Goal: Information Seeking & Learning: Learn about a topic

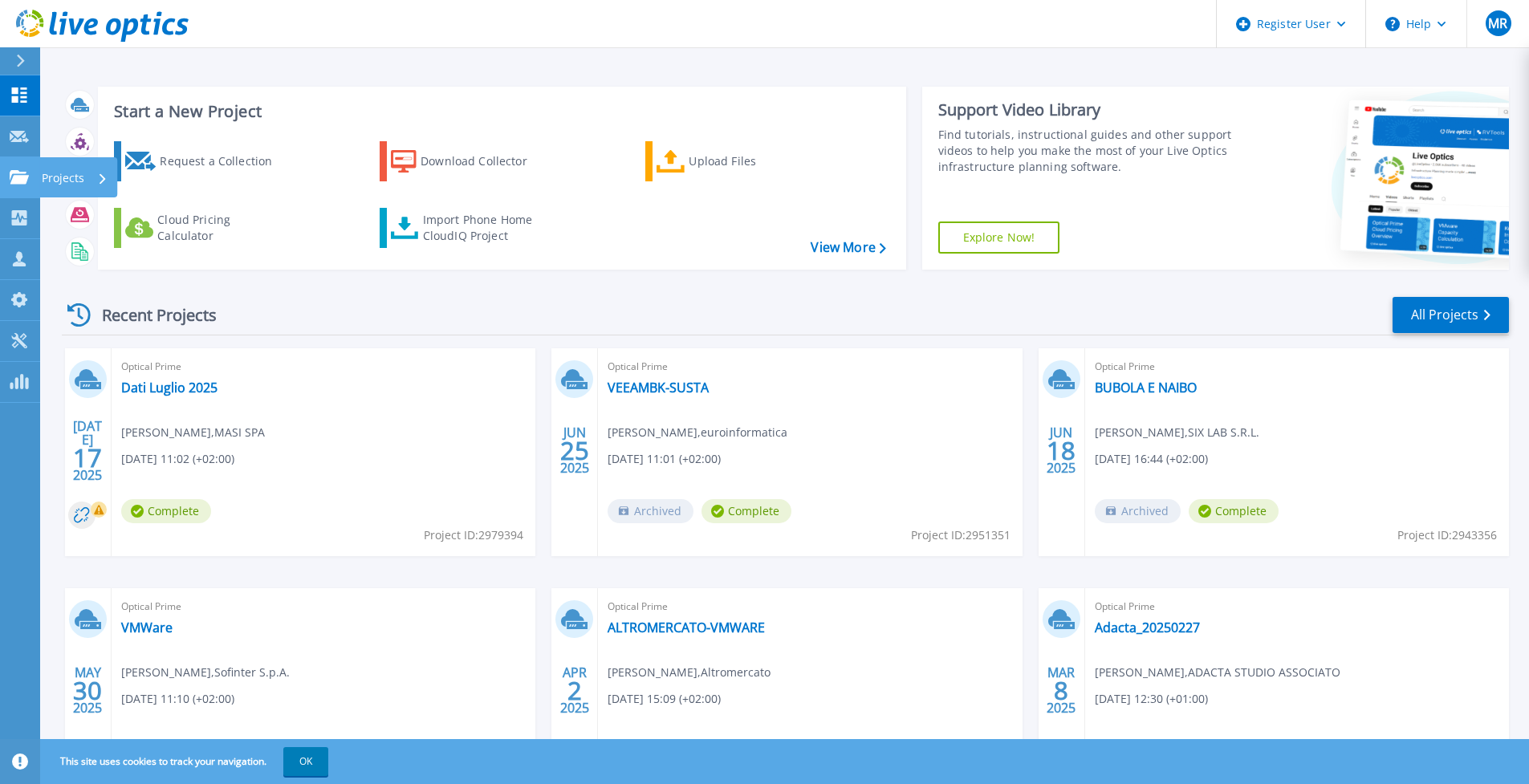
click at [14, 178] on icon at bounding box center [19, 177] width 20 height 14
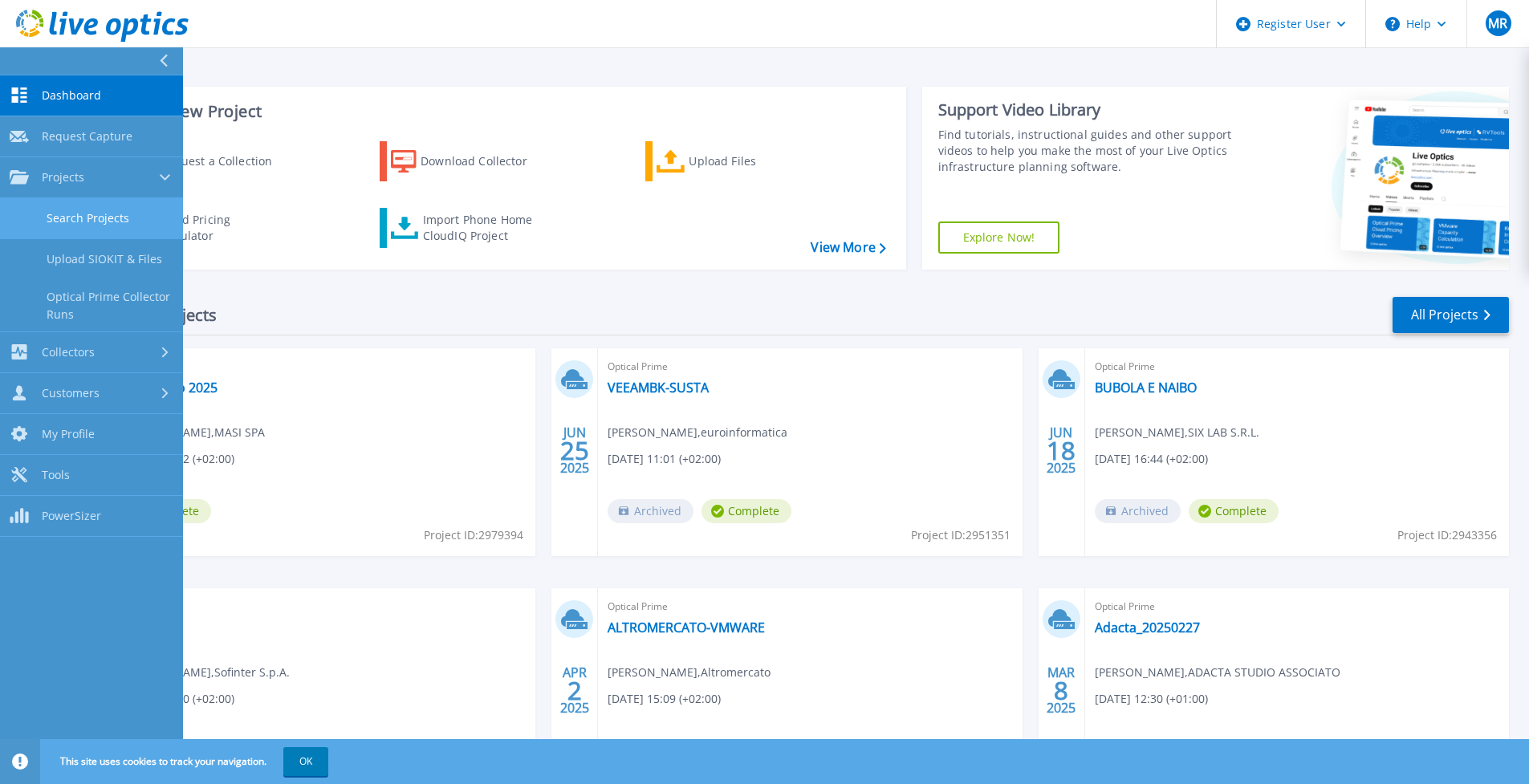
click at [120, 227] on link "Search Projects" at bounding box center [91, 219] width 183 height 41
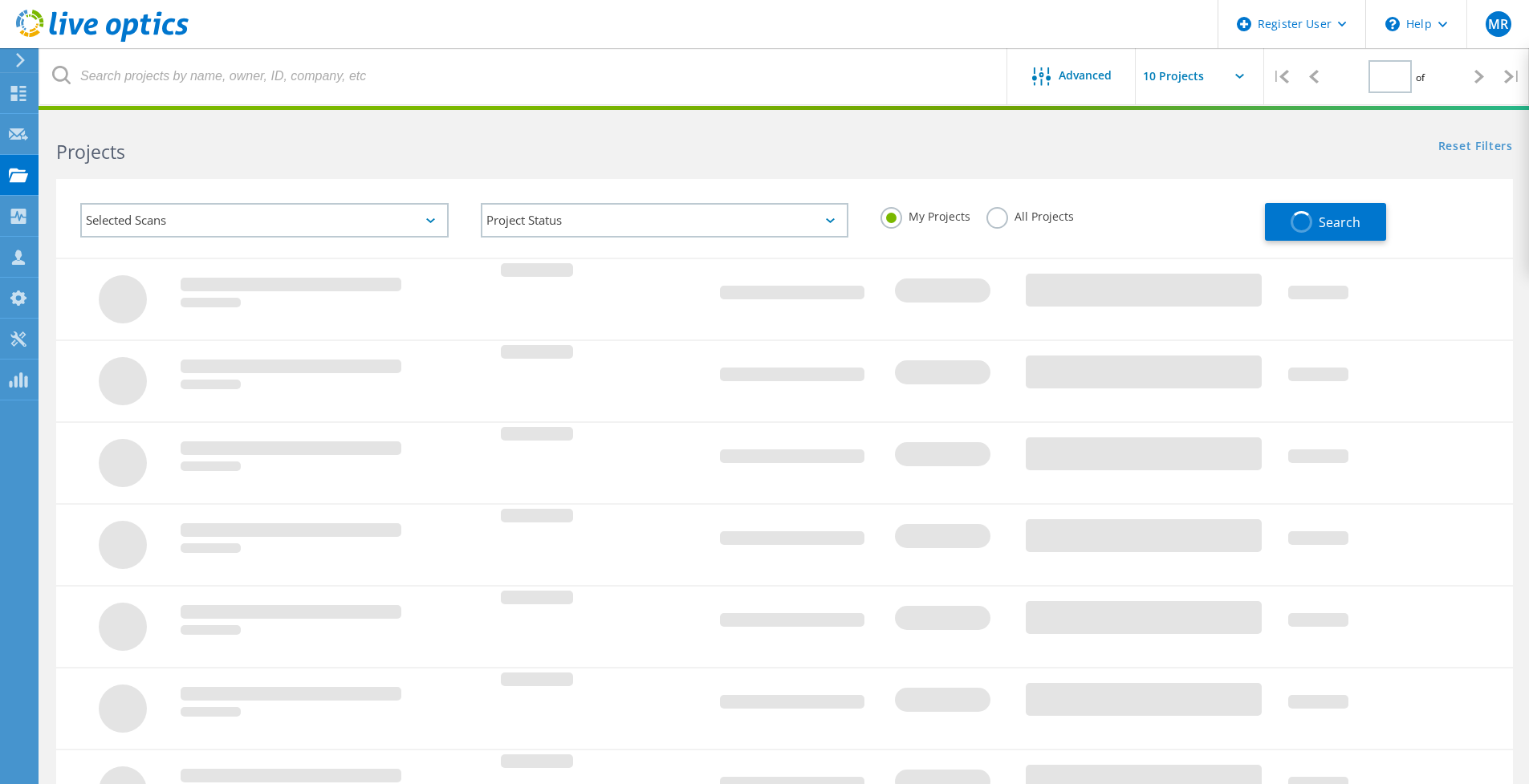
type input "1"
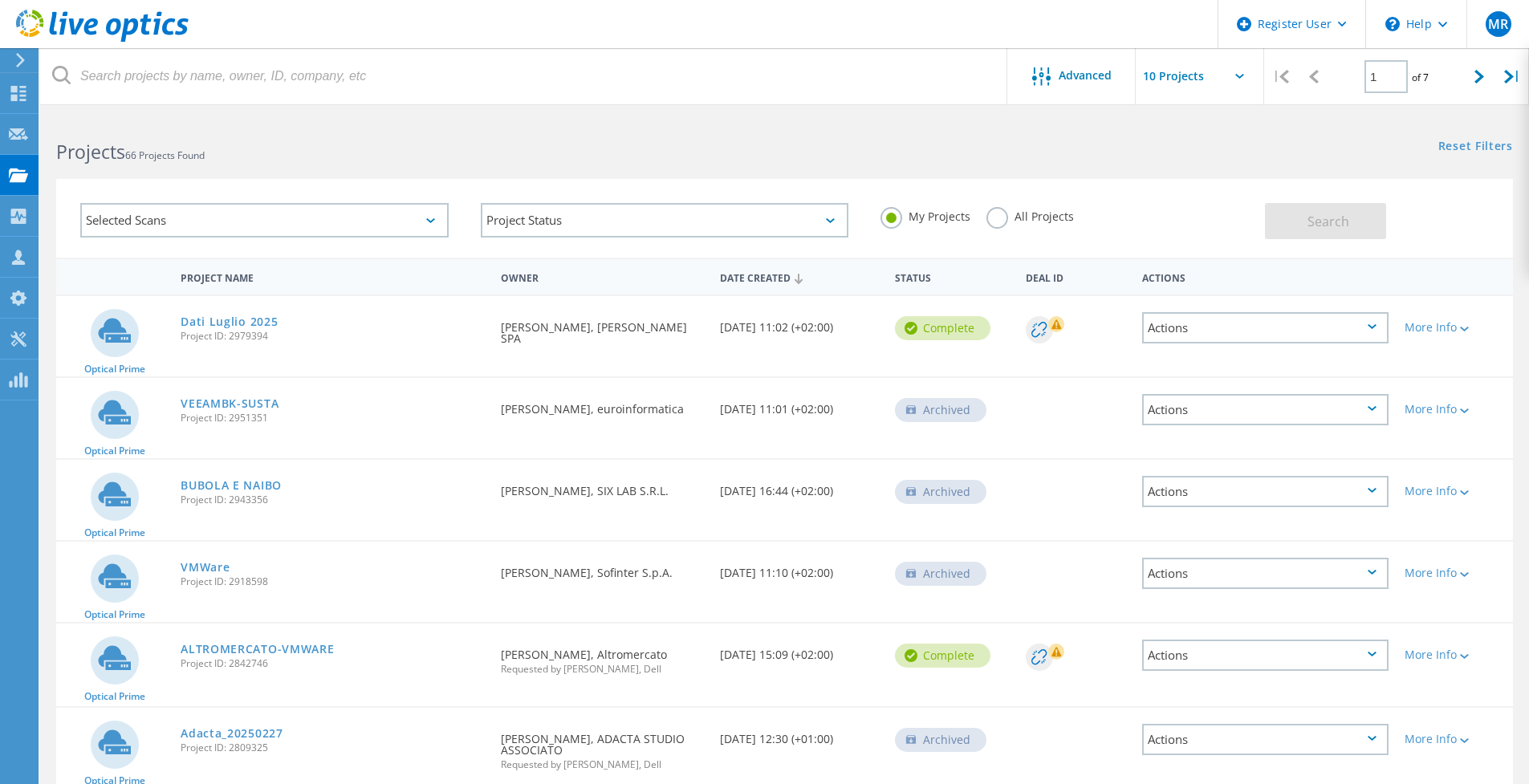
click at [204, 215] on div "Selected Scans" at bounding box center [264, 220] width 369 height 34
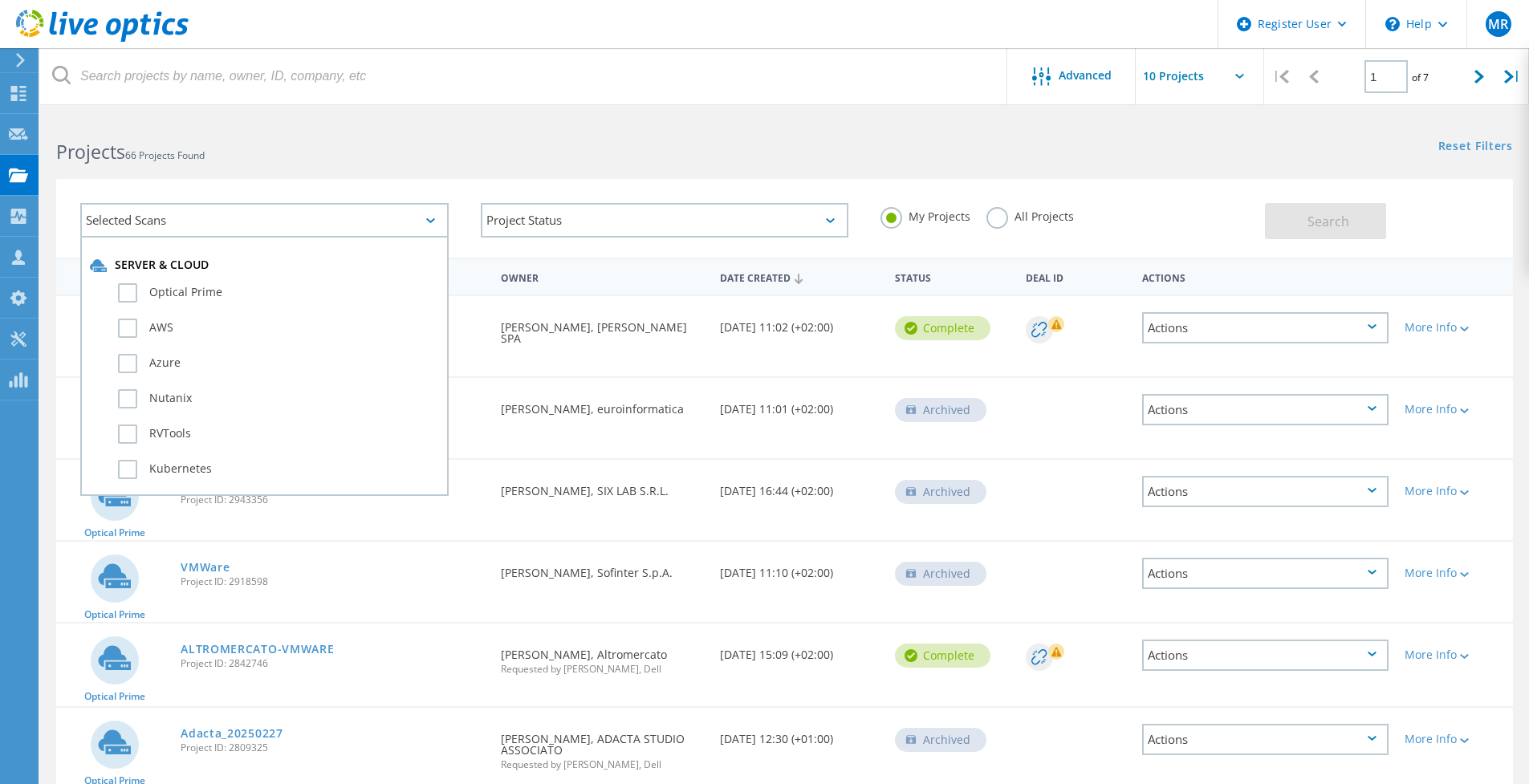
click at [190, 219] on div "Selected Scans" at bounding box center [264, 220] width 369 height 34
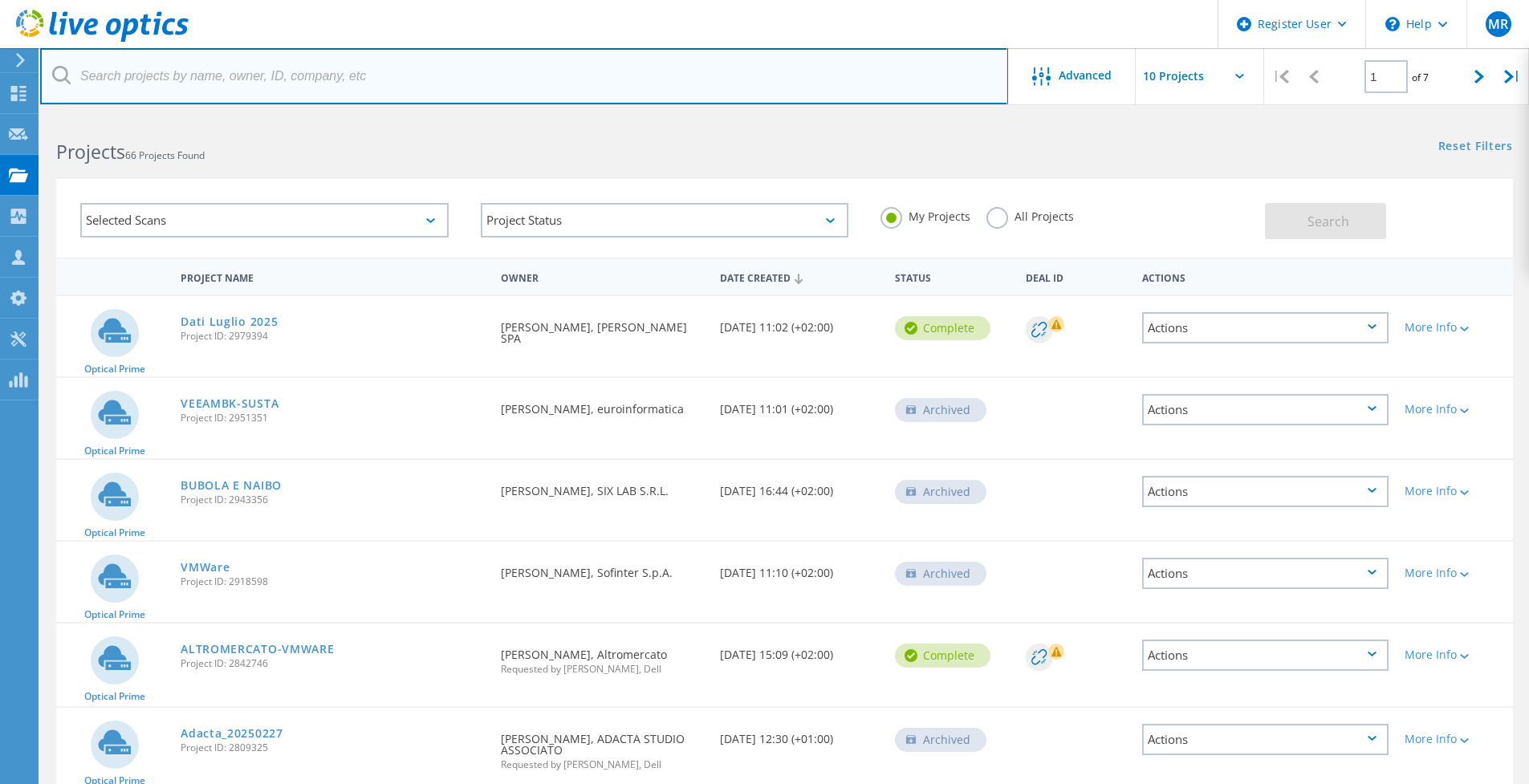
click at [208, 75] on input "text" at bounding box center [524, 76] width 968 height 56
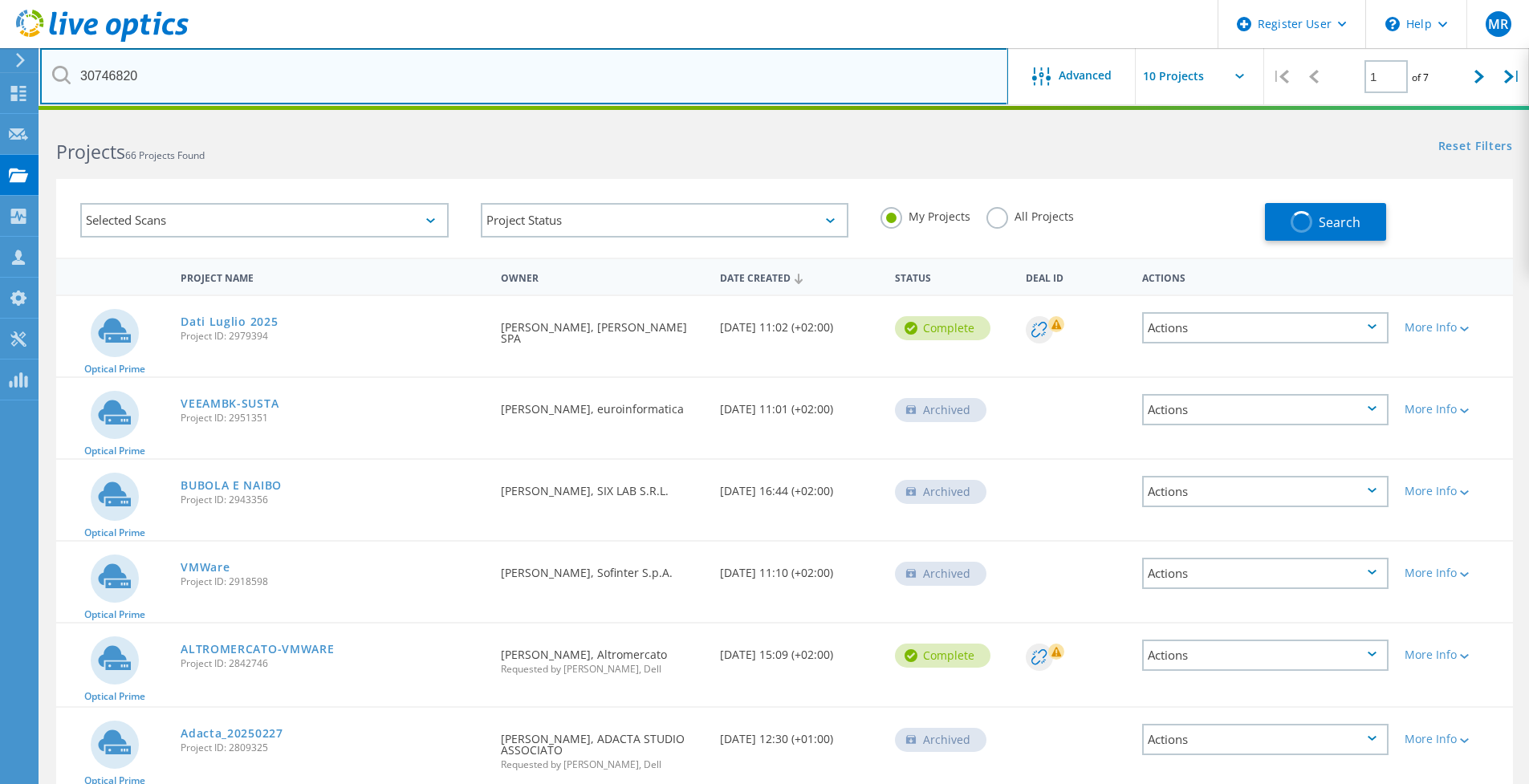
click at [129, 74] on input "30746820" at bounding box center [524, 76] width 968 height 56
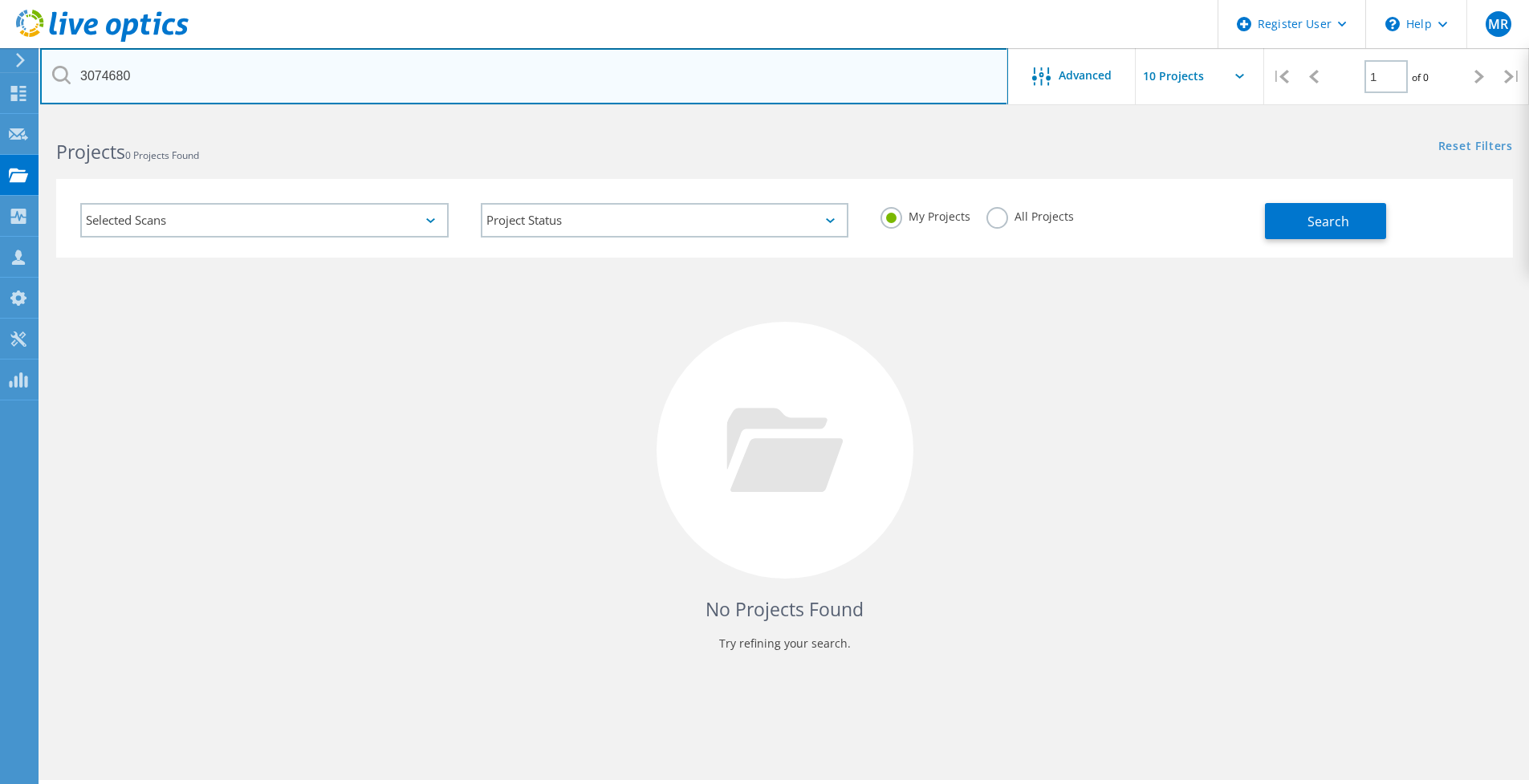
type input "3074680"
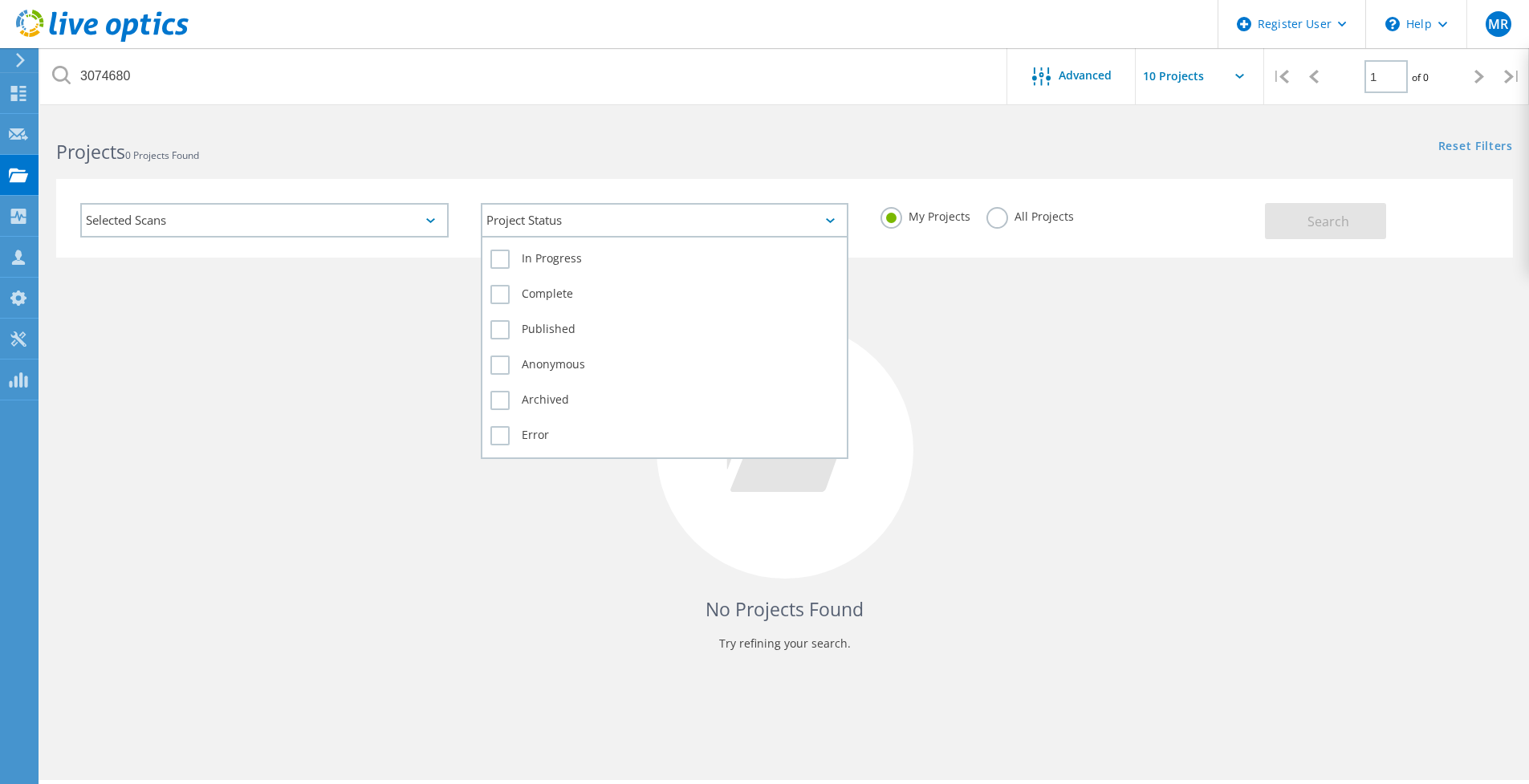
click at [599, 227] on div "Project Status" at bounding box center [665, 220] width 369 height 34
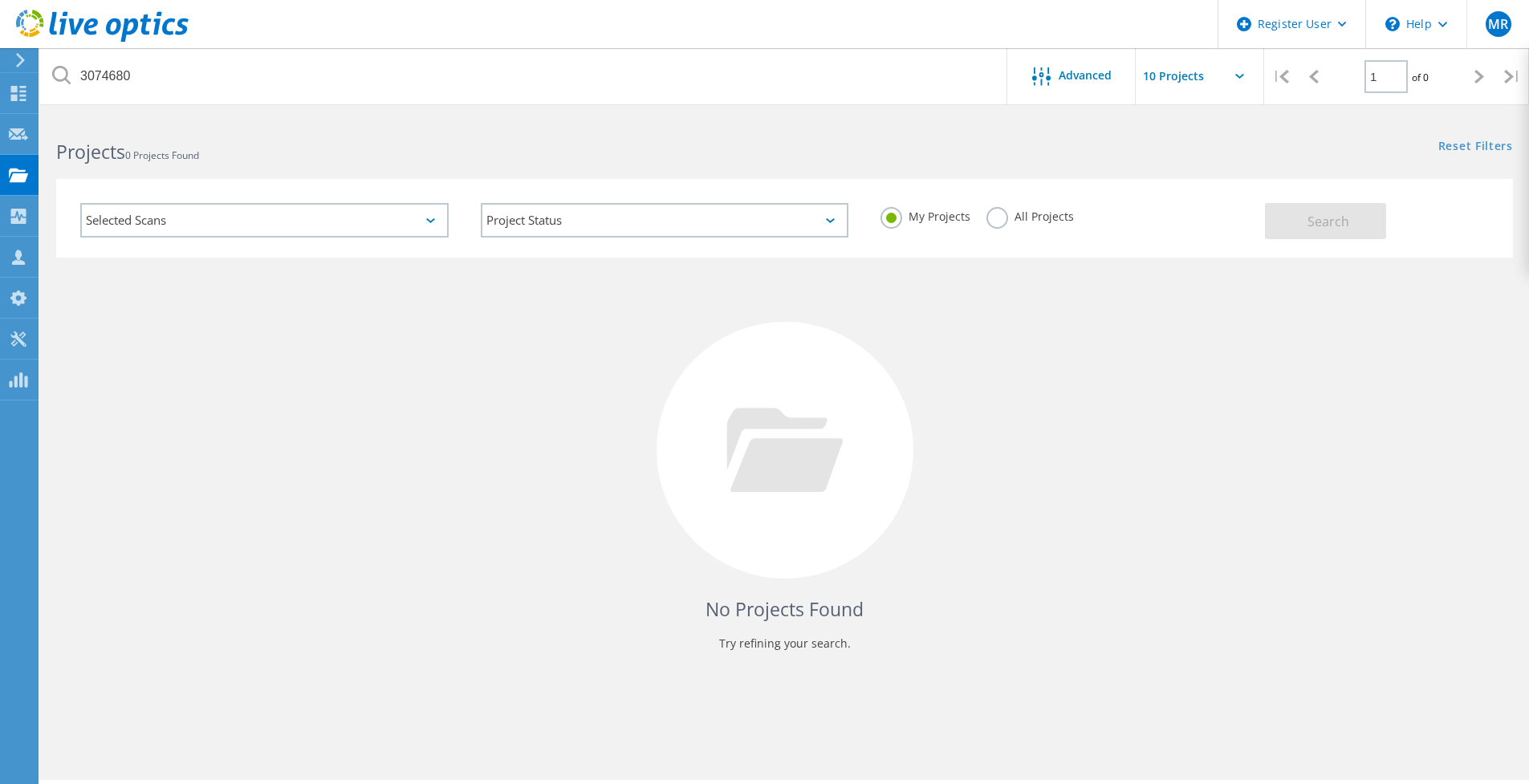
click at [609, 157] on h2 "Projects 0 Projects Found" at bounding box center [412, 152] width 712 height 26
click at [988, 223] on label "All Projects" at bounding box center [1030, 214] width 88 height 15
click at [0, 0] on input "All Projects" at bounding box center [0, 0] width 0 height 0
click at [1338, 220] on span "Search" at bounding box center [1328, 221] width 42 height 18
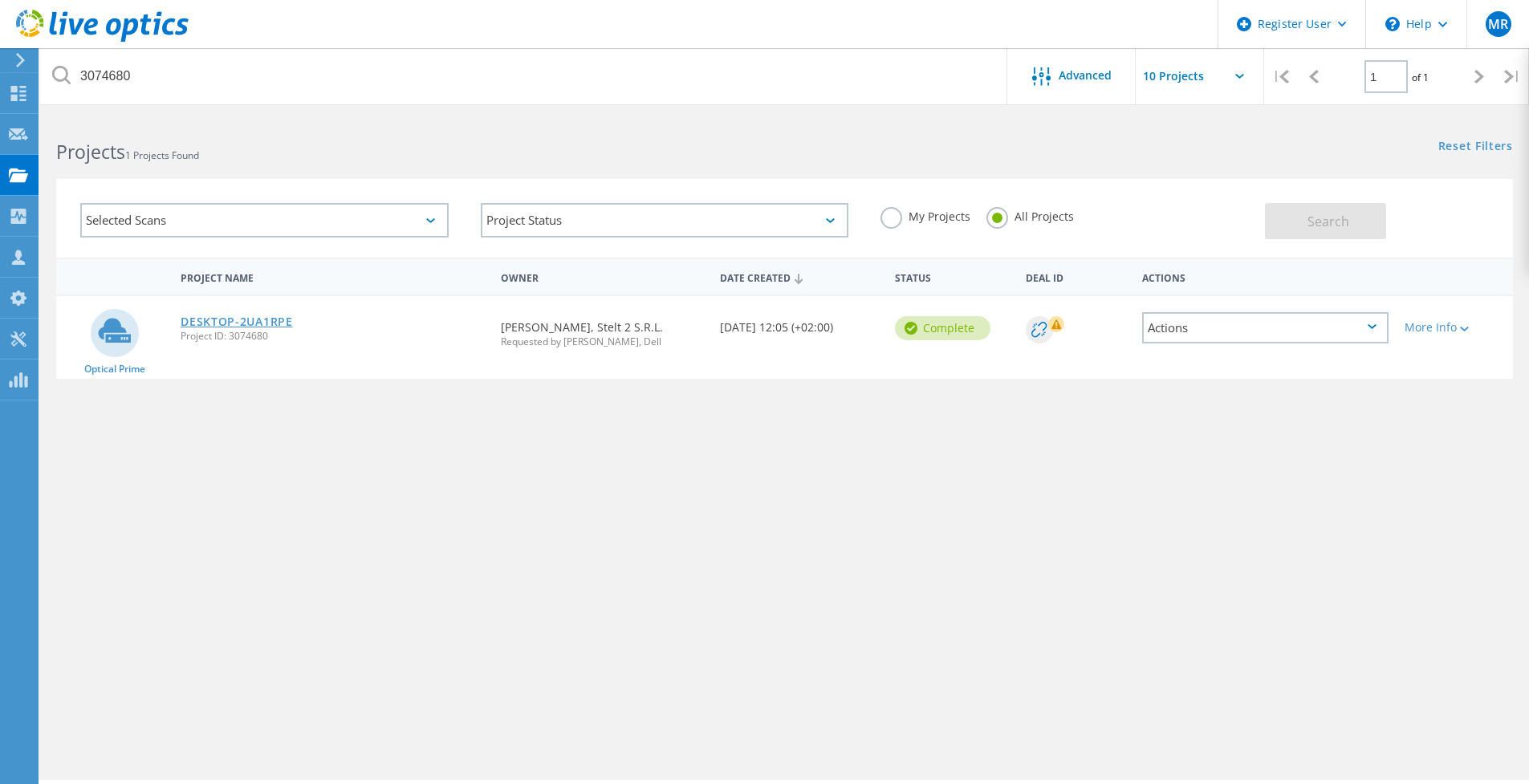
click at [218, 323] on link "DESKTOP-2UA1RPE" at bounding box center [237, 322] width 113 height 11
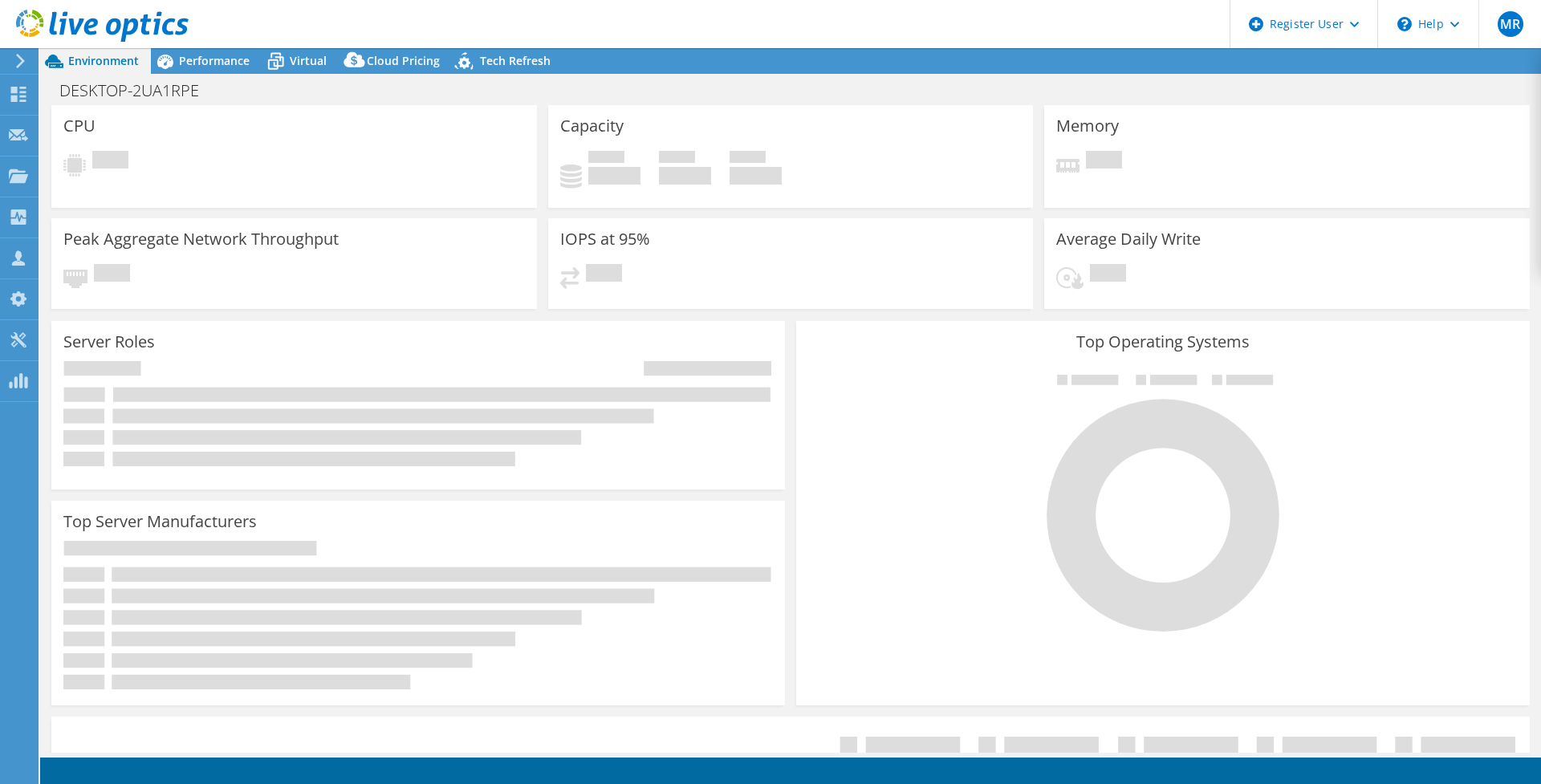
select select "USD"
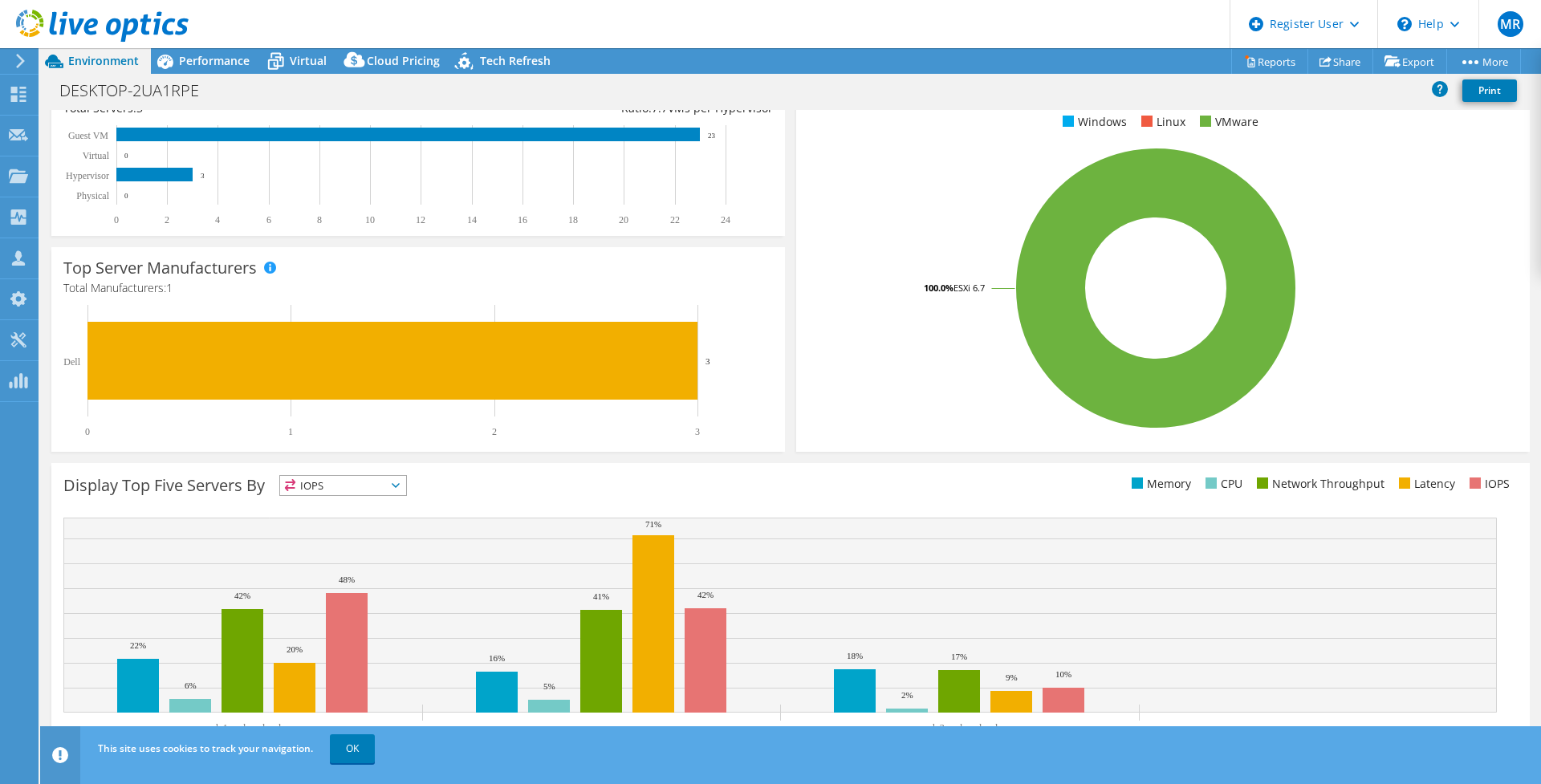
scroll to position [267, 0]
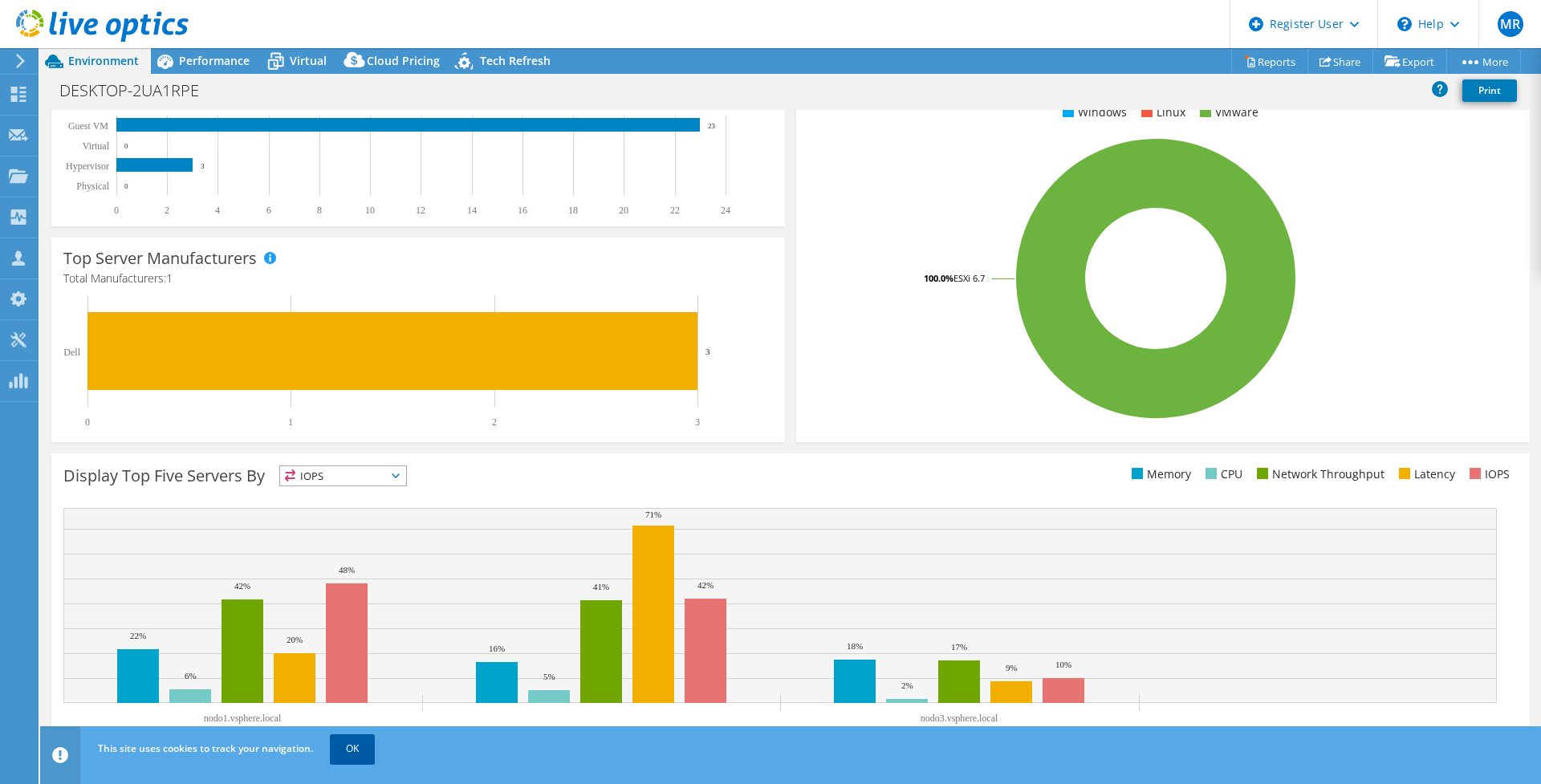
click at [350, 747] on link "OK" at bounding box center [352, 749] width 45 height 29
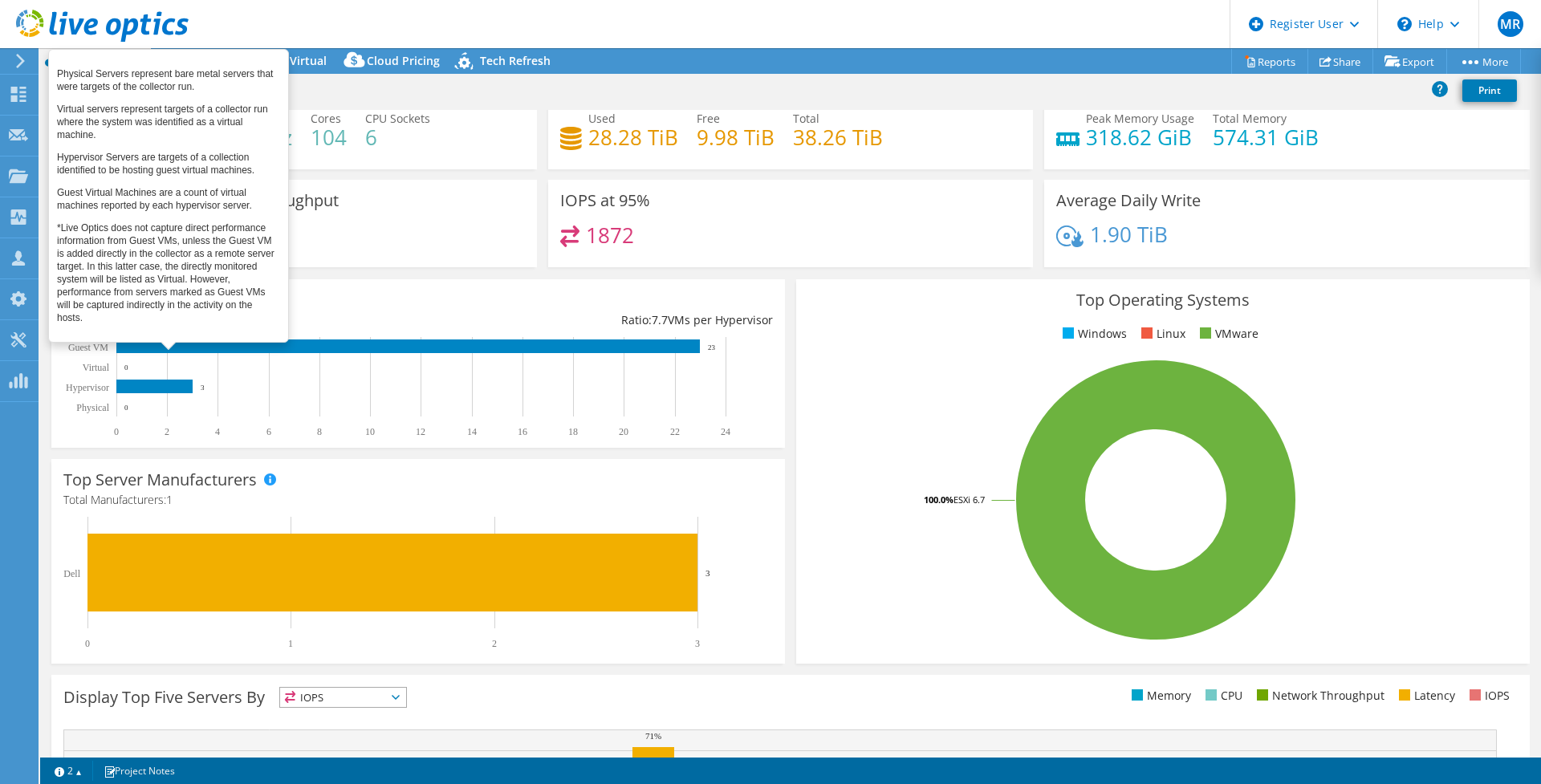
scroll to position [0, 0]
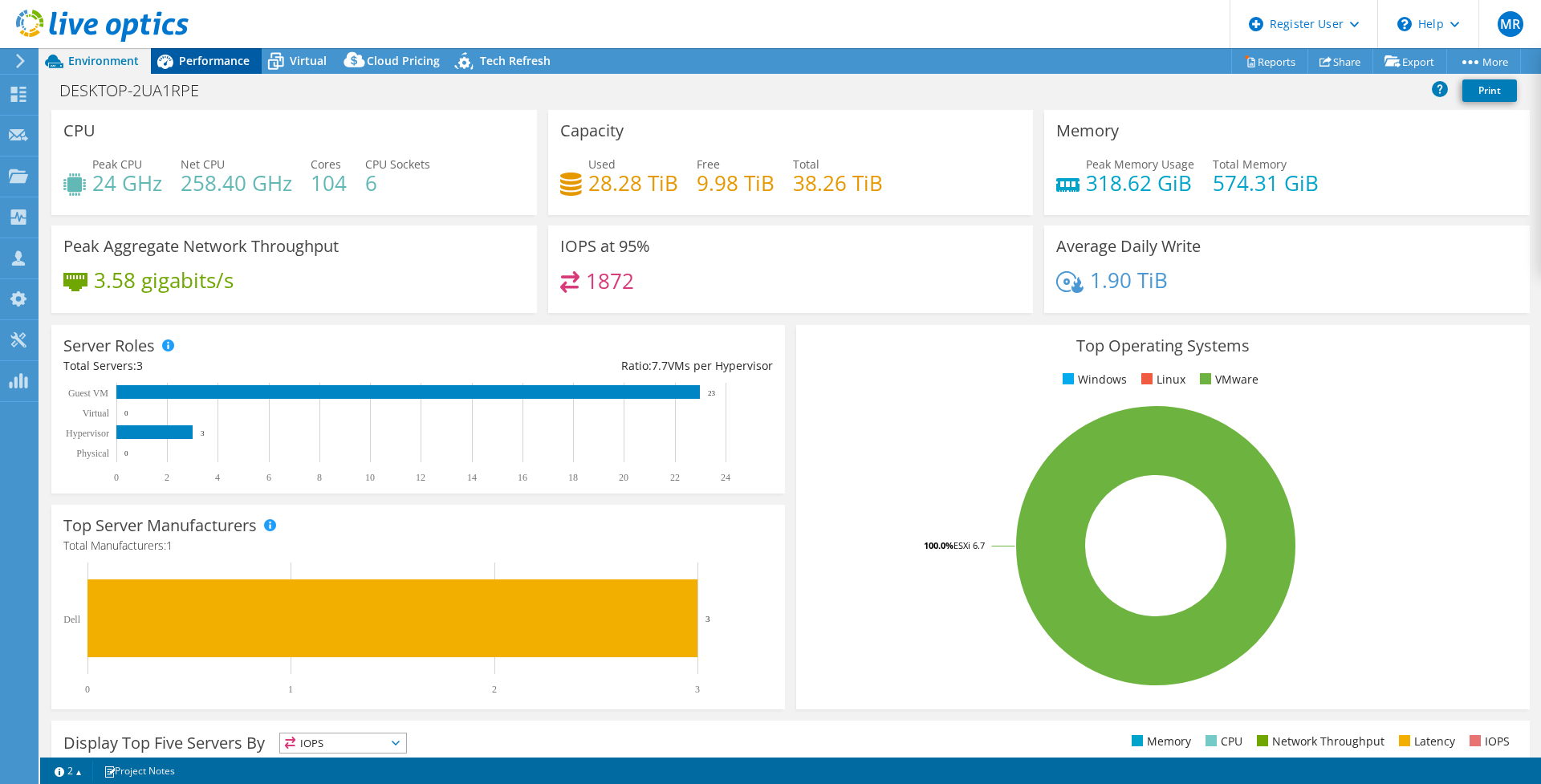
click at [187, 66] on span "Performance" at bounding box center [214, 61] width 71 height 15
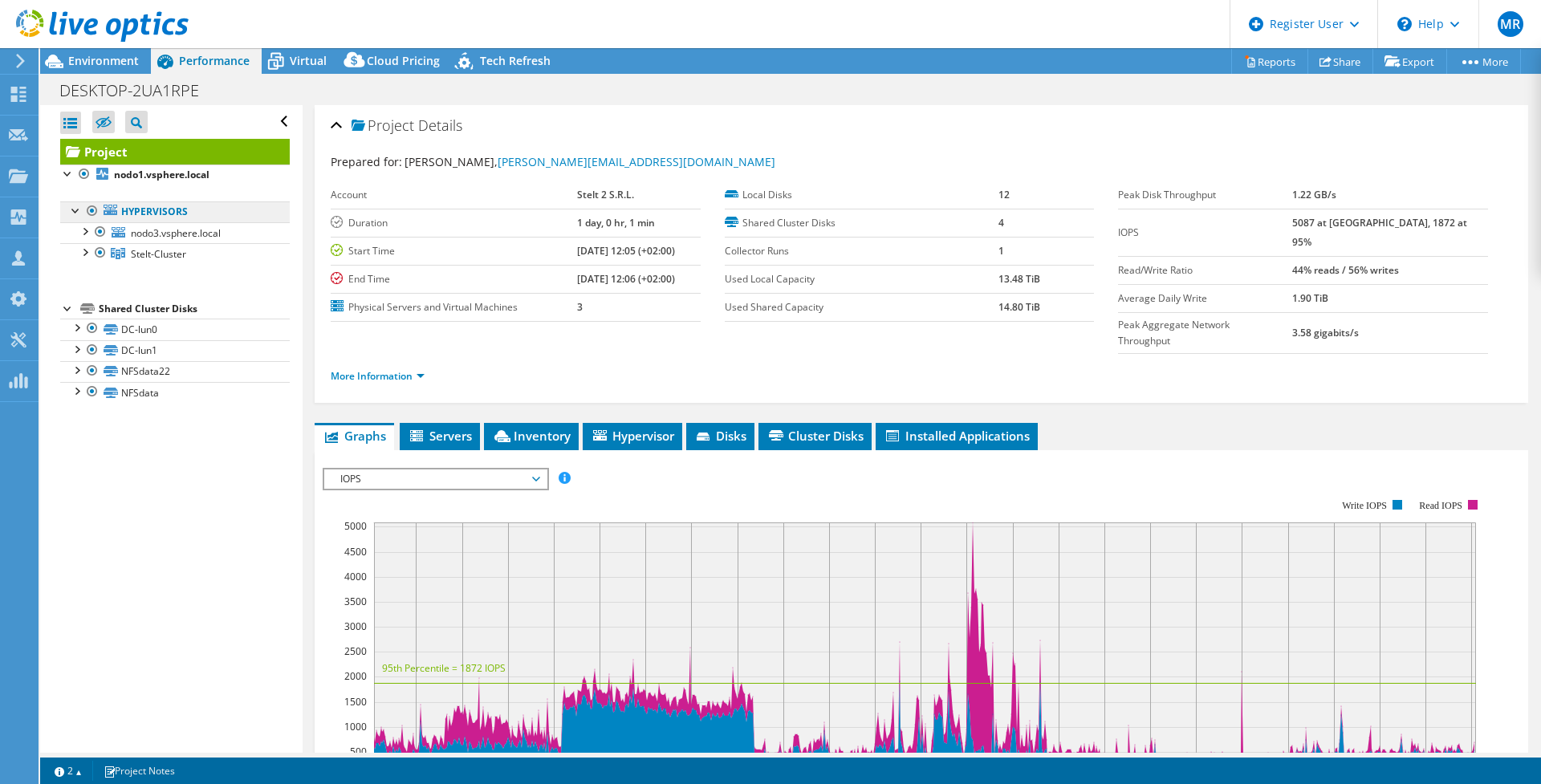
click at [144, 214] on link "Hypervisors" at bounding box center [175, 211] width 230 height 20
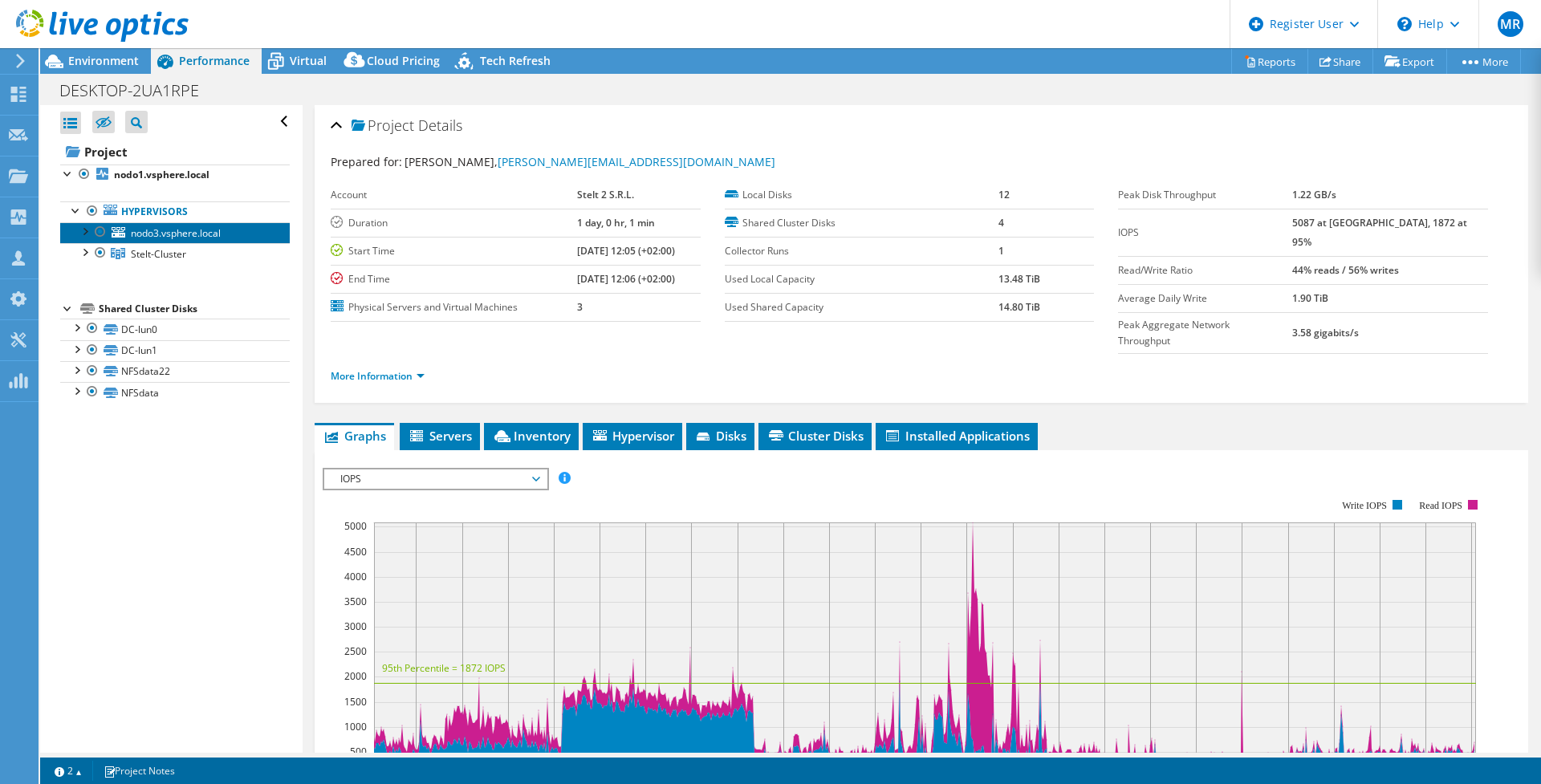
click at [167, 234] on span "nodo3.vsphere.local" at bounding box center [175, 233] width 90 height 14
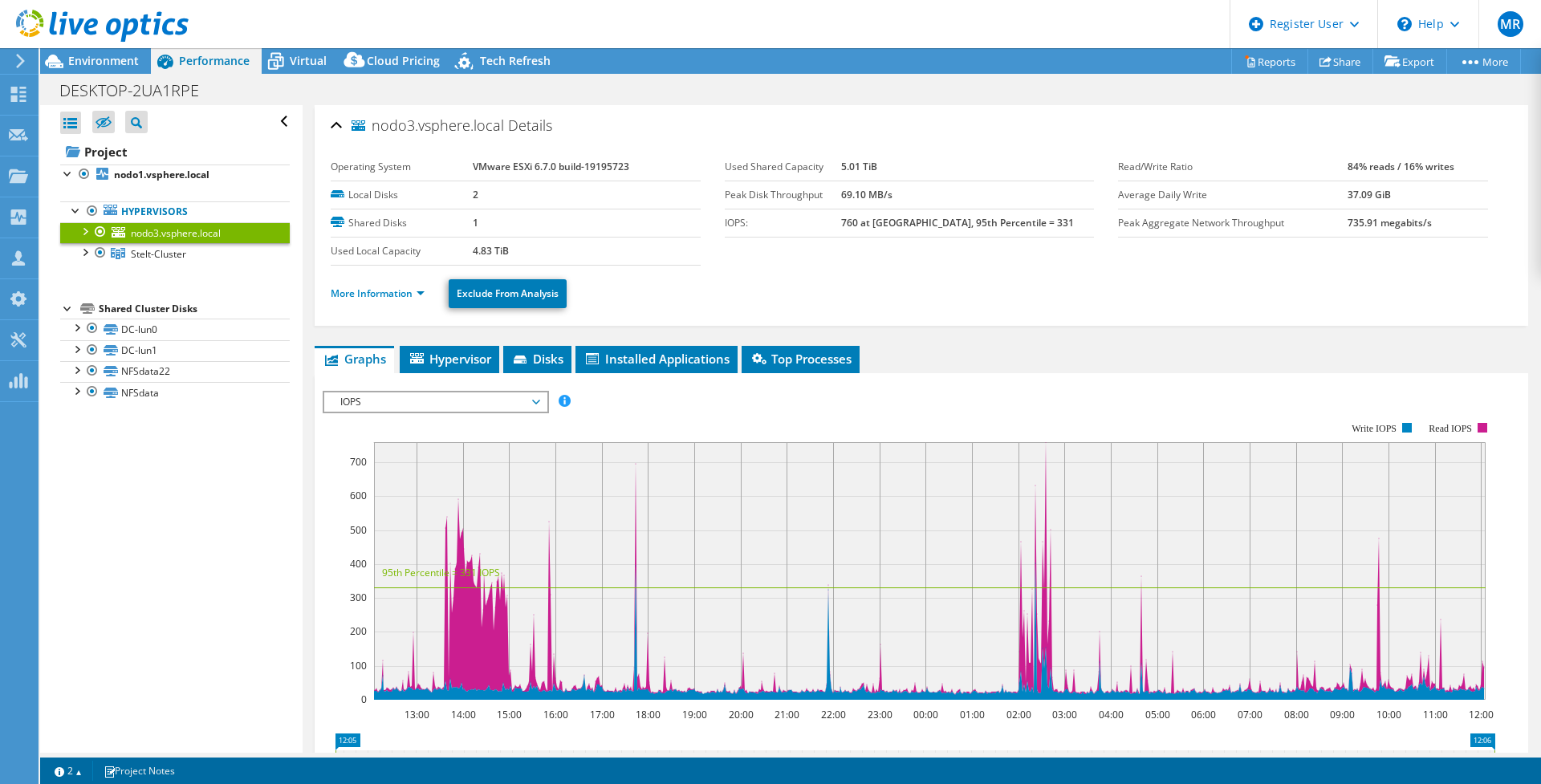
click at [401, 398] on span "IOPS" at bounding box center [436, 401] width 207 height 20
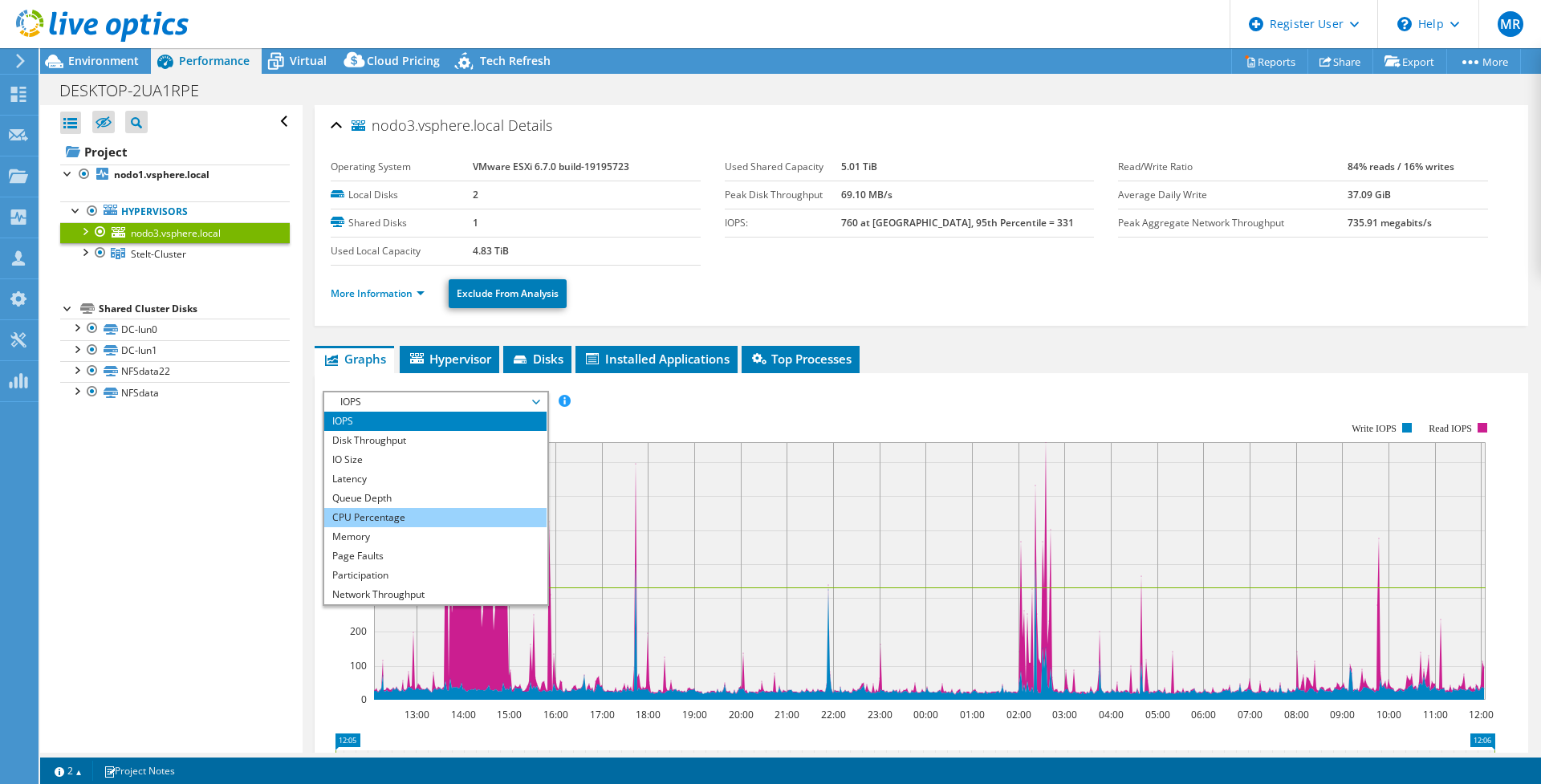
click at [374, 514] on li "CPU Percentage" at bounding box center [435, 518] width 223 height 20
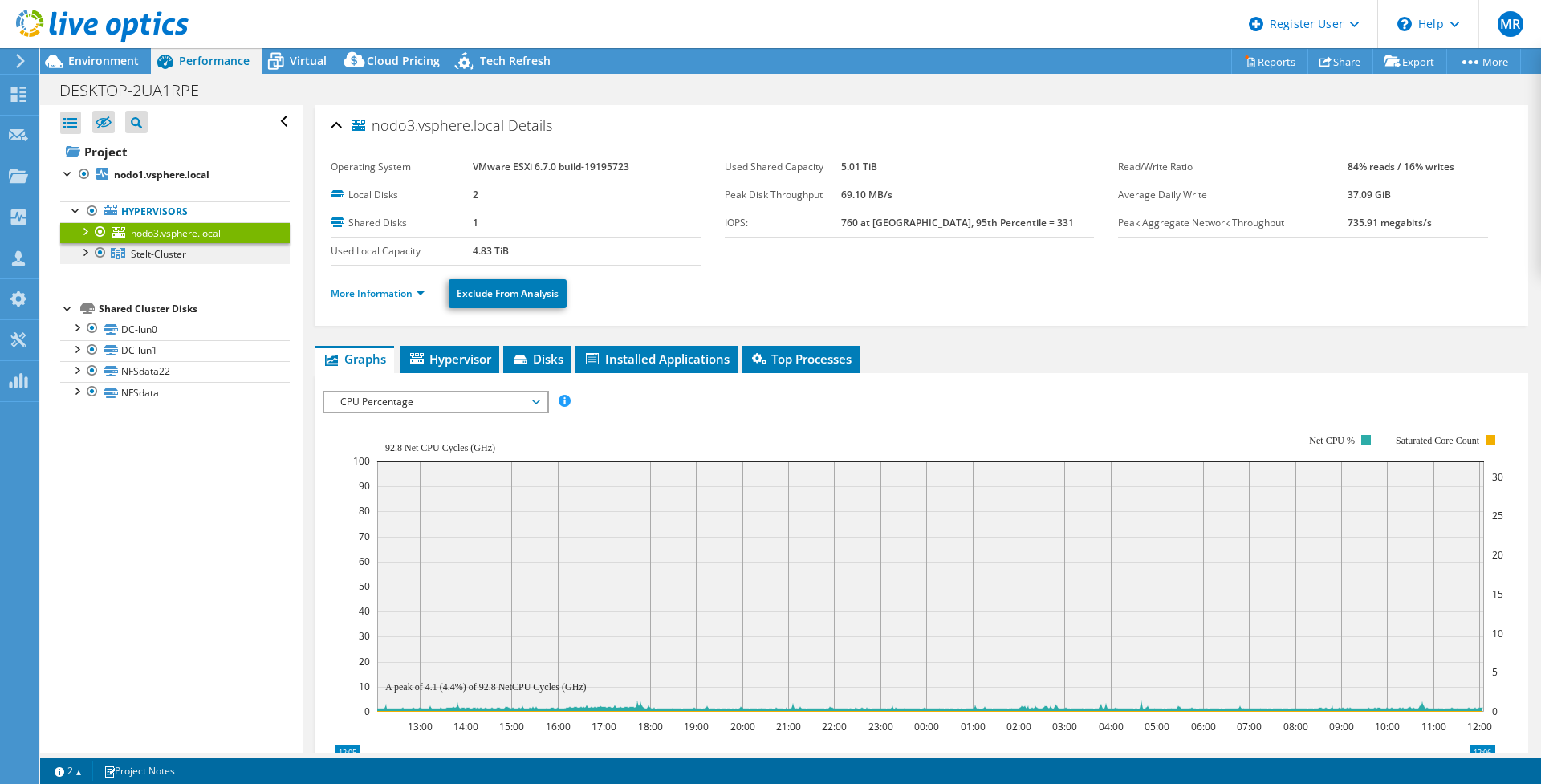
click at [141, 260] on span "Stelt-Cluster" at bounding box center [157, 253] width 55 height 14
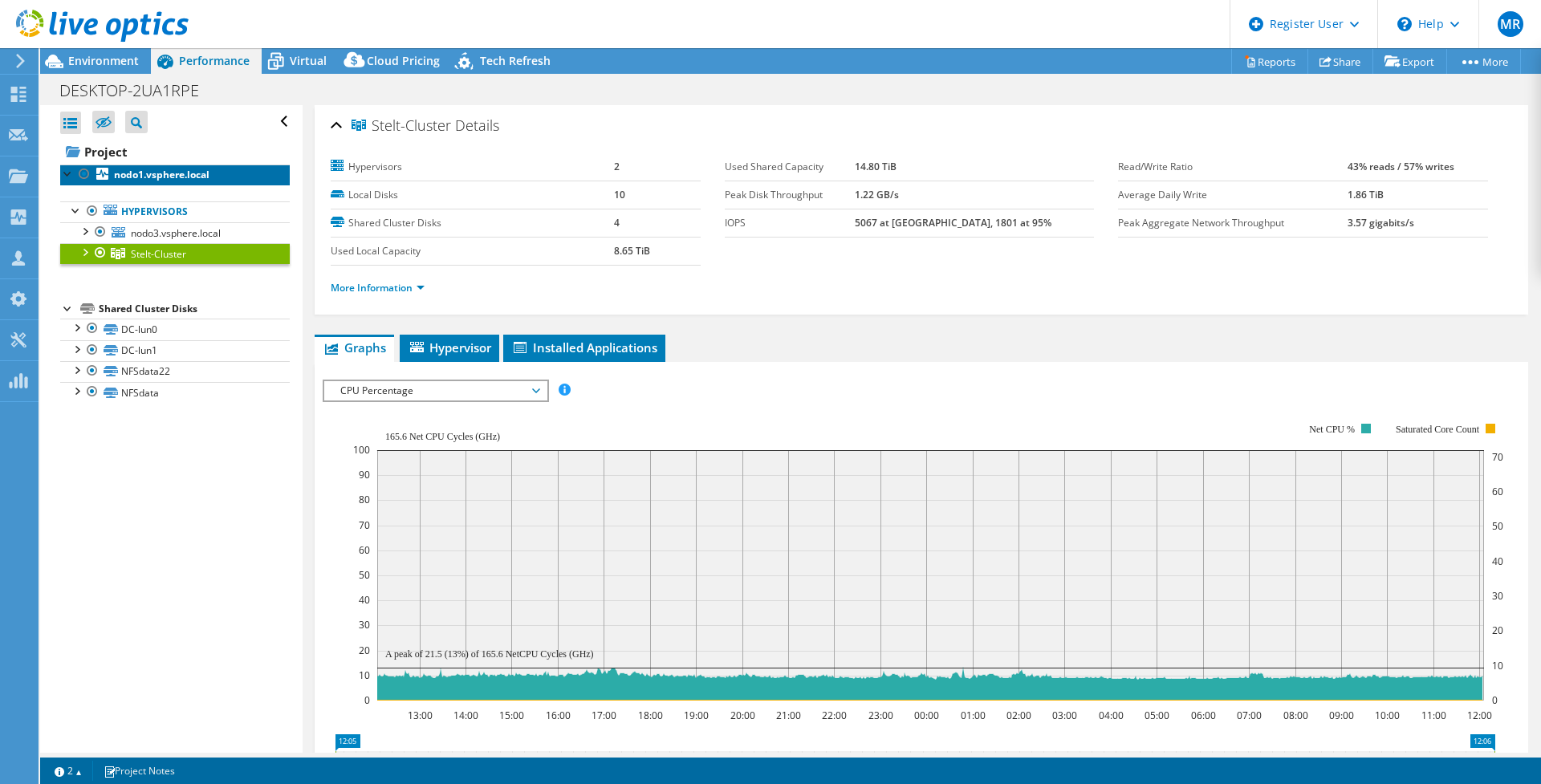
click at [101, 182] on link "nodo1.vsphere.local" at bounding box center [175, 175] width 230 height 20
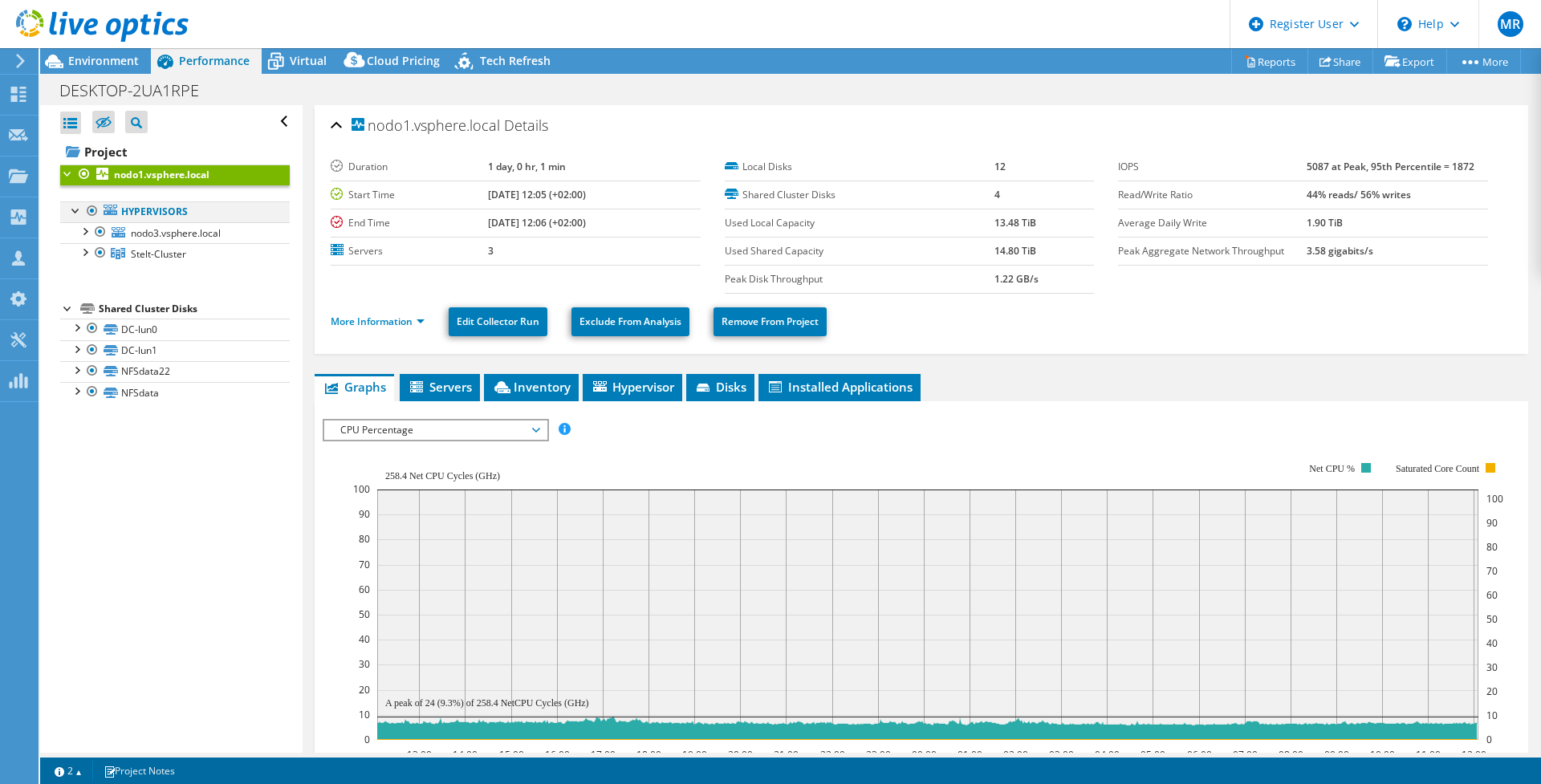
click at [96, 210] on div at bounding box center [92, 210] width 16 height 20
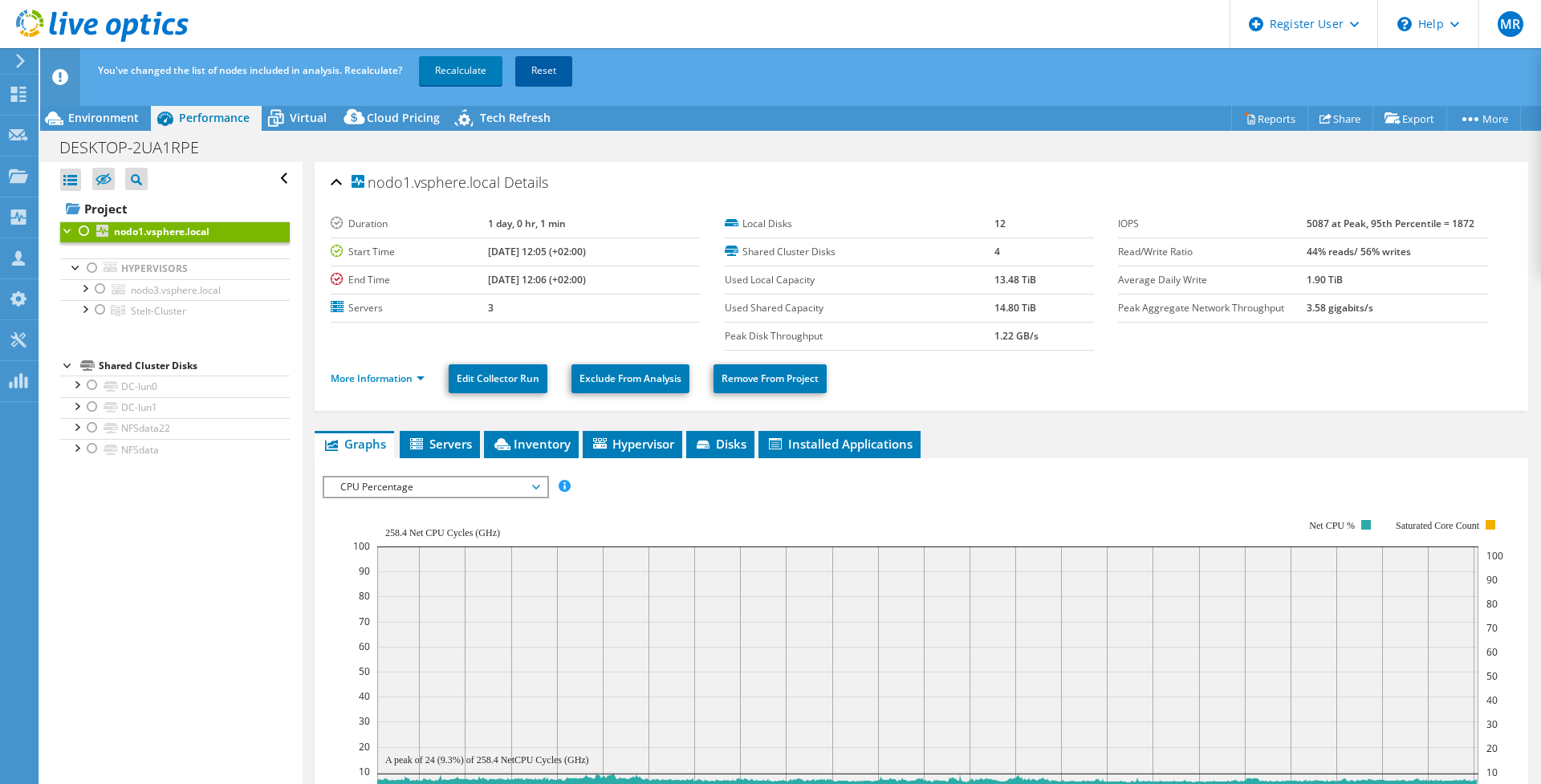
click at [541, 66] on link "Reset" at bounding box center [543, 70] width 57 height 29
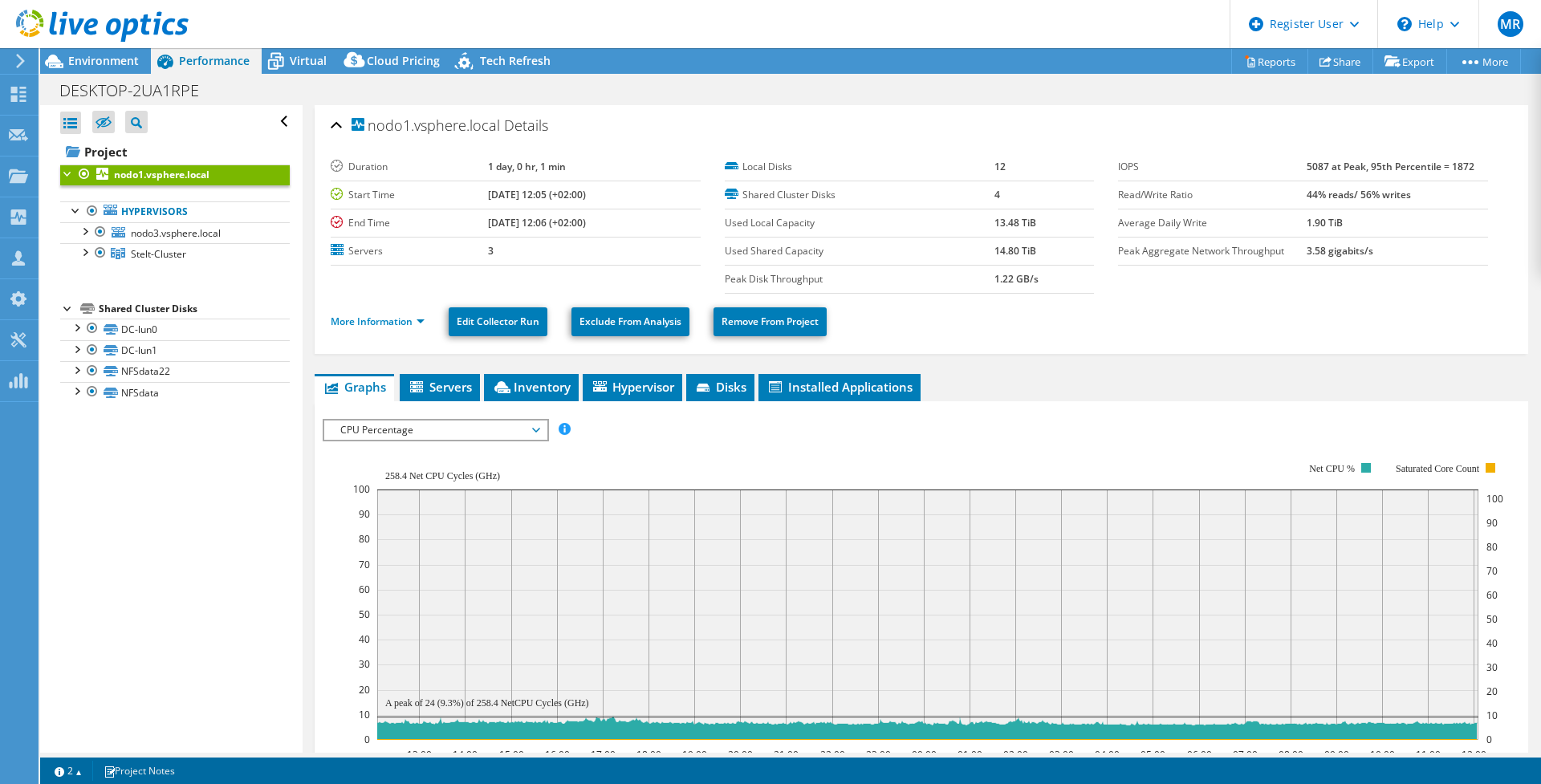
click at [374, 427] on span "CPU Percentage" at bounding box center [436, 430] width 207 height 20
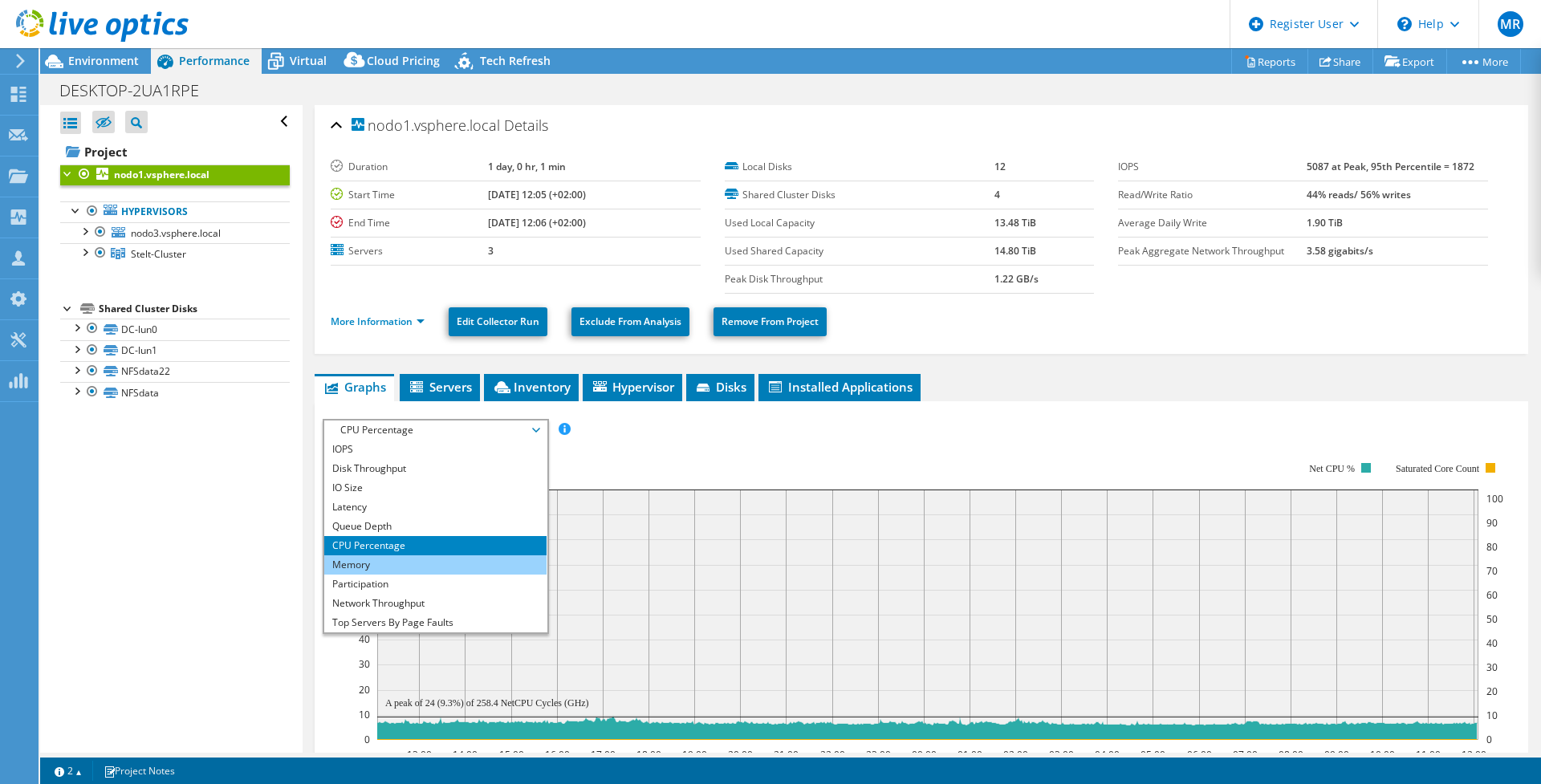
click at [375, 571] on li "Memory" at bounding box center [435, 564] width 223 height 20
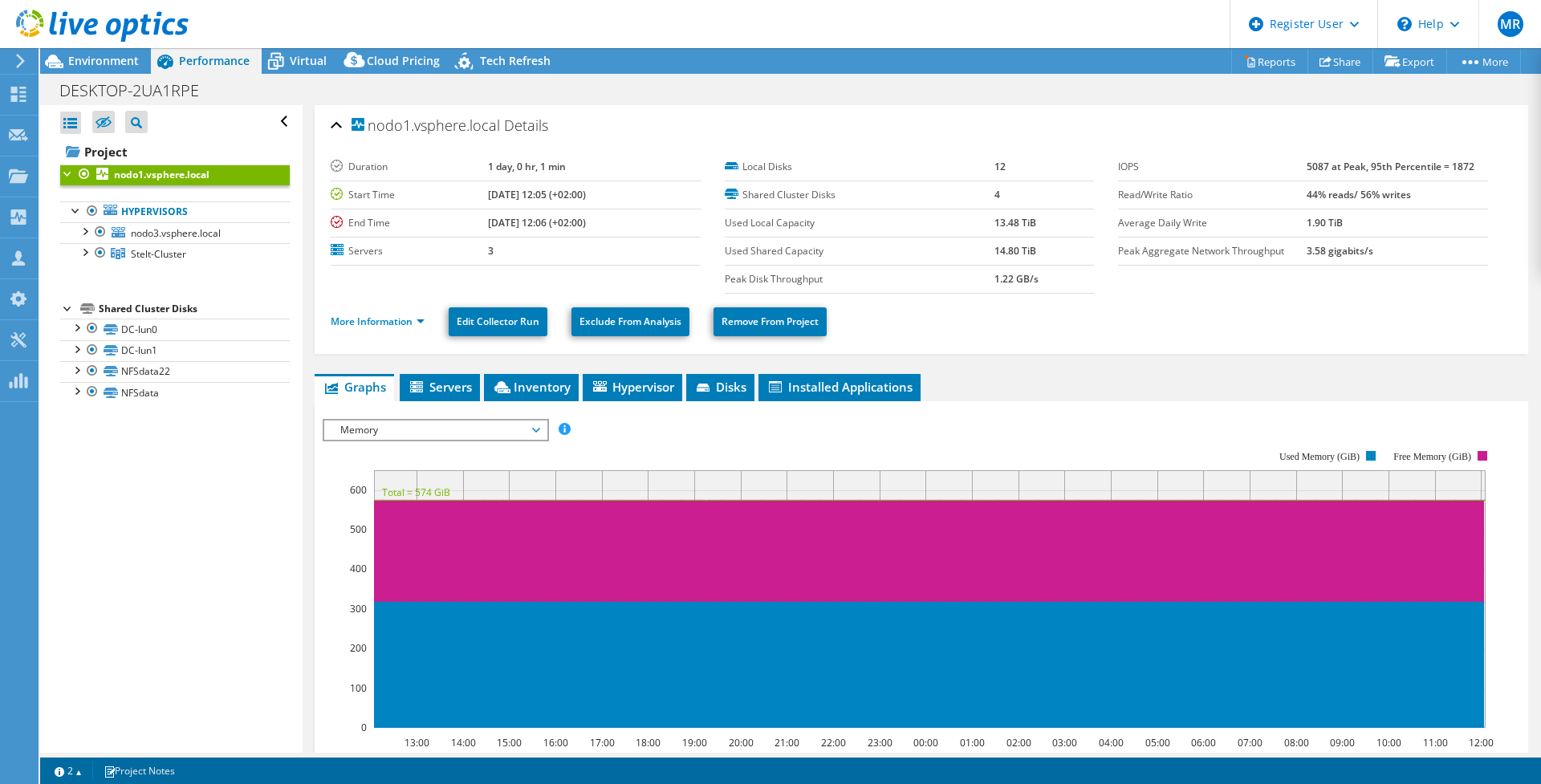
click at [495, 422] on span "Memory" at bounding box center [436, 430] width 207 height 20
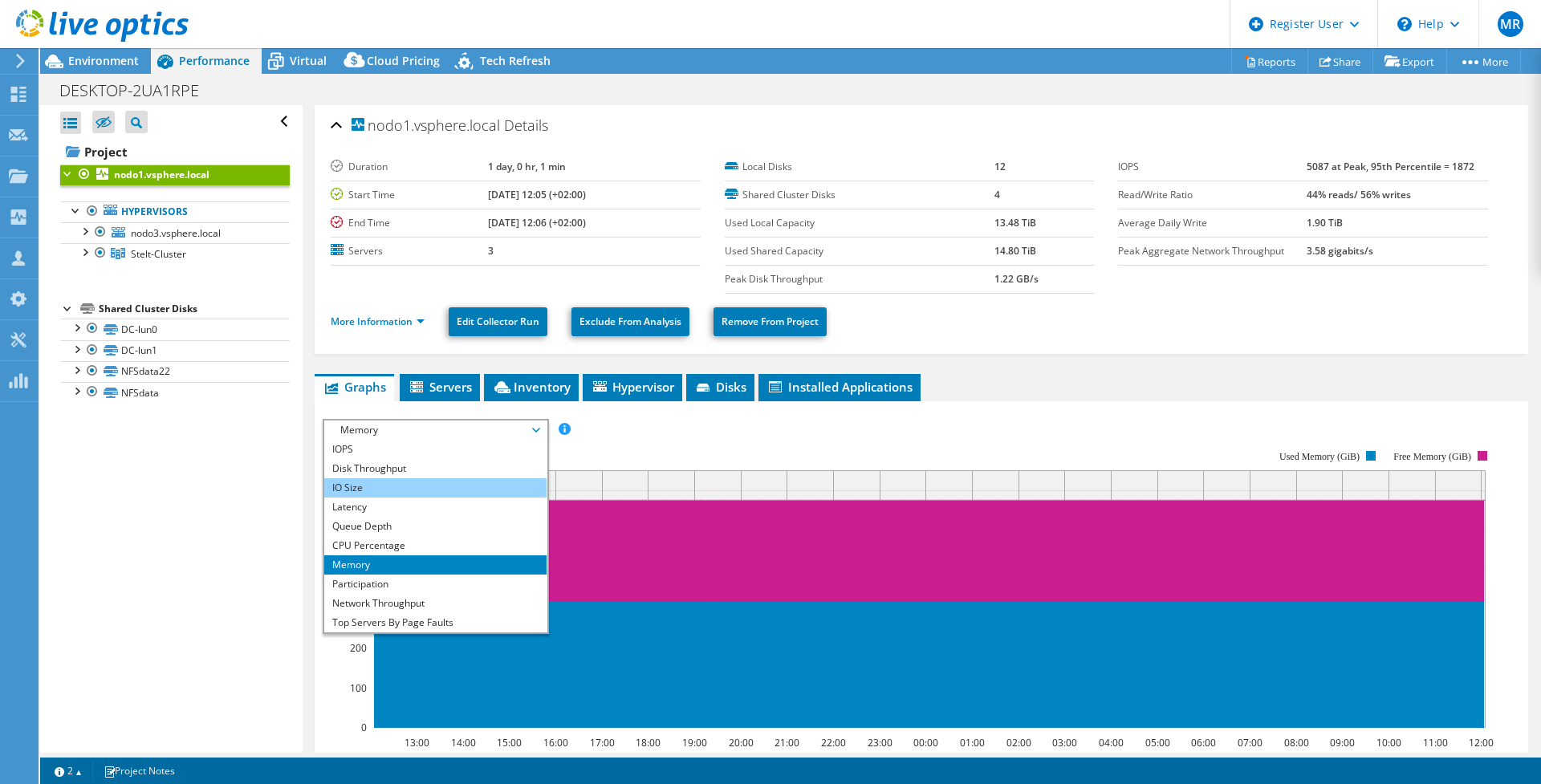
click at [375, 492] on li "IO Size" at bounding box center [435, 488] width 223 height 20
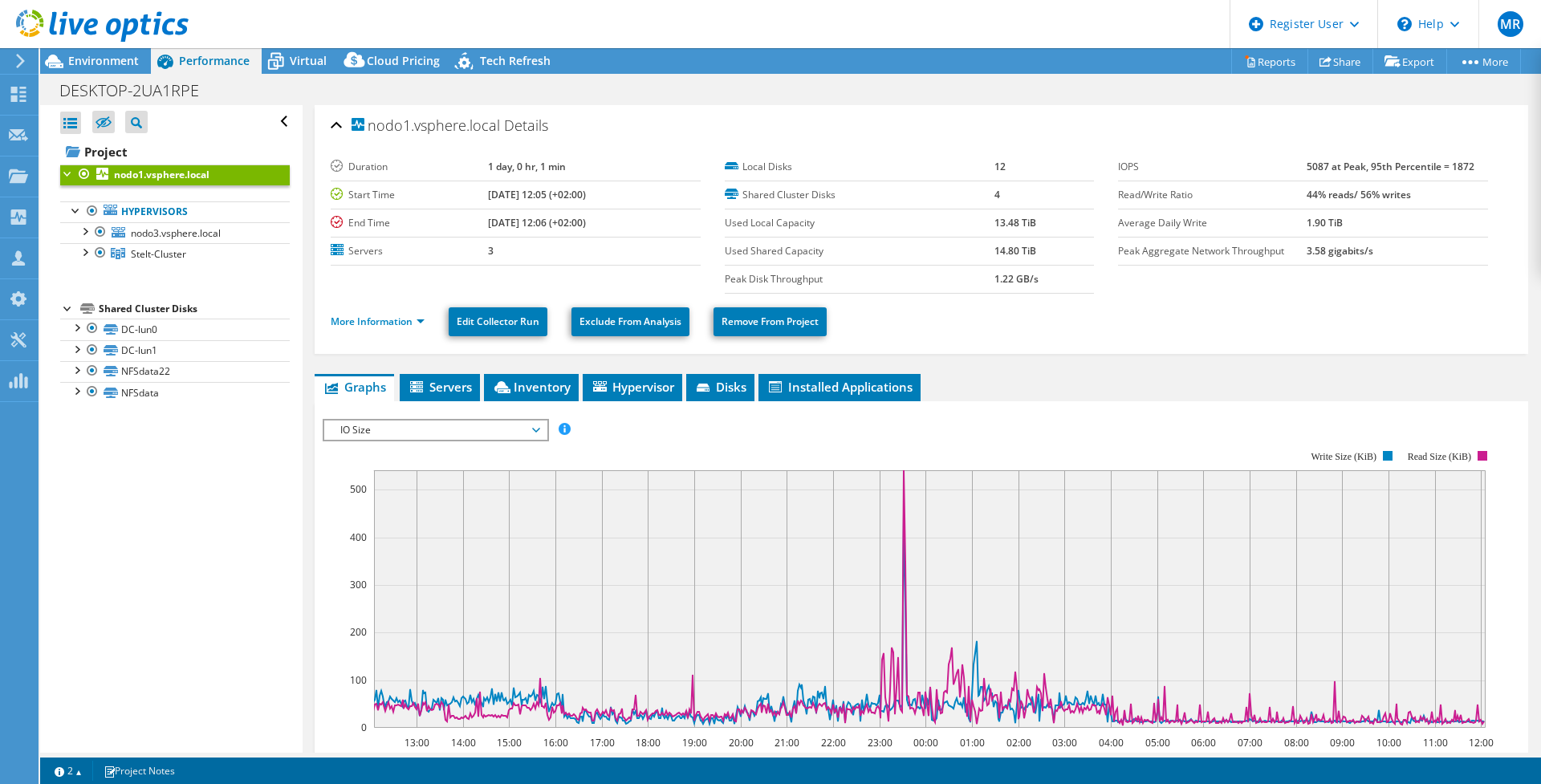
click at [345, 437] on span "IO Size" at bounding box center [436, 430] width 207 height 20
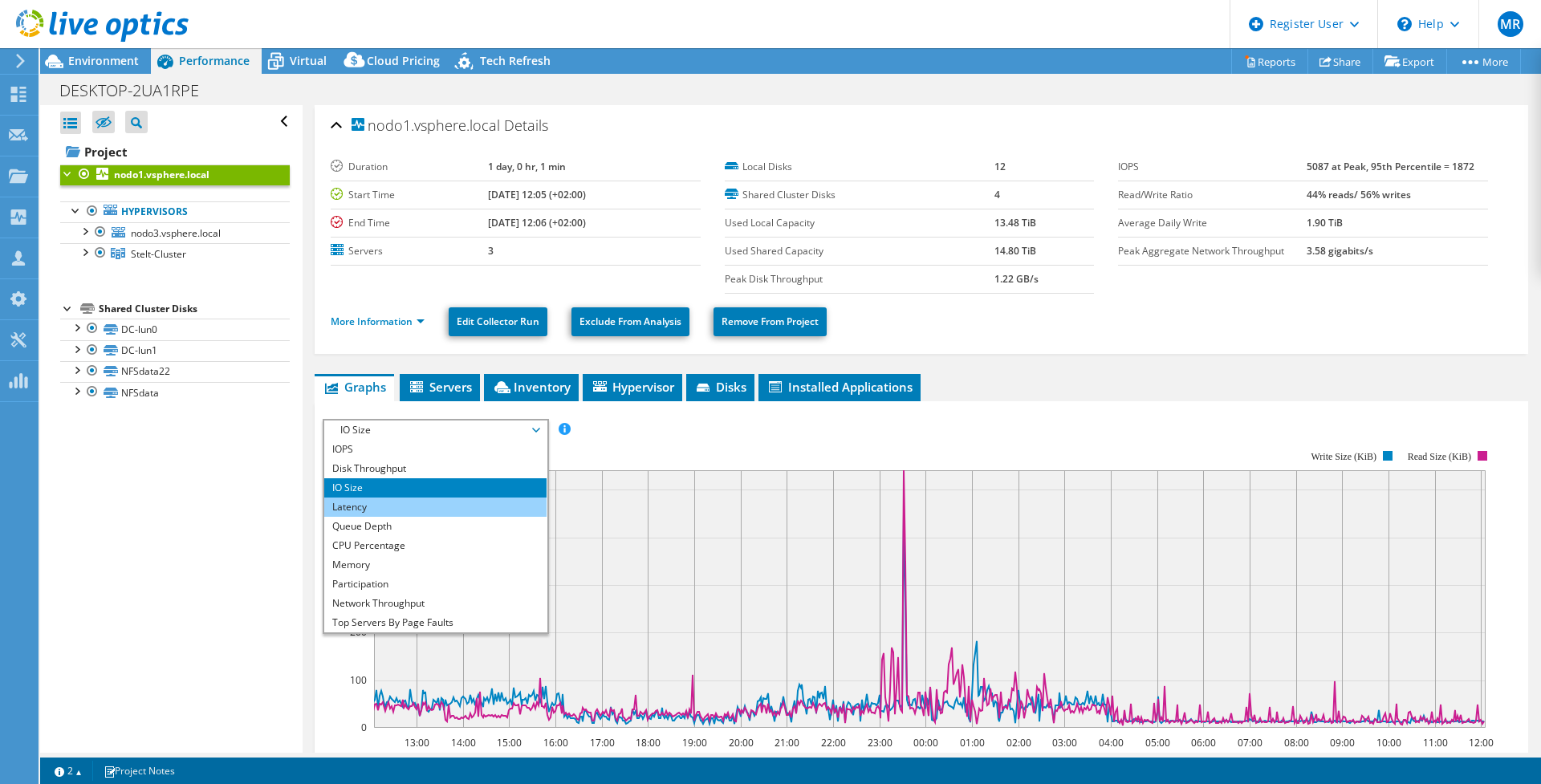
click at [396, 511] on li "Latency" at bounding box center [435, 507] width 223 height 20
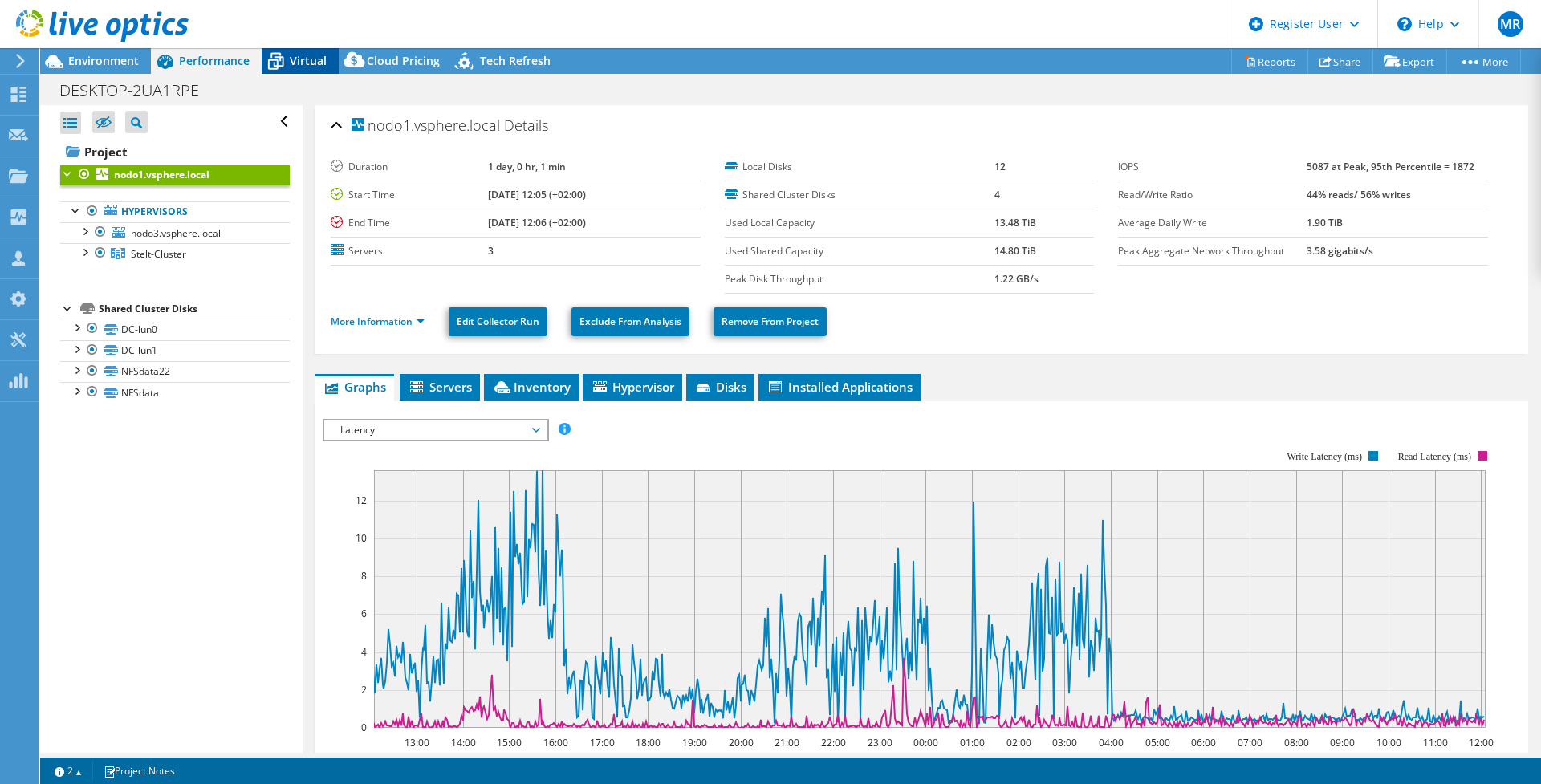
click at [295, 59] on span "Virtual" at bounding box center [308, 61] width 37 height 15
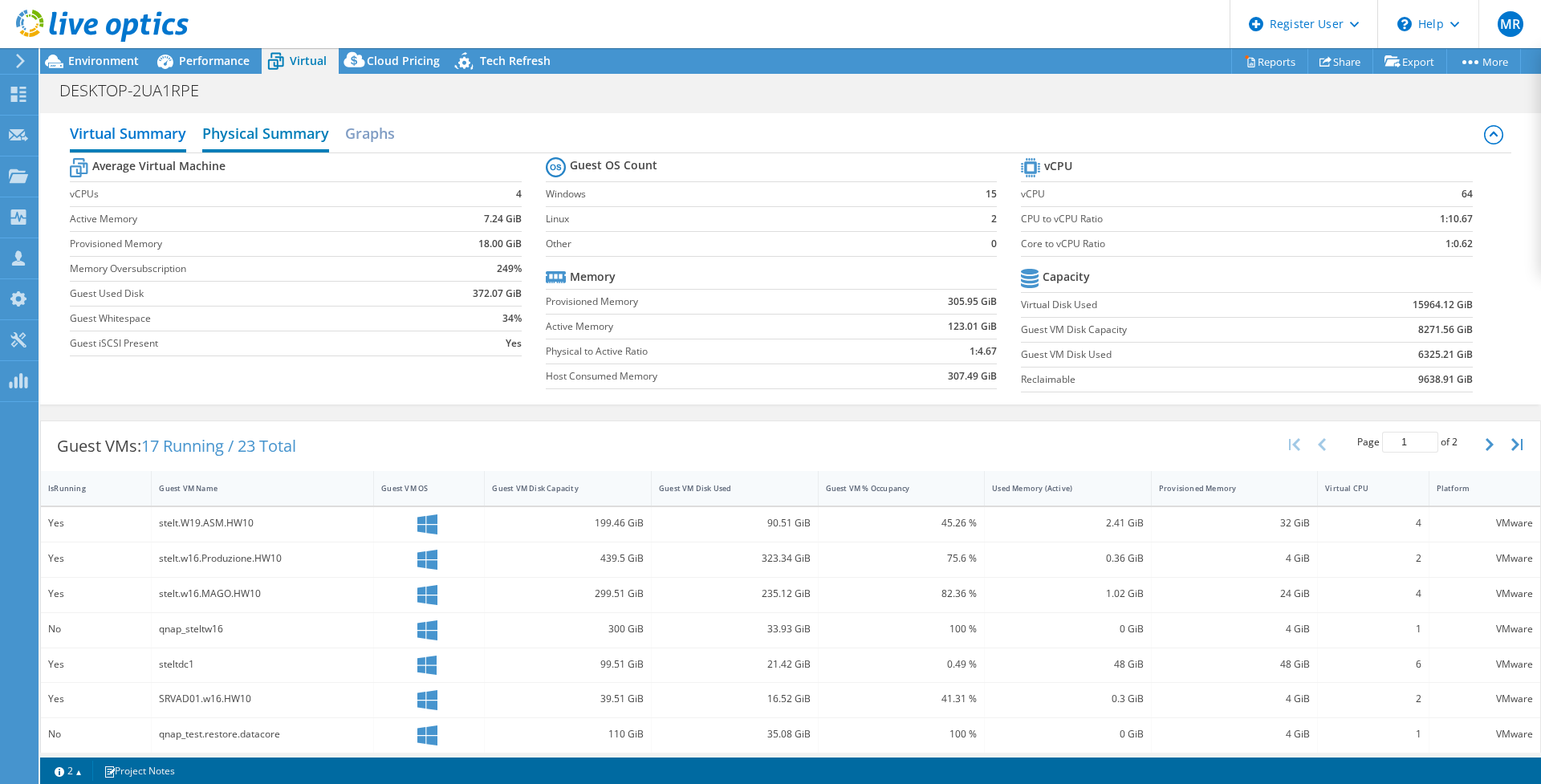
click at [282, 142] on h2 "Physical Summary" at bounding box center [265, 135] width 127 height 35
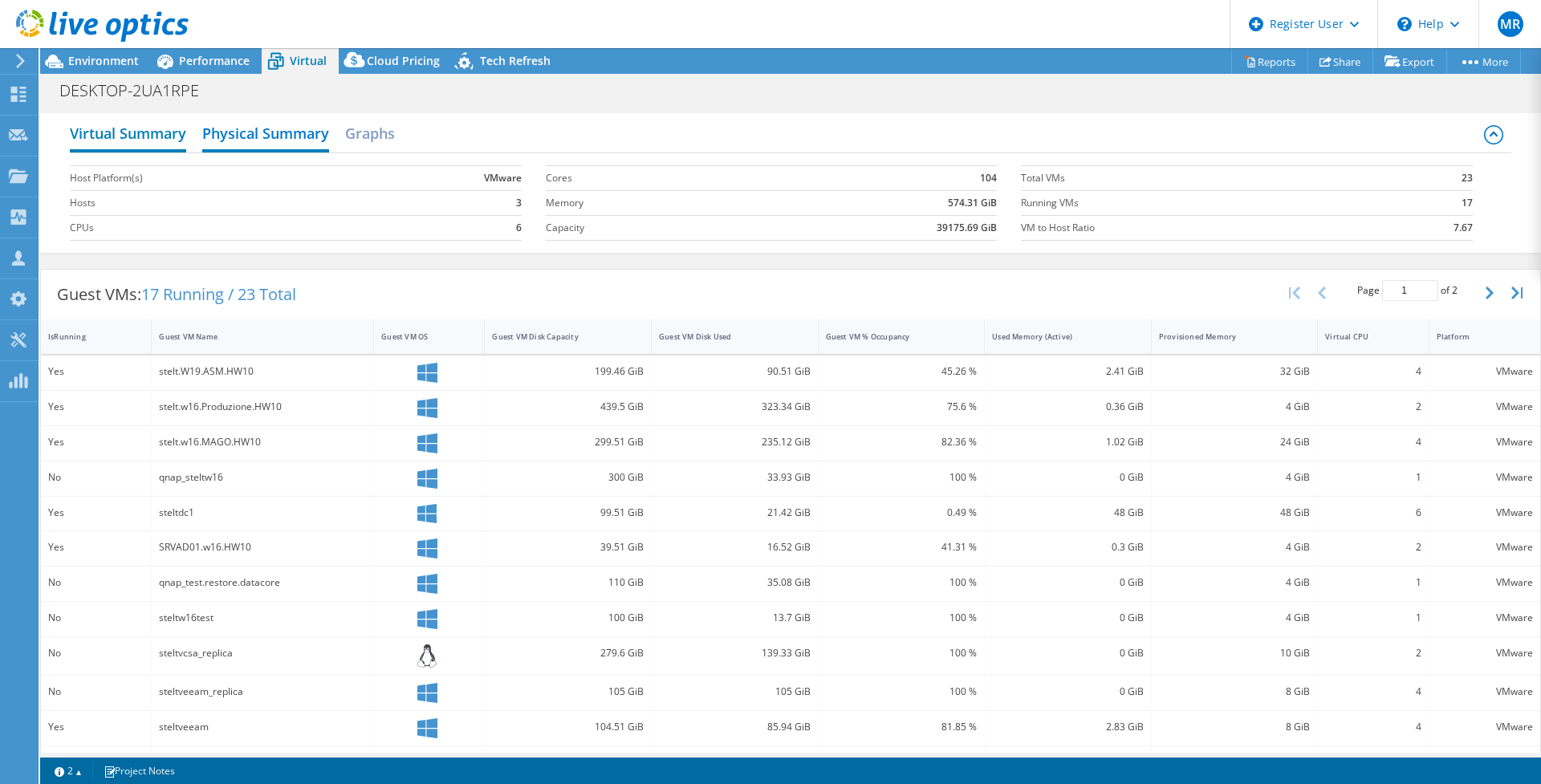
click at [161, 134] on h2 "Virtual Summary" at bounding box center [128, 135] width 116 height 35
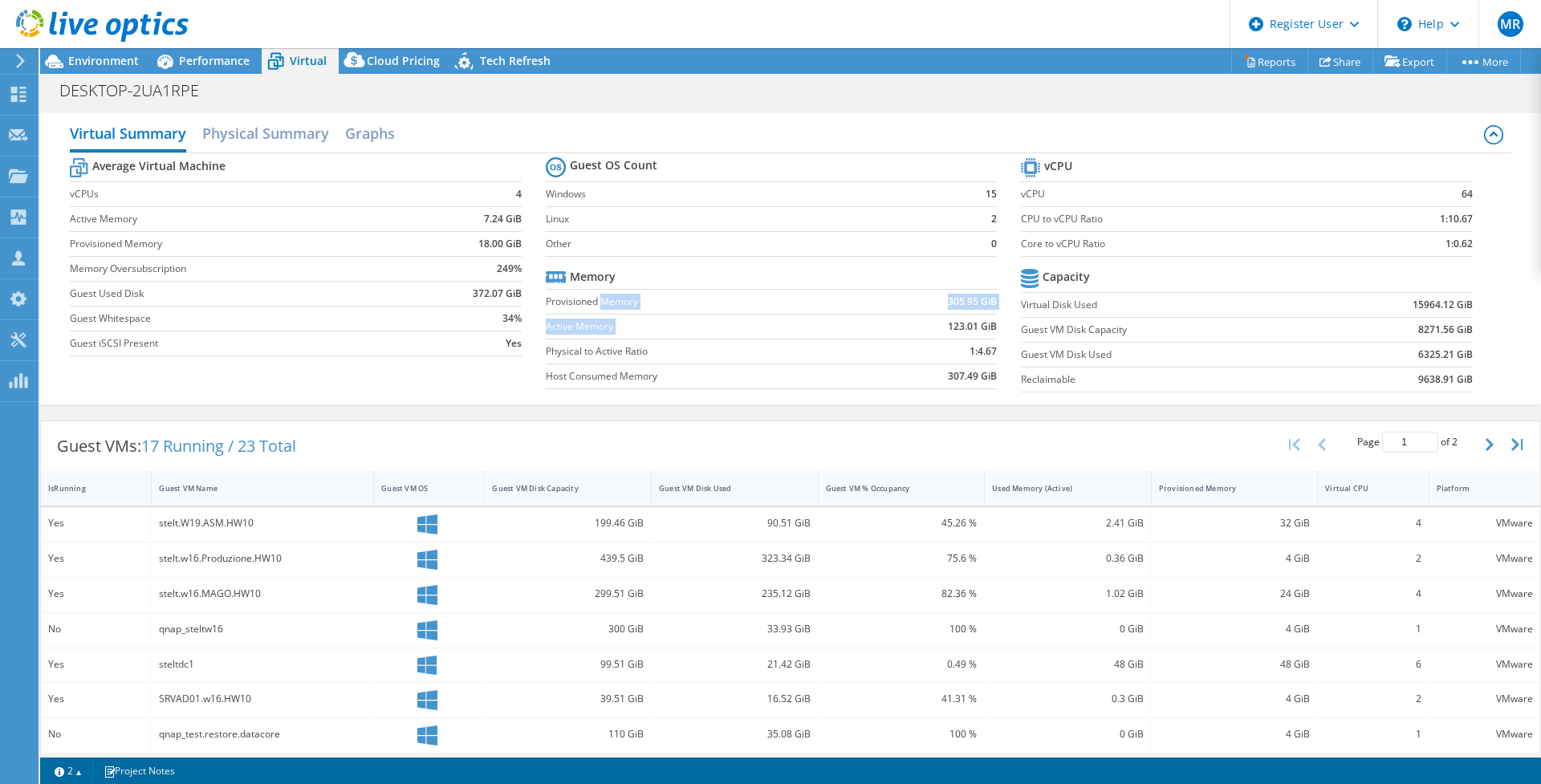
drag, startPoint x: 600, startPoint y: 305, endPoint x: 973, endPoint y: 314, distance: 373.1
click at [973, 314] on tbody "Memory Provisioned Memory 305.95 GiB Active Memory 123.01 GiB Physical to Activ…" at bounding box center [771, 327] width 451 height 125
click at [968, 313] on td "305.95 GiB" at bounding box center [931, 301] width 130 height 25
drag, startPoint x: 944, startPoint y: 304, endPoint x: 982, endPoint y: 303, distance: 38.0
click at [982, 303] on b "305.95 GiB" at bounding box center [972, 301] width 49 height 16
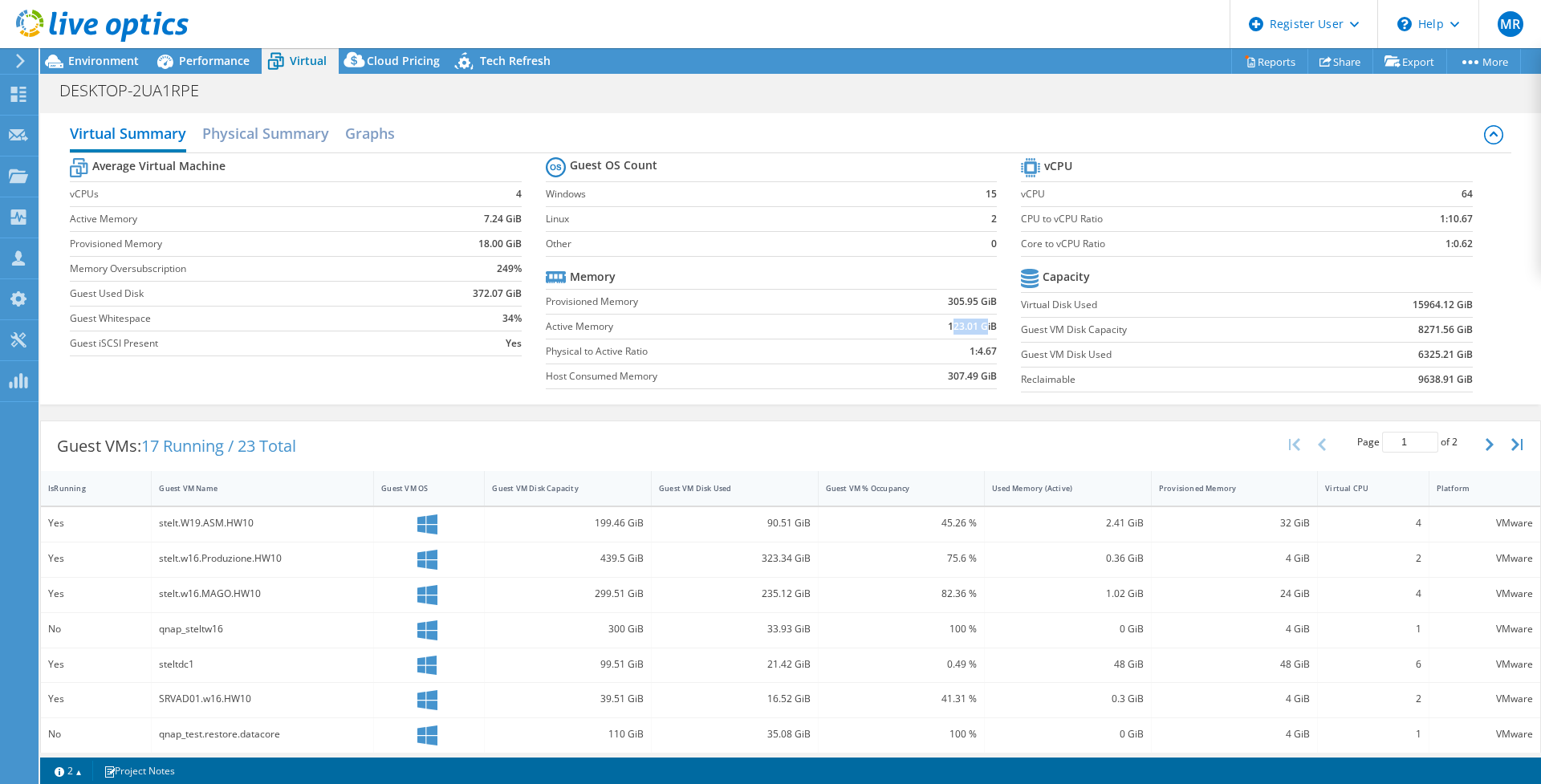
drag, startPoint x: 982, startPoint y: 303, endPoint x: 980, endPoint y: 328, distance: 25.1
click at [980, 328] on b "123.01 GiB" at bounding box center [972, 326] width 49 height 16
drag, startPoint x: 980, startPoint y: 328, endPoint x: 862, endPoint y: 323, distance: 118.1
click at [866, 323] on td "123.01 GiB" at bounding box center [931, 326] width 130 height 25
click at [517, 195] on b "4" at bounding box center [519, 194] width 6 height 16
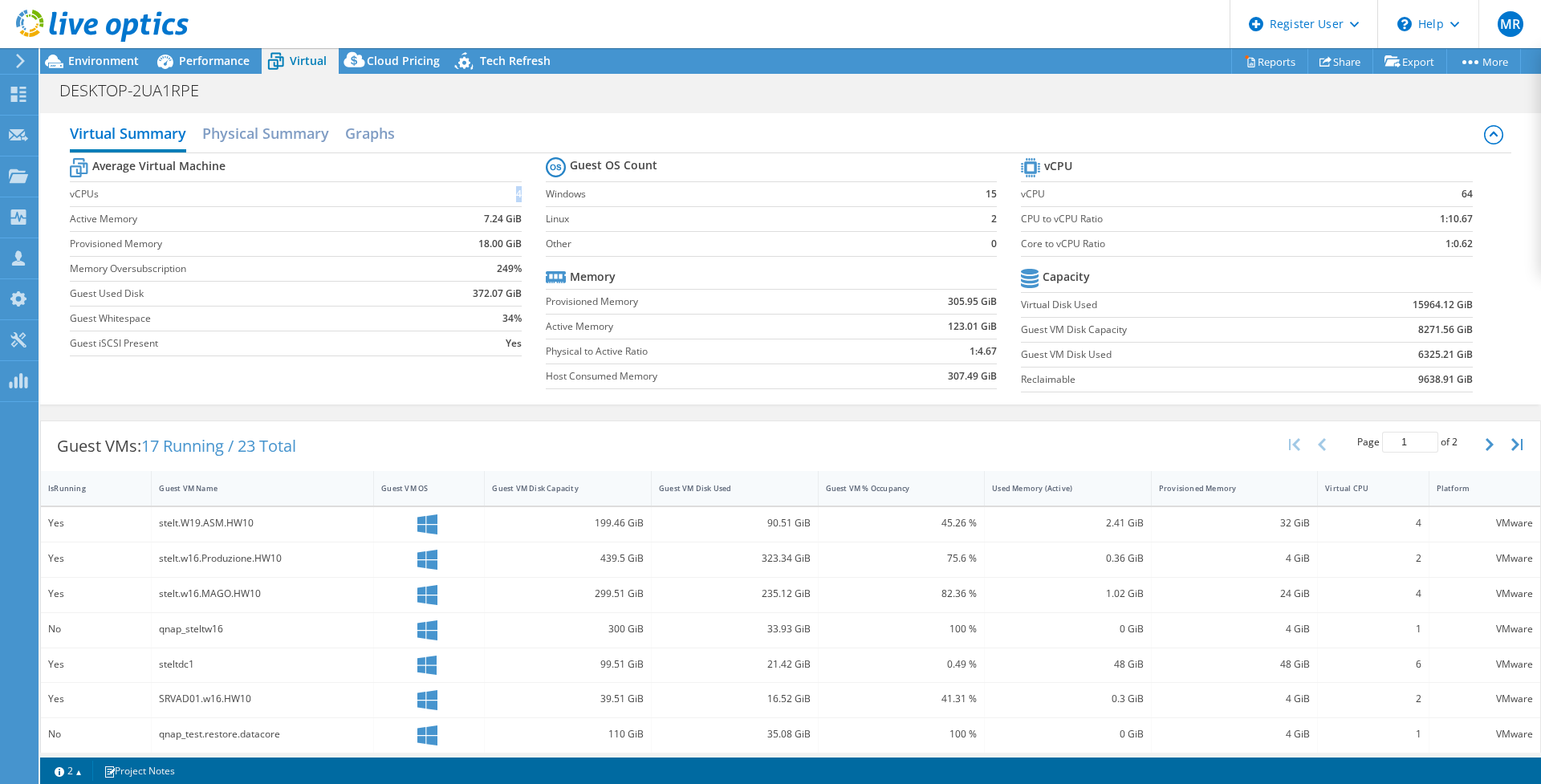
click at [517, 195] on b "4" at bounding box center [519, 194] width 6 height 16
click at [253, 133] on h2 "Physical Summary" at bounding box center [265, 135] width 127 height 35
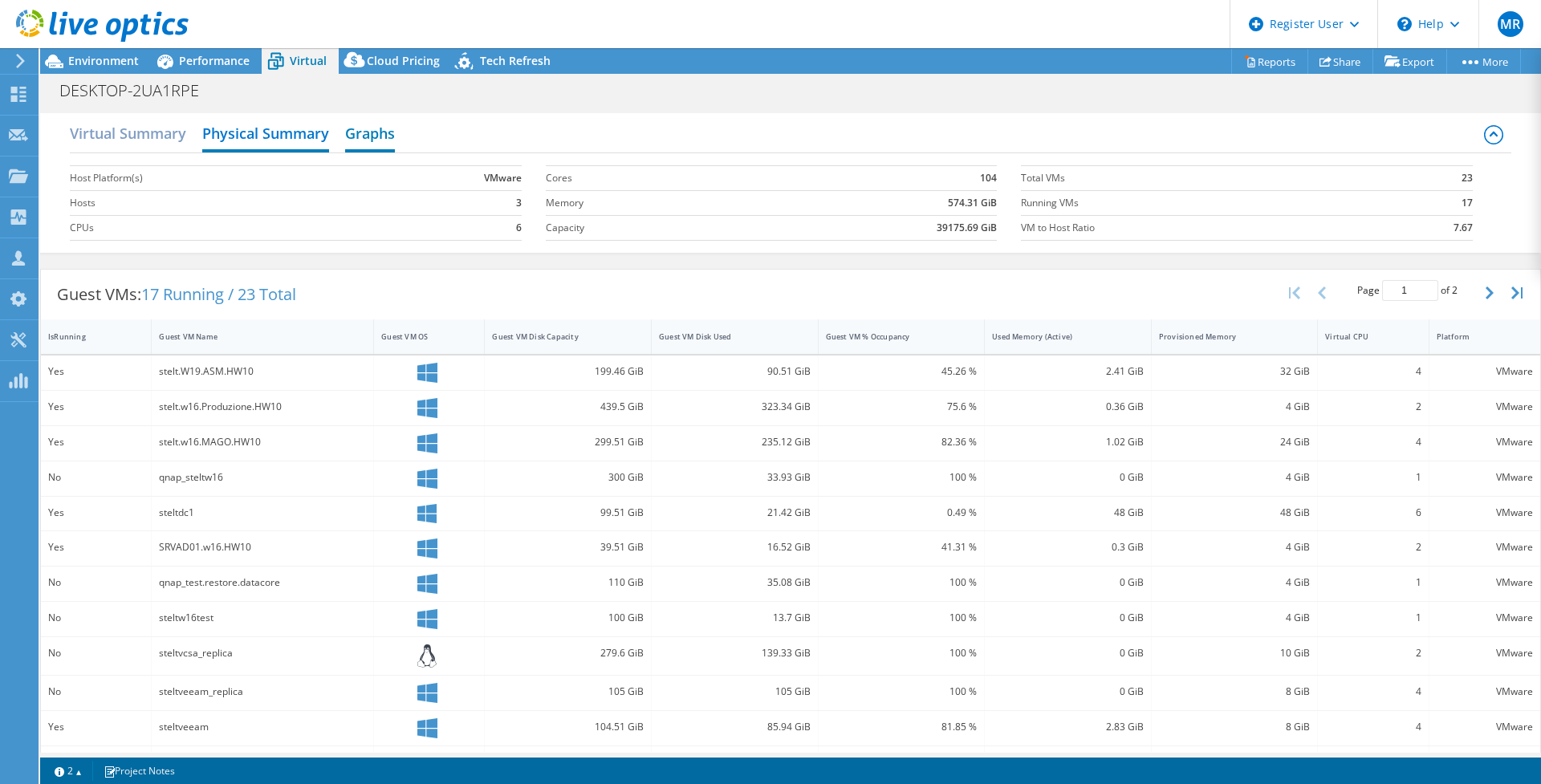
click at [373, 135] on h2 "Graphs" at bounding box center [370, 135] width 49 height 35
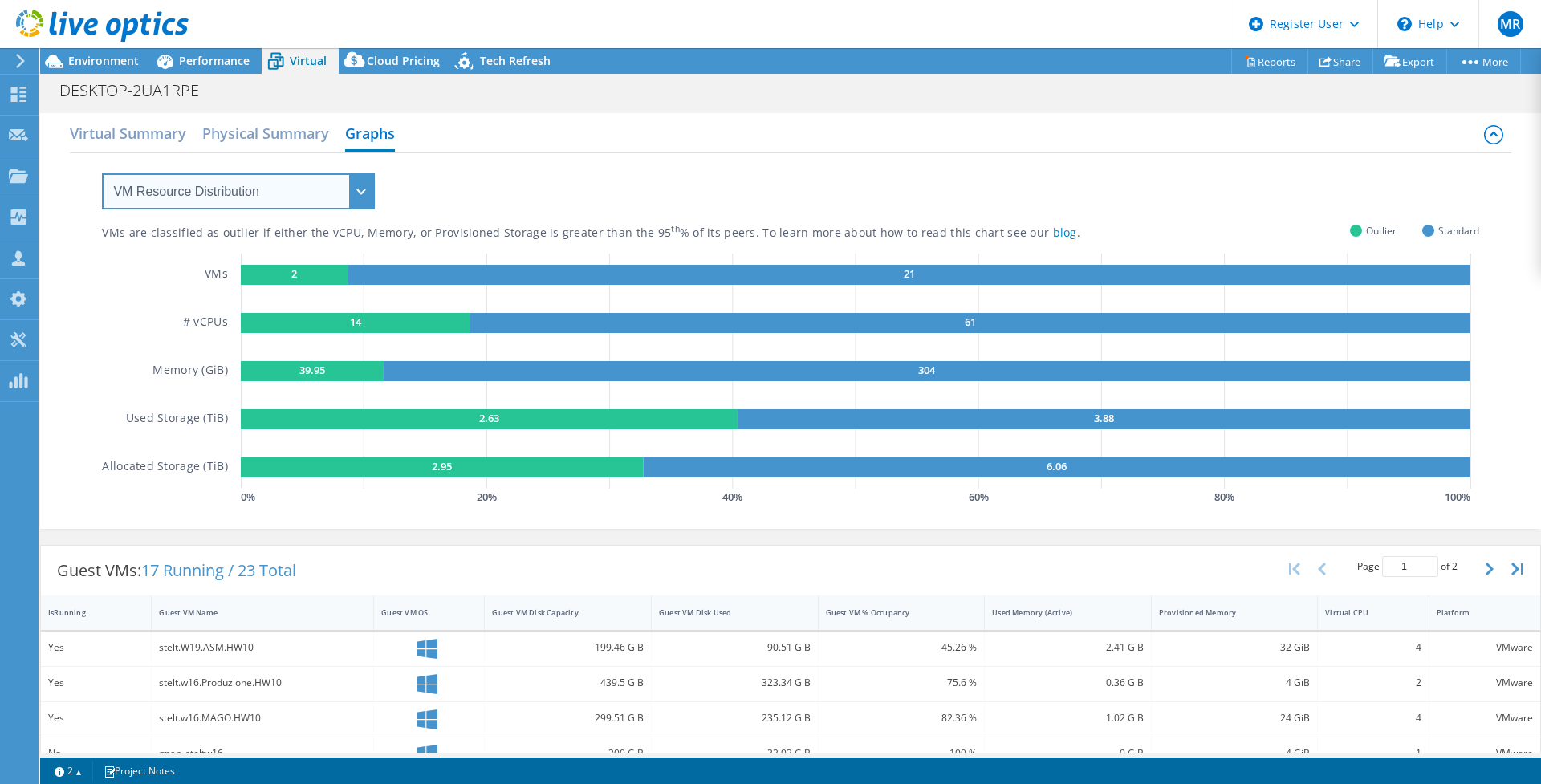
click at [262, 182] on select "VM Resource Distribution Provisioning Contrast Over Provisioning" at bounding box center [237, 191] width 273 height 36
click at [101, 173] on select "VM Resource Distribution Provisioning Contrast Over Provisioning" at bounding box center [237, 191] width 273 height 36
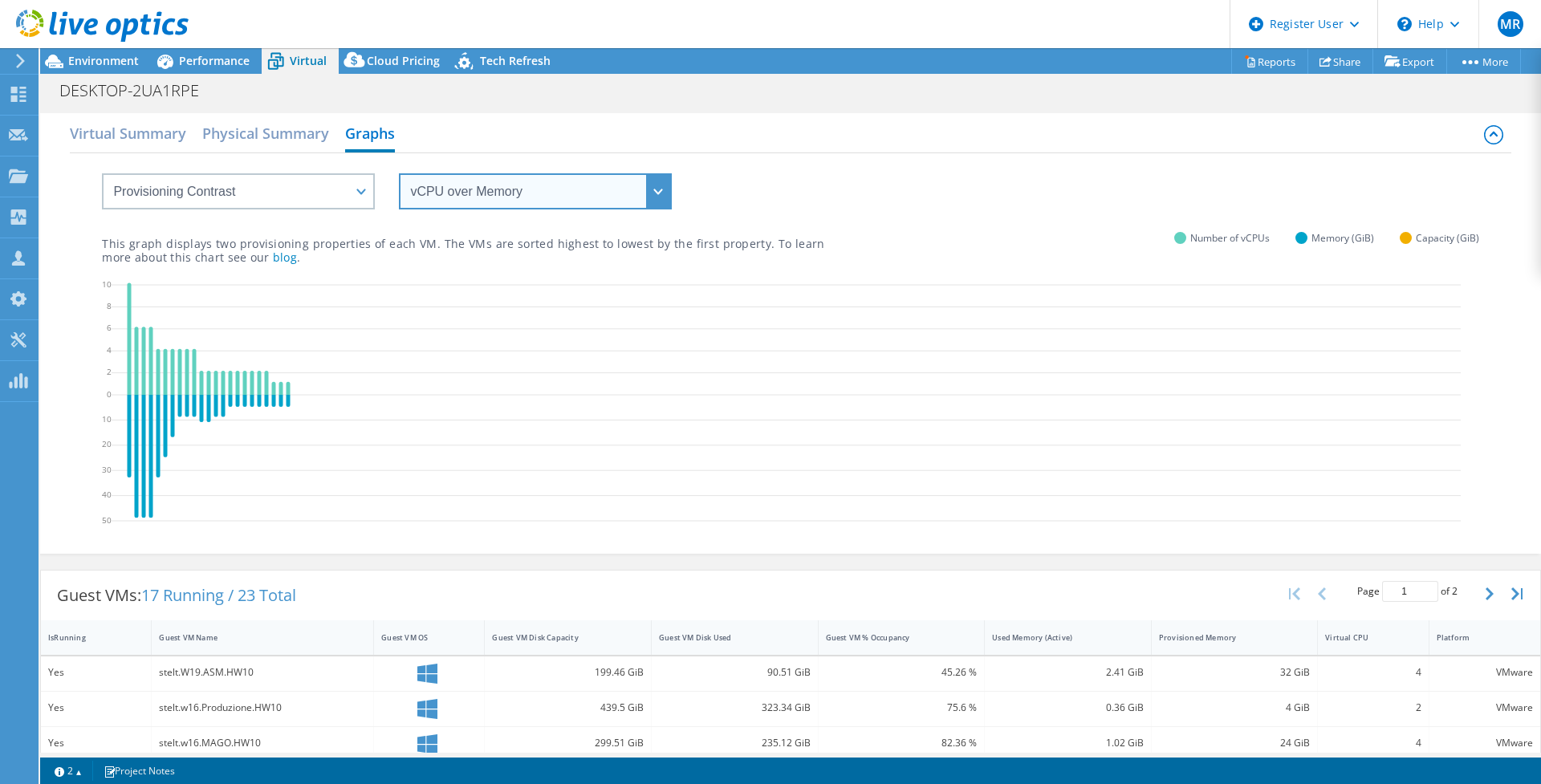
click at [522, 189] on select "vCPU over Memory vCPU over Capacity Memory over vCPU Memory over Capacity Capac…" at bounding box center [534, 191] width 273 height 36
click at [512, 154] on div "vCPU over Memory vCPU over Capacity Memory over vCPU Memory over Capacity Capac…" at bounding box center [790, 182] width 1376 height 56
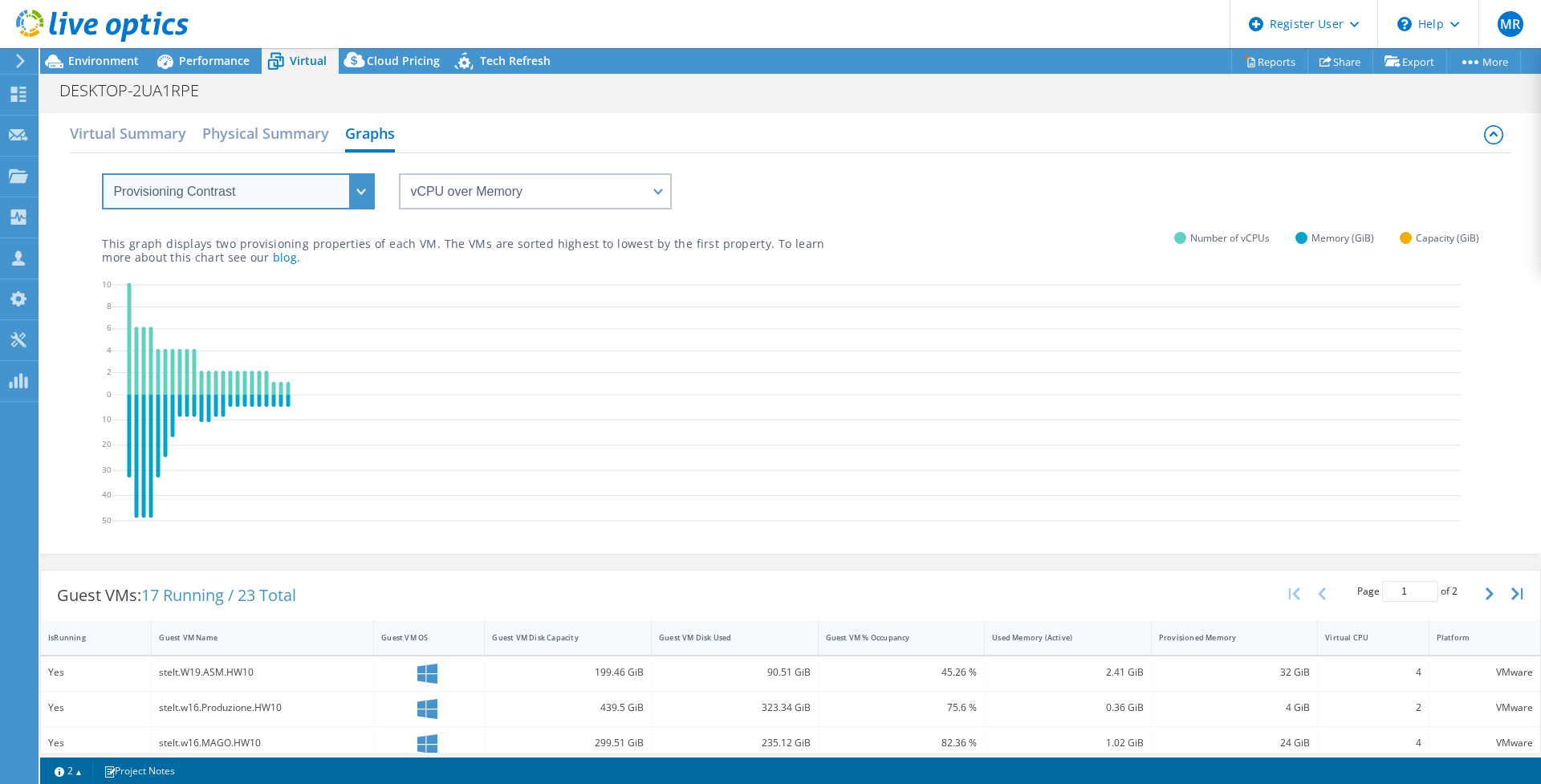
click at [253, 185] on select "VM Resource Distribution Provisioning Contrast Over Provisioning" at bounding box center [237, 191] width 273 height 36
select select "Over Provisioning"
click at [101, 173] on select "VM Resource Distribution Provisioning Contrast Over Provisioning" at bounding box center [237, 191] width 273 height 36
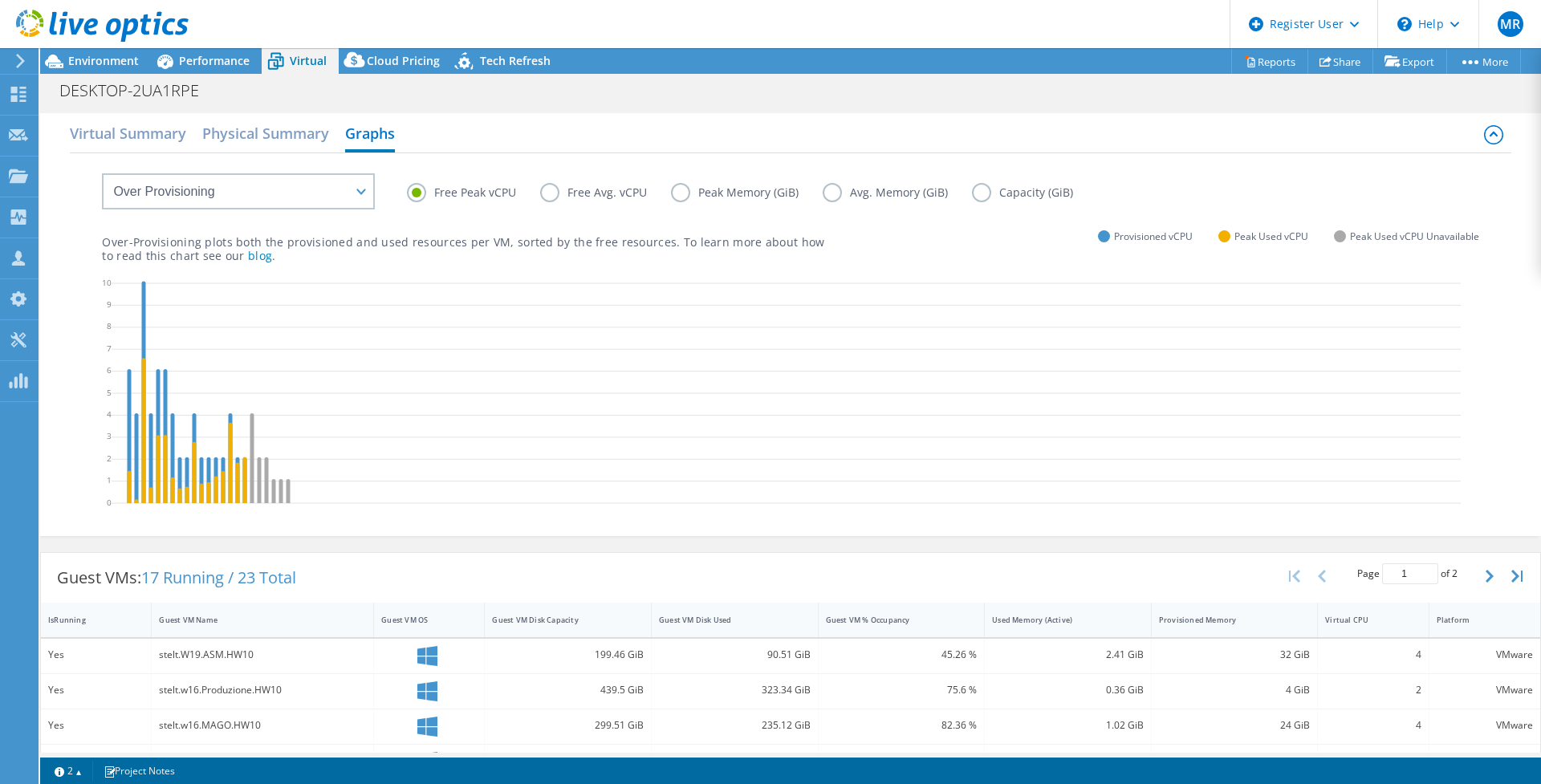
click at [682, 194] on label "Peak Memory (GiB)" at bounding box center [747, 193] width 152 height 20
click at [0, 0] on input "Peak Memory (GiB)" at bounding box center [0, 0] width 0 height 0
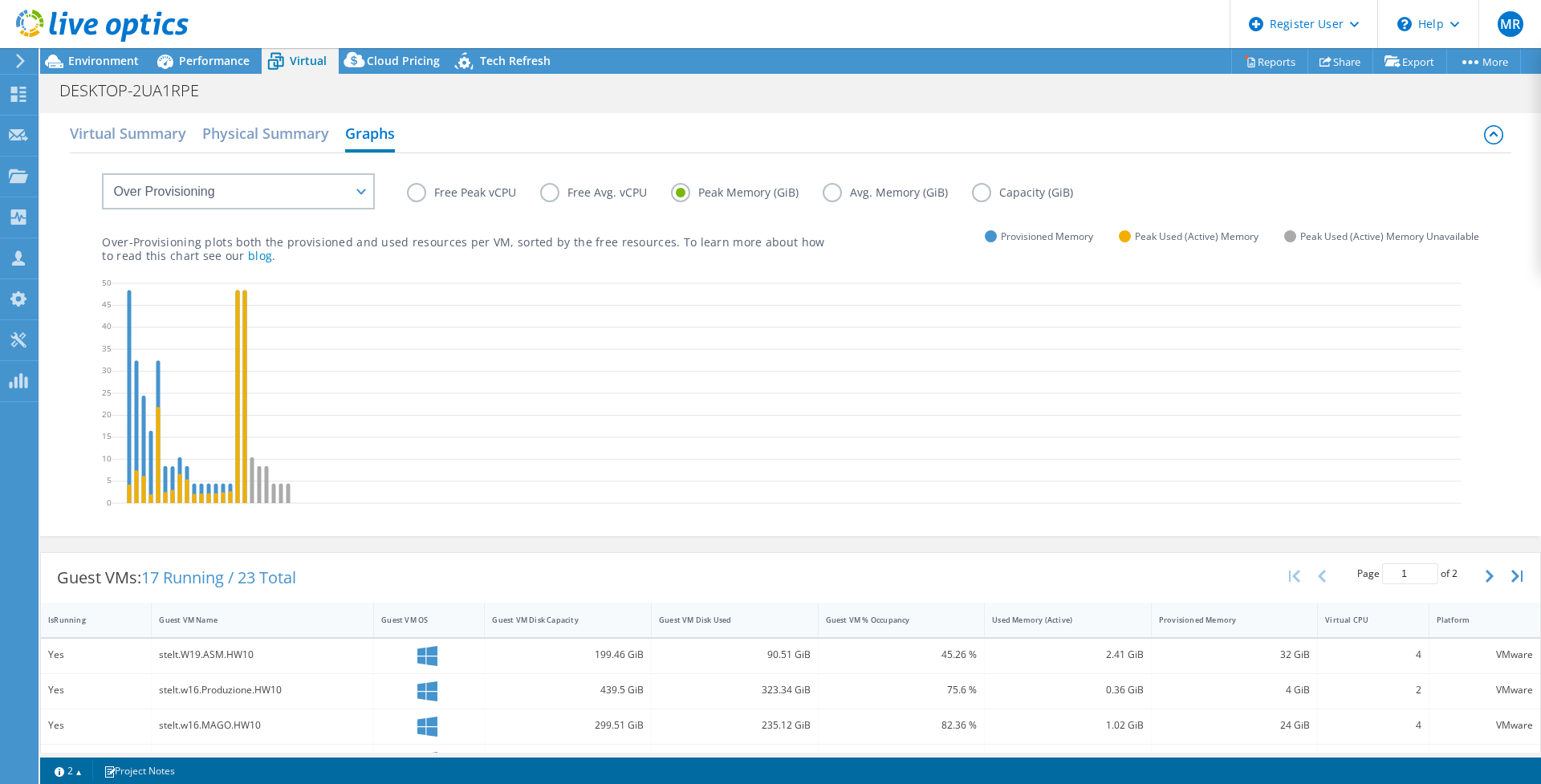
click at [435, 192] on label "Free Peak vCPU" at bounding box center [473, 193] width 133 height 20
click at [0, 0] on input "Free Peak vCPU" at bounding box center [0, 0] width 0 height 0
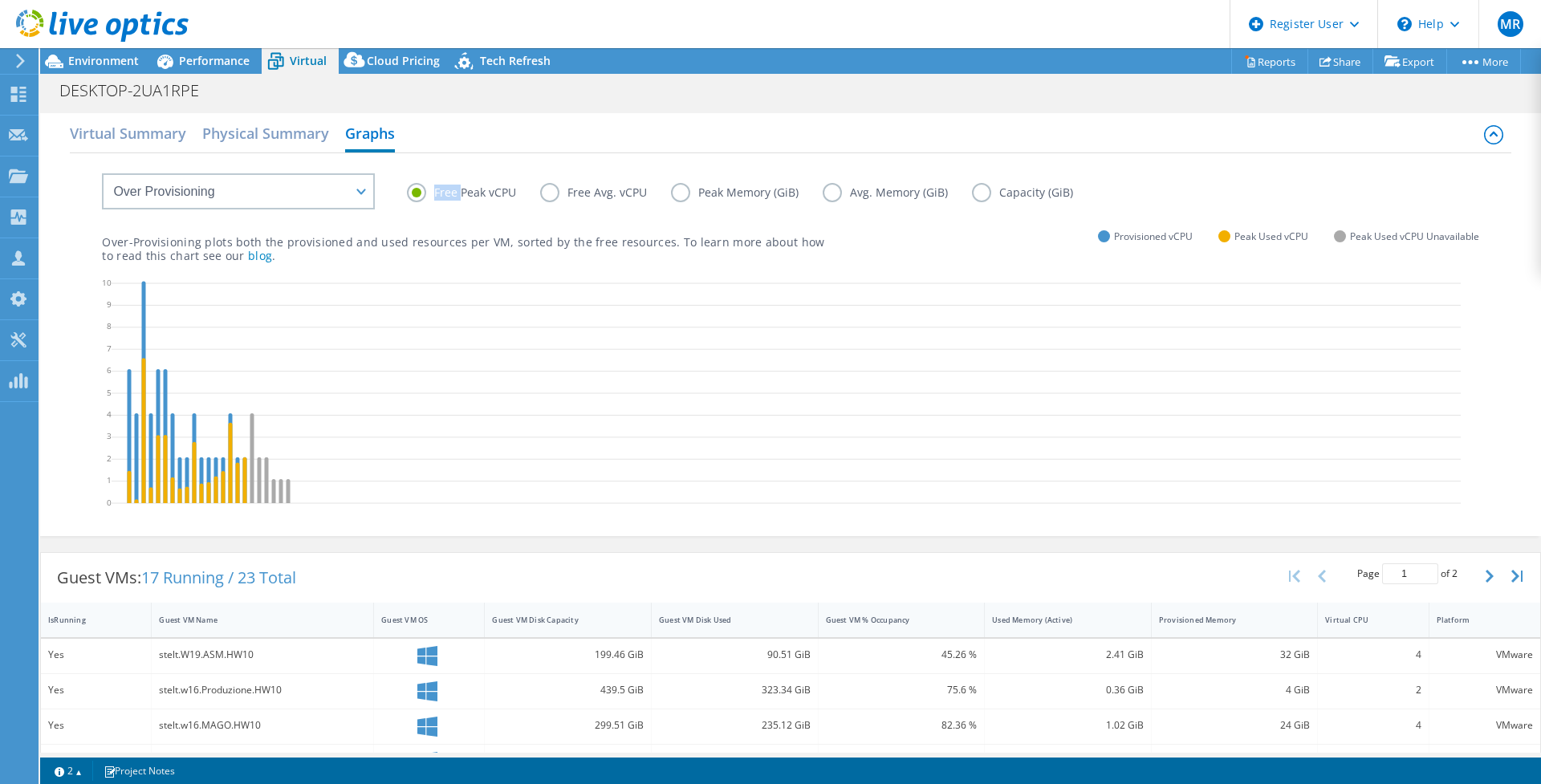
click at [435, 192] on label "Free Peak vCPU" at bounding box center [473, 193] width 133 height 20
click at [0, 0] on input "Free Peak vCPU" at bounding box center [0, 0] width 0 height 0
click at [242, 138] on h2 "Physical Summary" at bounding box center [265, 135] width 127 height 35
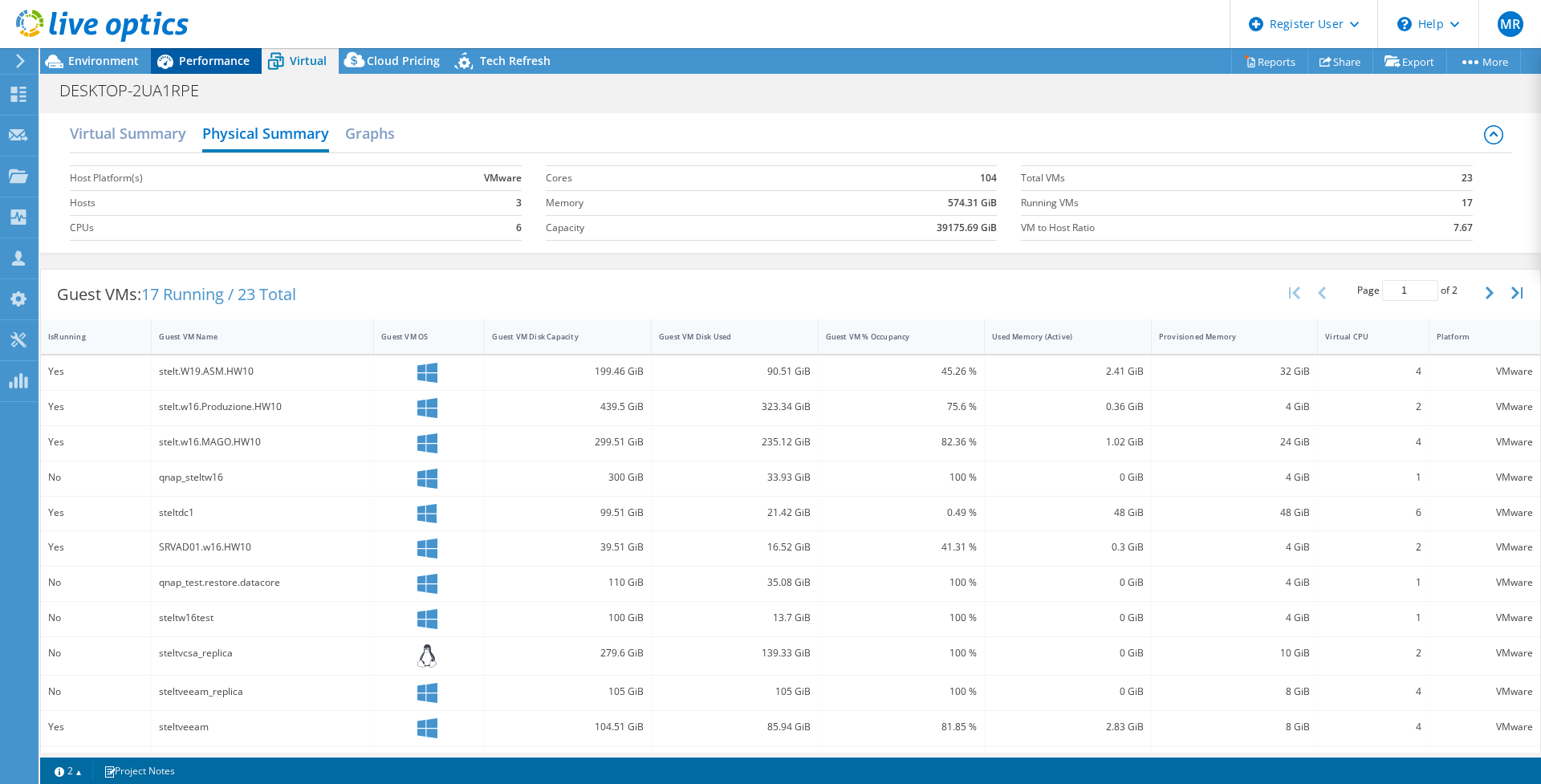
click at [201, 65] on span "Performance" at bounding box center [214, 61] width 71 height 15
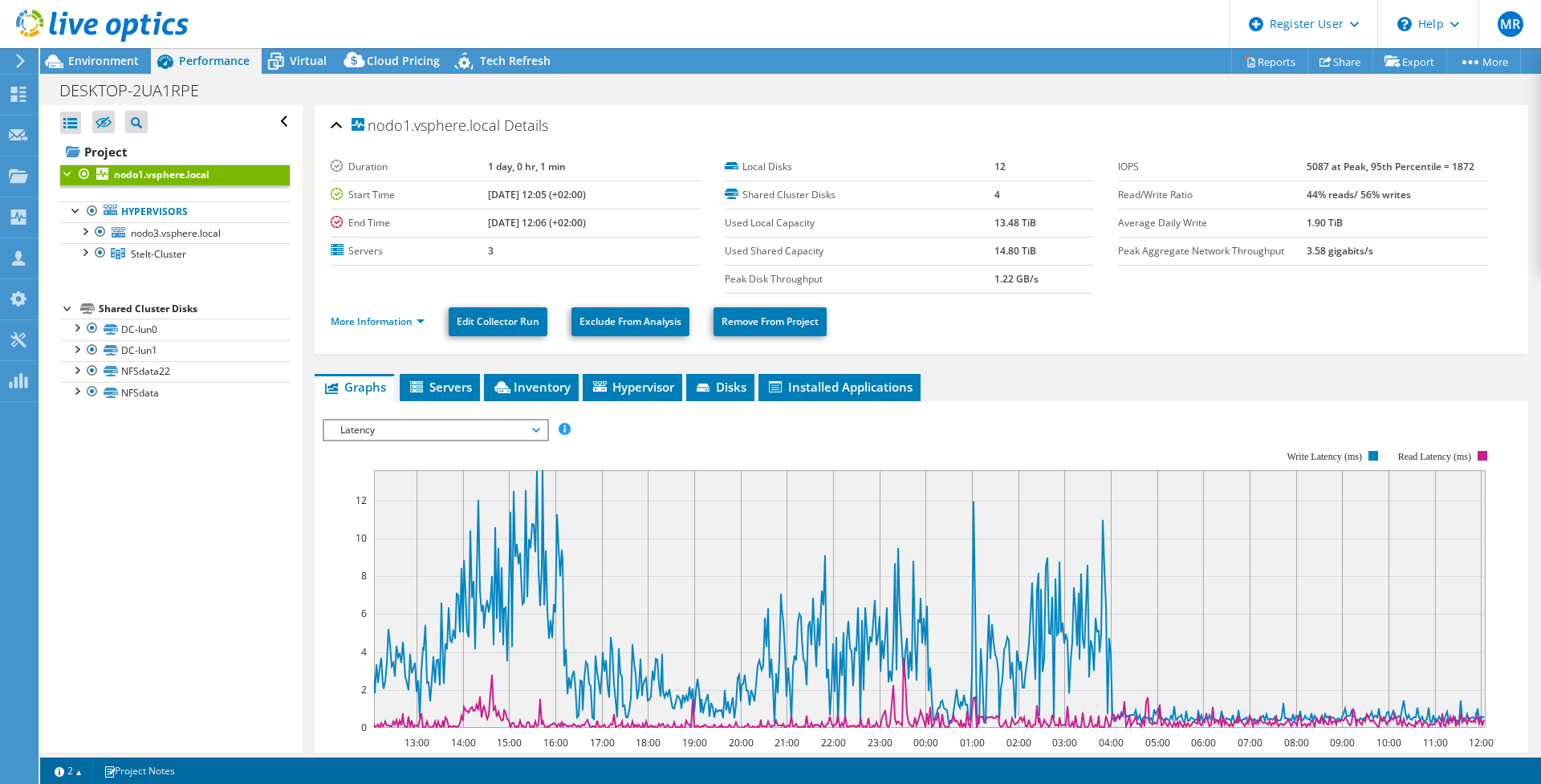
click at [368, 332] on ul "More Information Edit Collector Run Exclude From Analysis Remove From Project" at bounding box center [921, 319] width 1182 height 33
click at [372, 318] on link "More Information" at bounding box center [377, 321] width 94 height 14
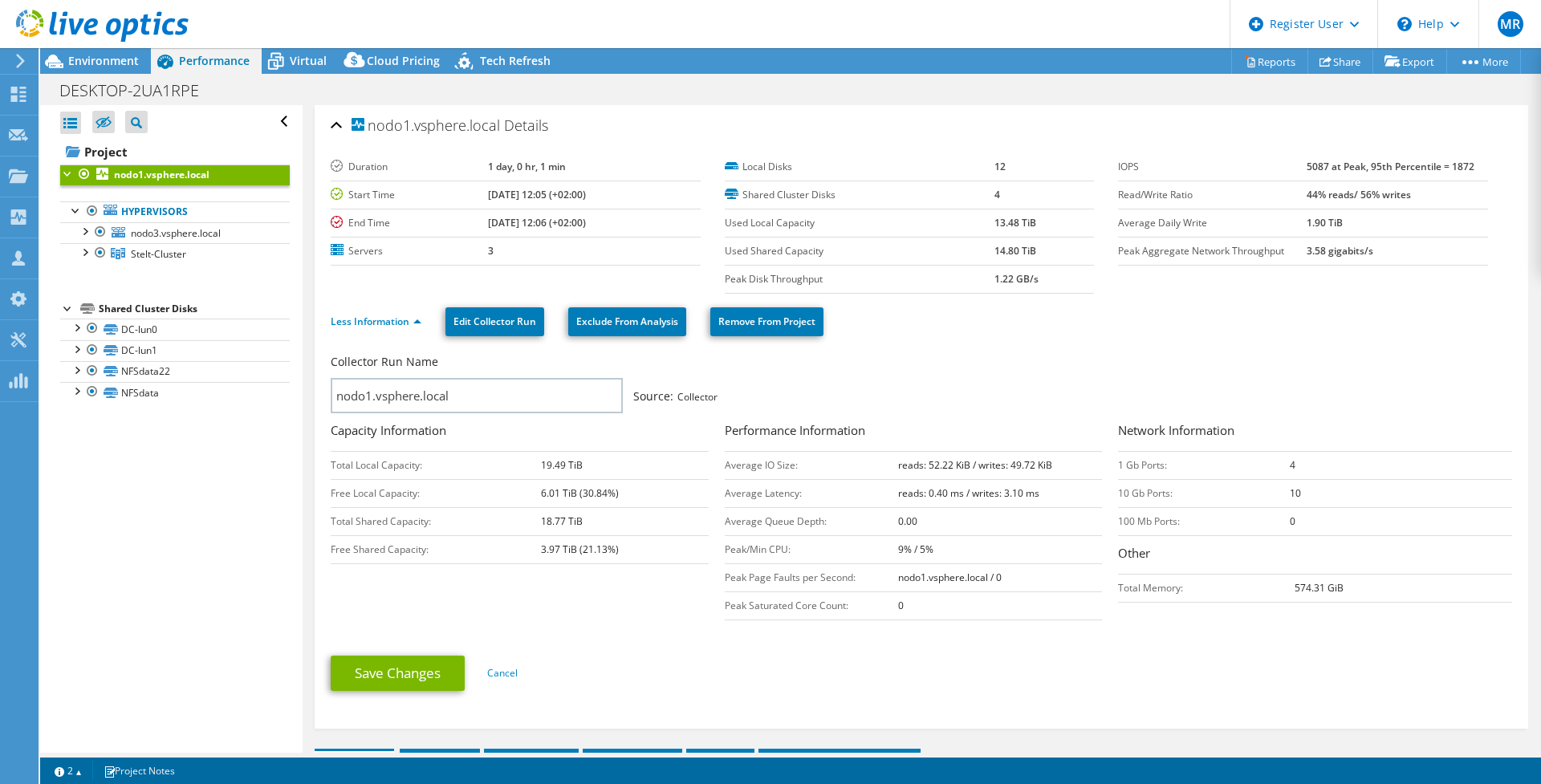
drag, startPoint x: 1297, startPoint y: 496, endPoint x: 1269, endPoint y: 497, distance: 28.0
click at [1269, 497] on tr "10 Gb Ports: 10" at bounding box center [1315, 493] width 394 height 28
drag, startPoint x: 1269, startPoint y: 497, endPoint x: 1257, endPoint y: 503, distance: 13.4
click at [1257, 503] on td "10 Gb Ports:" at bounding box center [1204, 493] width 171 height 28
click at [102, 67] on span "Environment" at bounding box center [103, 61] width 71 height 15
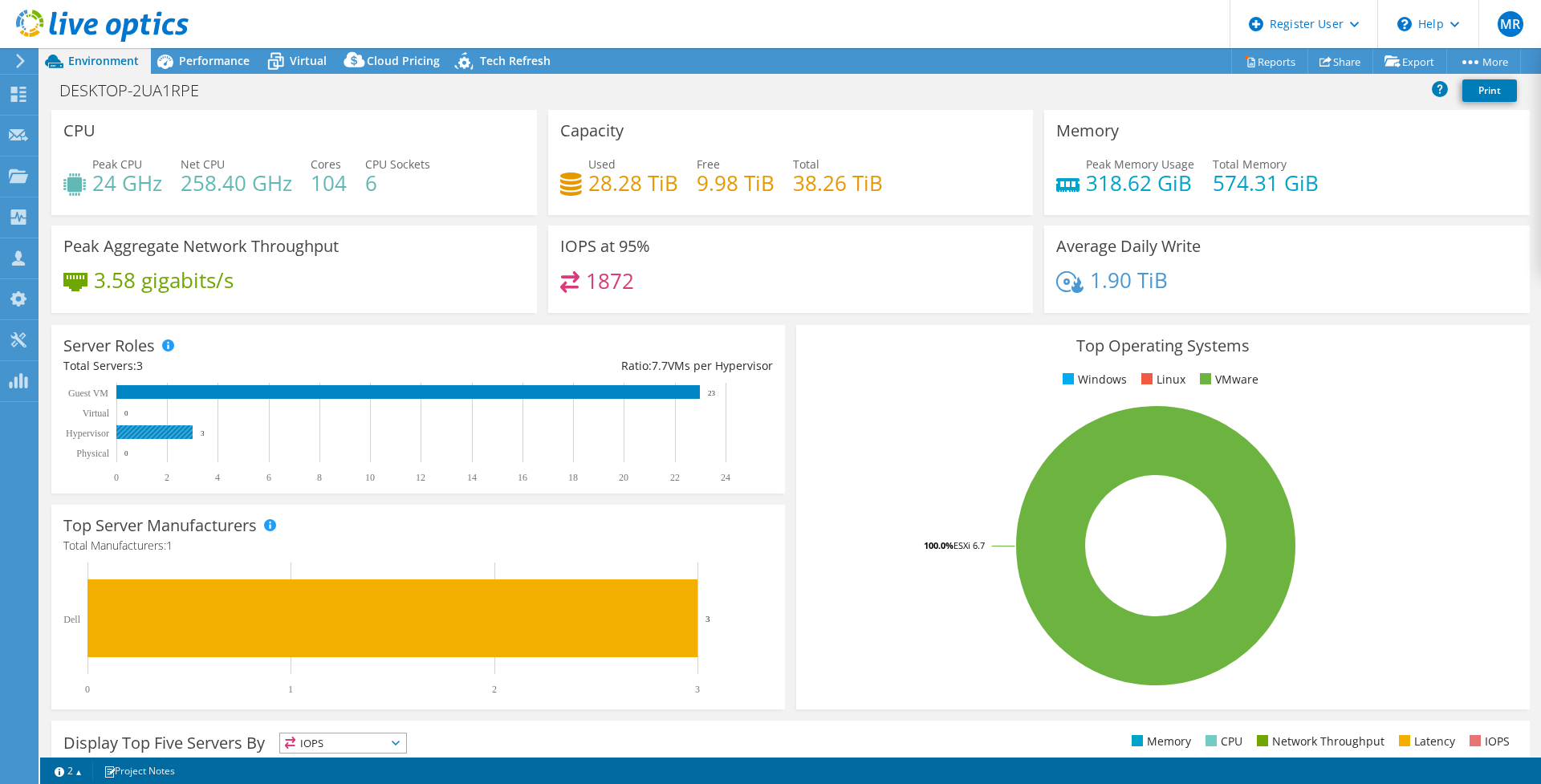
click at [144, 433] on rect at bounding box center [155, 432] width 76 height 14
click at [189, 73] on div "Performance" at bounding box center [206, 61] width 111 height 26
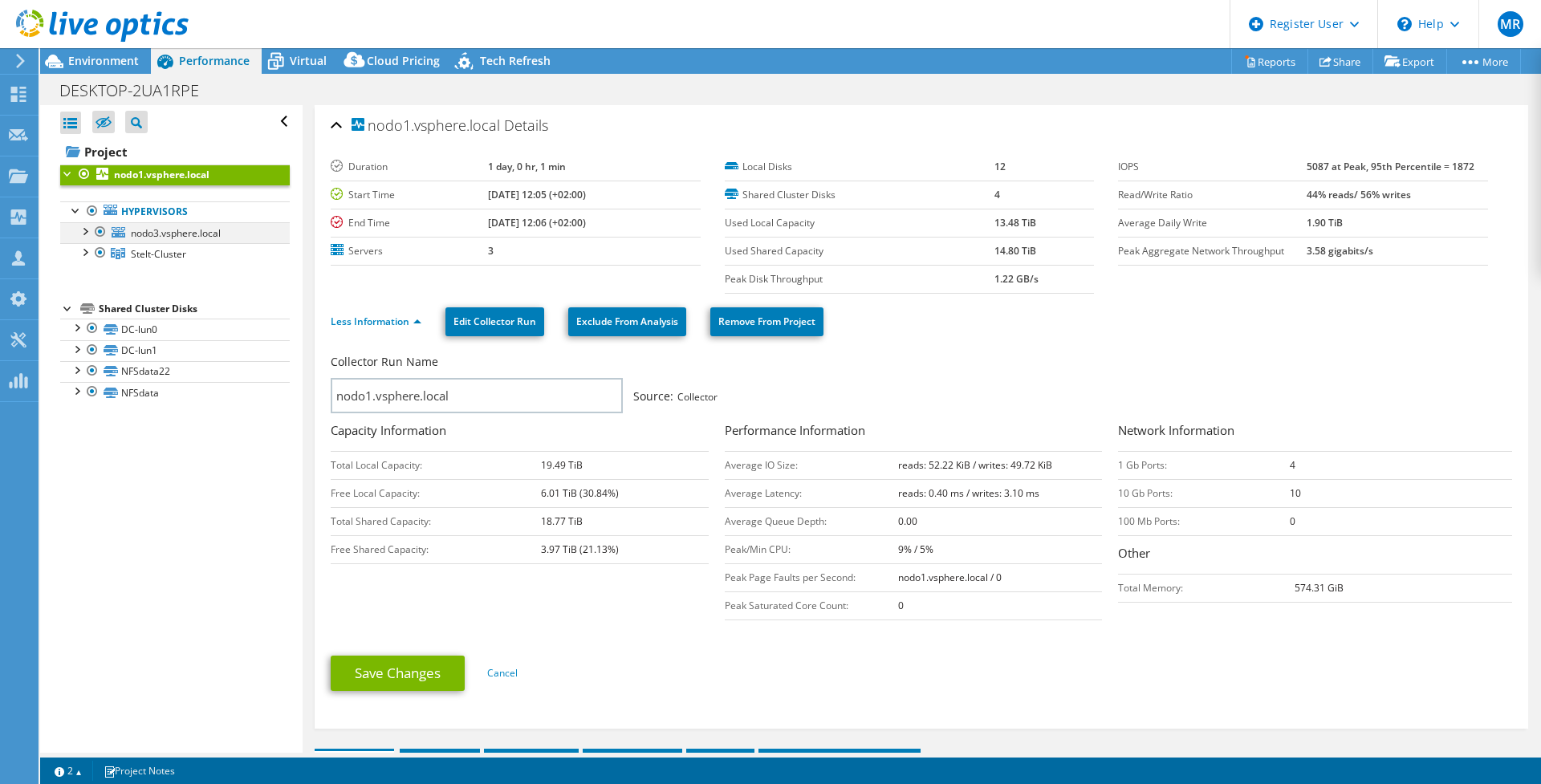
click at [86, 235] on div at bounding box center [84, 230] width 16 height 16
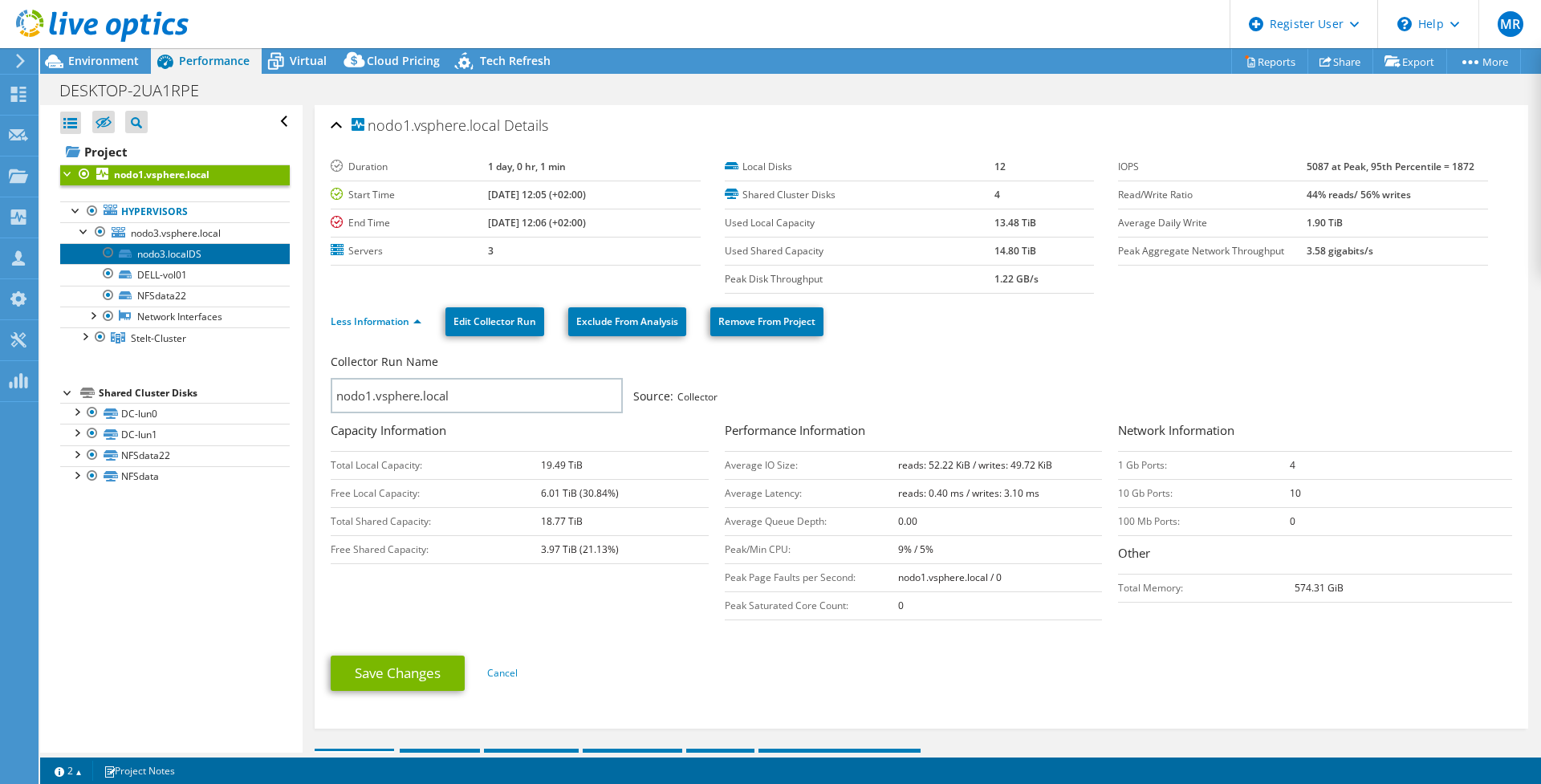
click at [189, 256] on link "nodo3.localDS" at bounding box center [175, 253] width 230 height 20
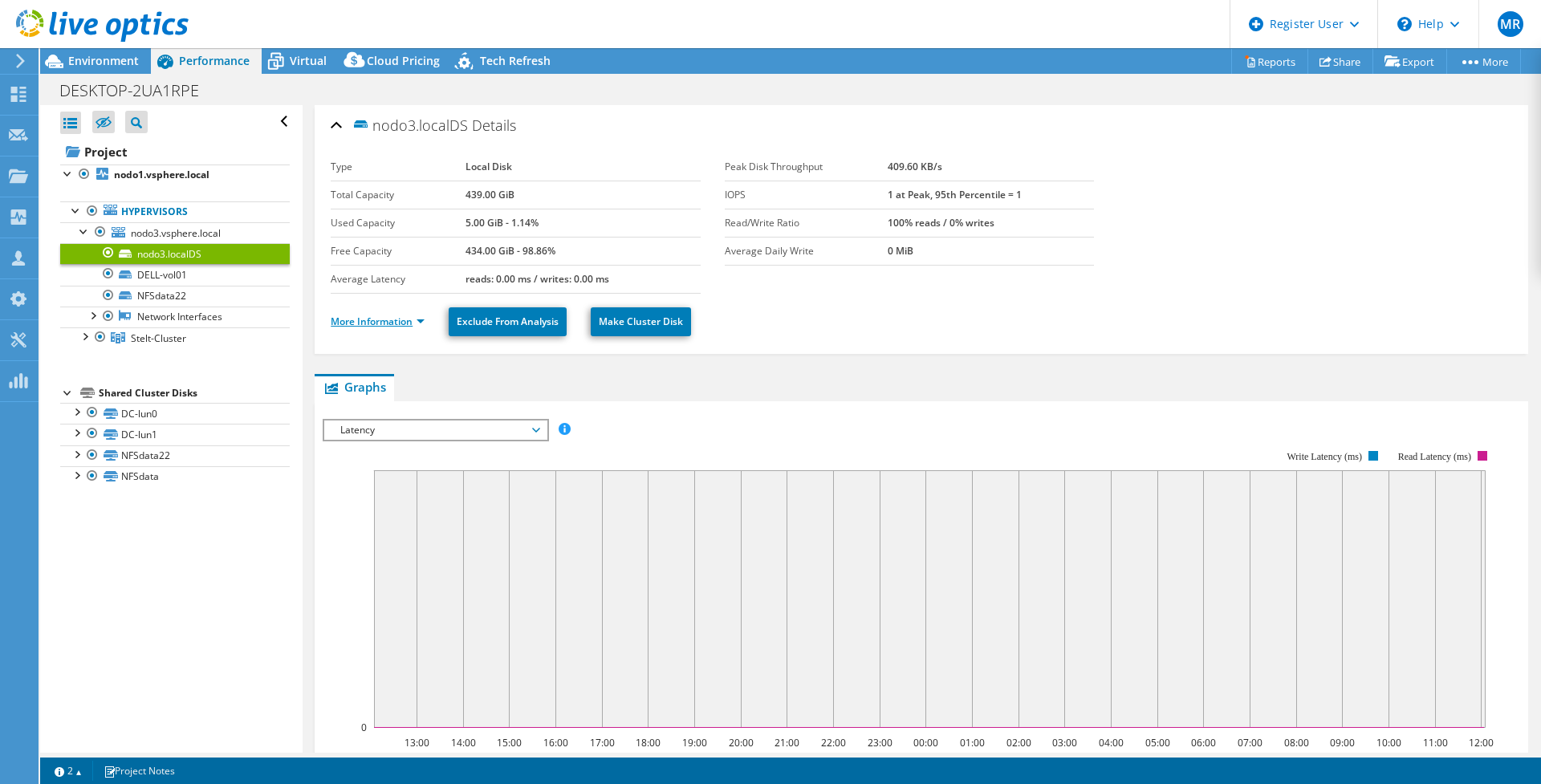
click at [385, 324] on link "More Information" at bounding box center [377, 321] width 94 height 14
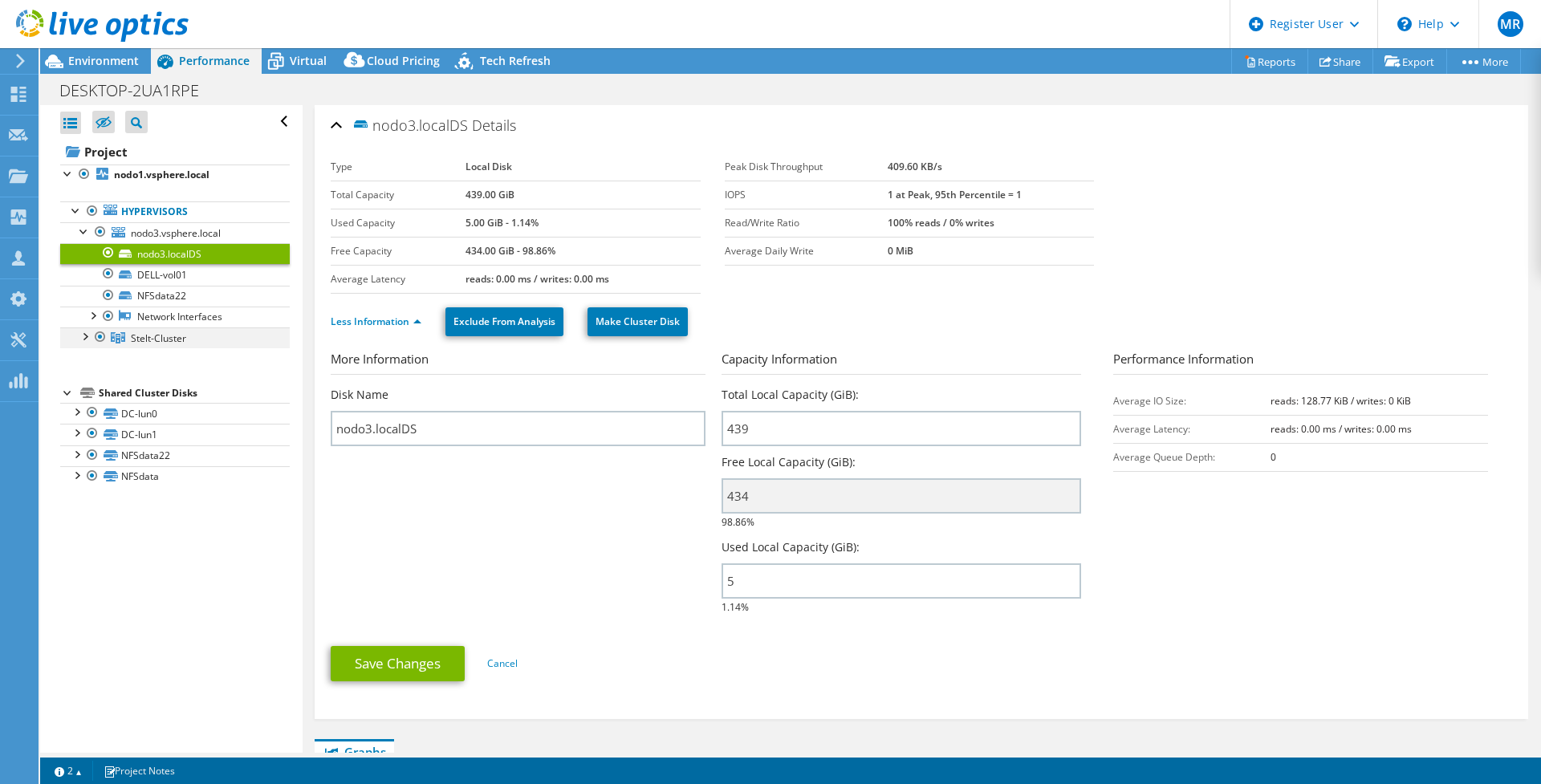
click at [86, 337] on div at bounding box center [84, 335] width 16 height 16
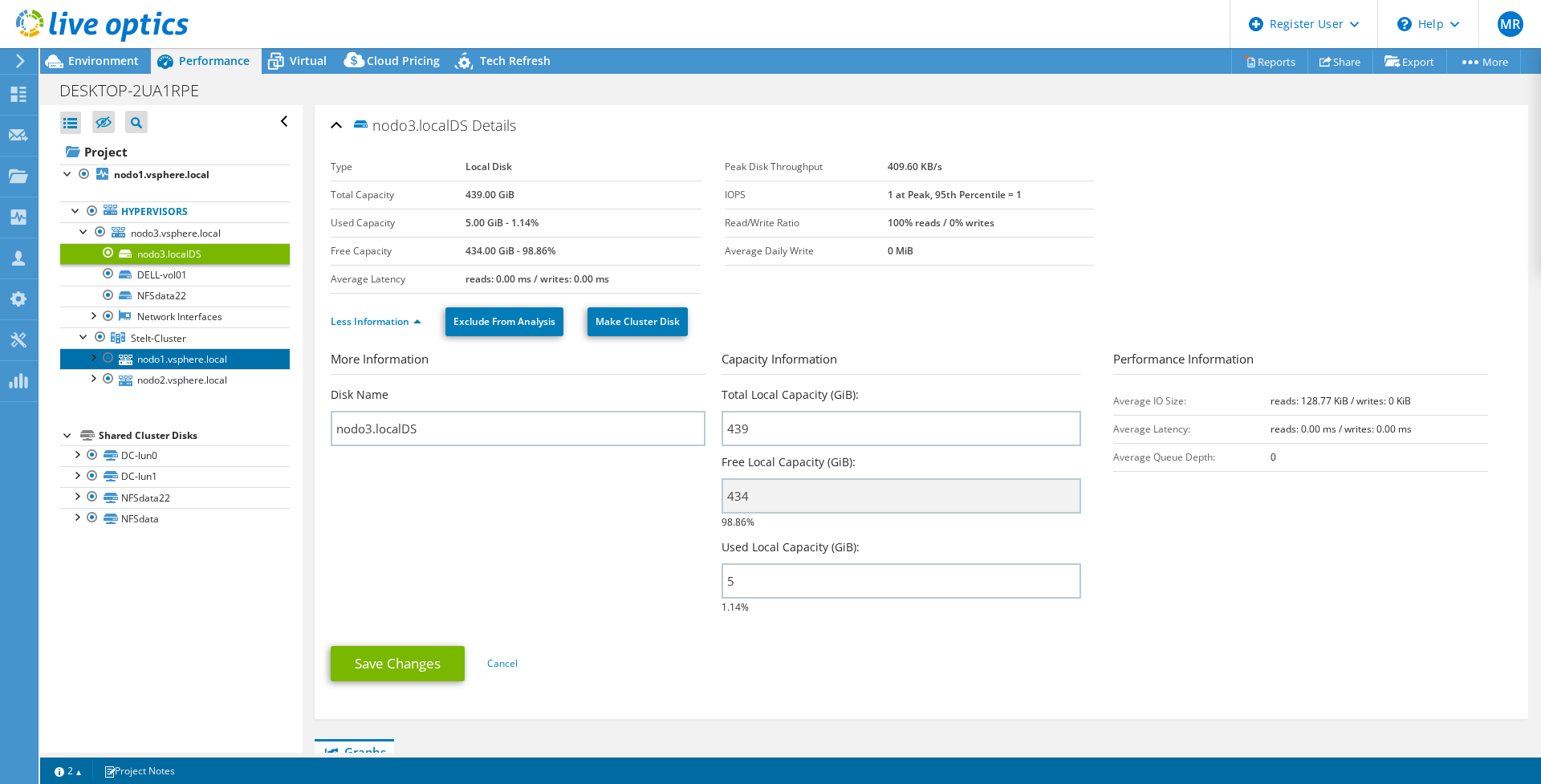
click at [163, 350] on link "nodo1.vsphere.local" at bounding box center [175, 358] width 230 height 20
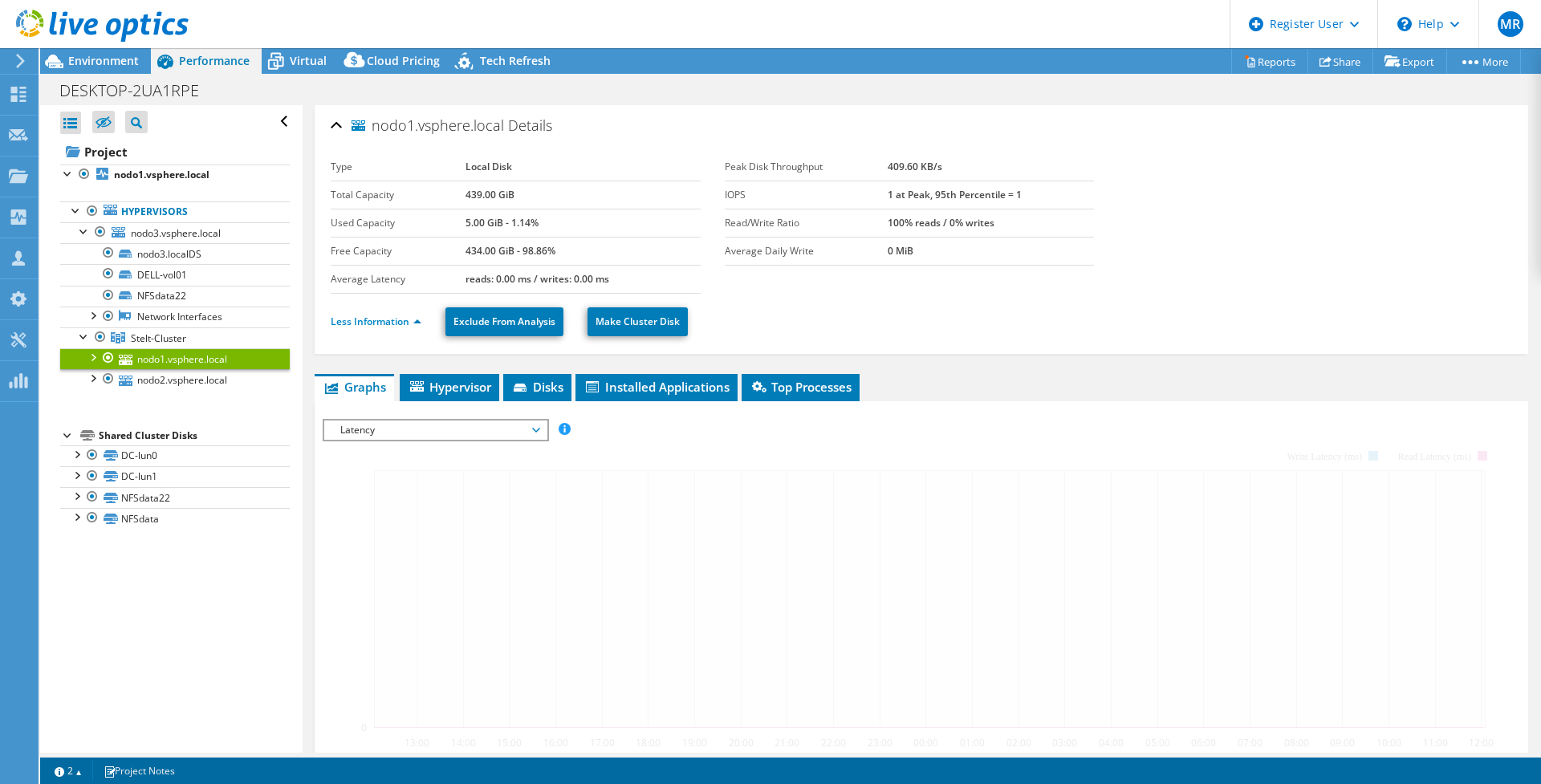
click at [88, 358] on div at bounding box center [92, 356] width 16 height 16
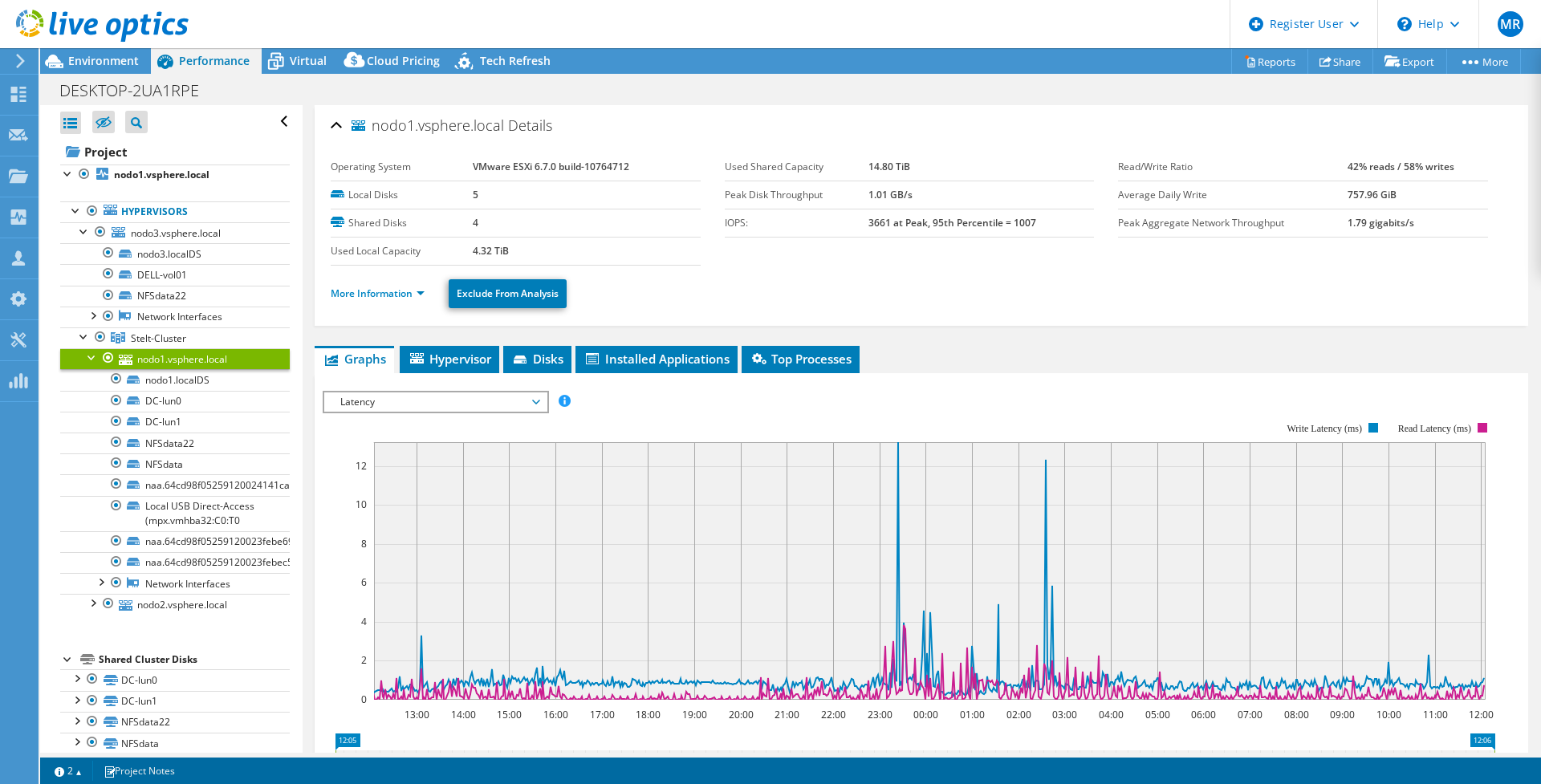
click at [377, 304] on ul "More Information Exclude From Analysis" at bounding box center [921, 291] width 1182 height 33
click at [378, 301] on li "More Information" at bounding box center [382, 293] width 103 height 18
click at [378, 290] on link "More Information" at bounding box center [377, 293] width 94 height 14
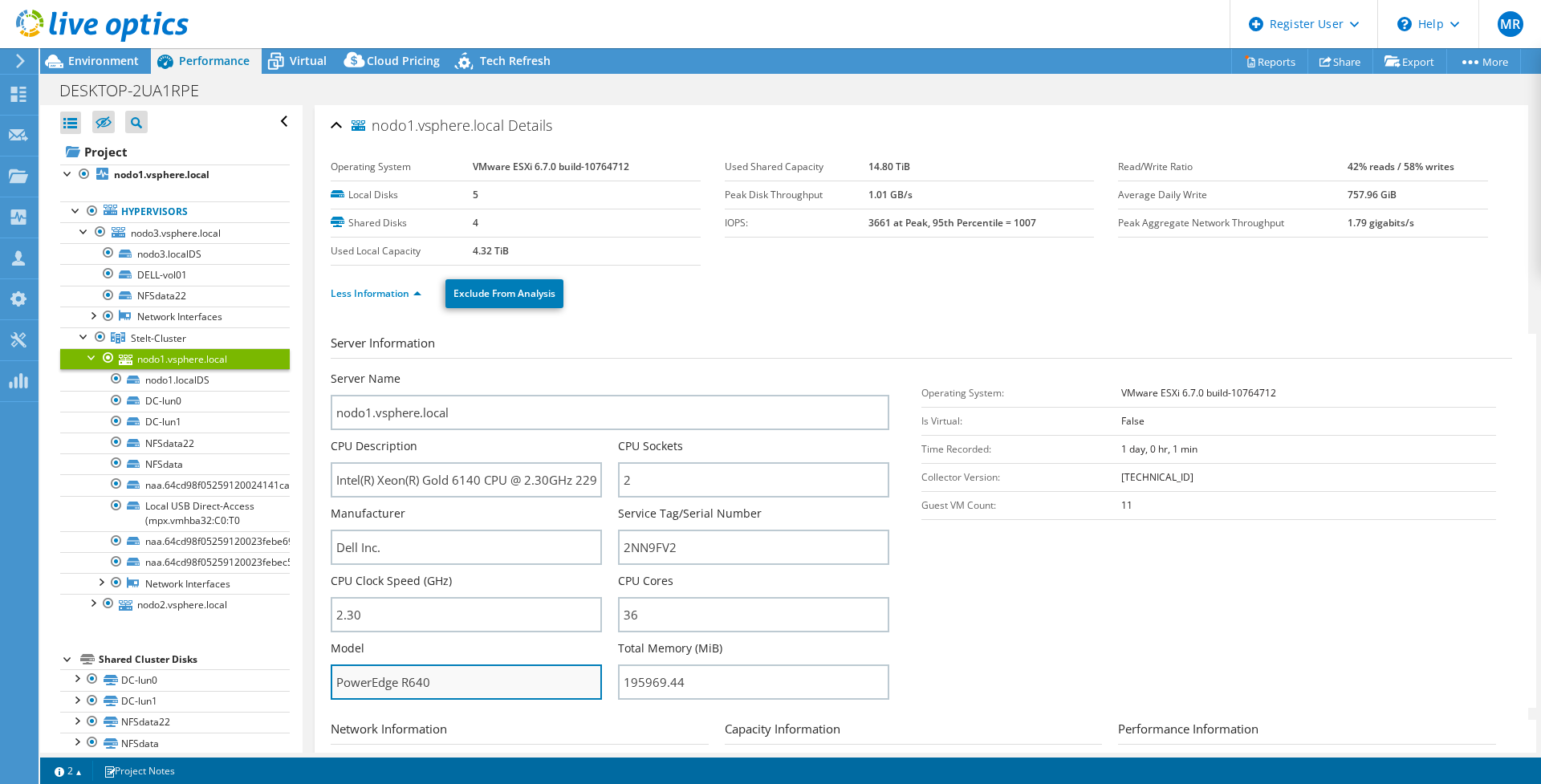
drag, startPoint x: 415, startPoint y: 687, endPoint x: 433, endPoint y: 686, distance: 18.0
click at [433, 686] on input "PowerEdge R640" at bounding box center [466, 683] width 271 height 35
click at [91, 602] on div at bounding box center [92, 602] width 16 height 16
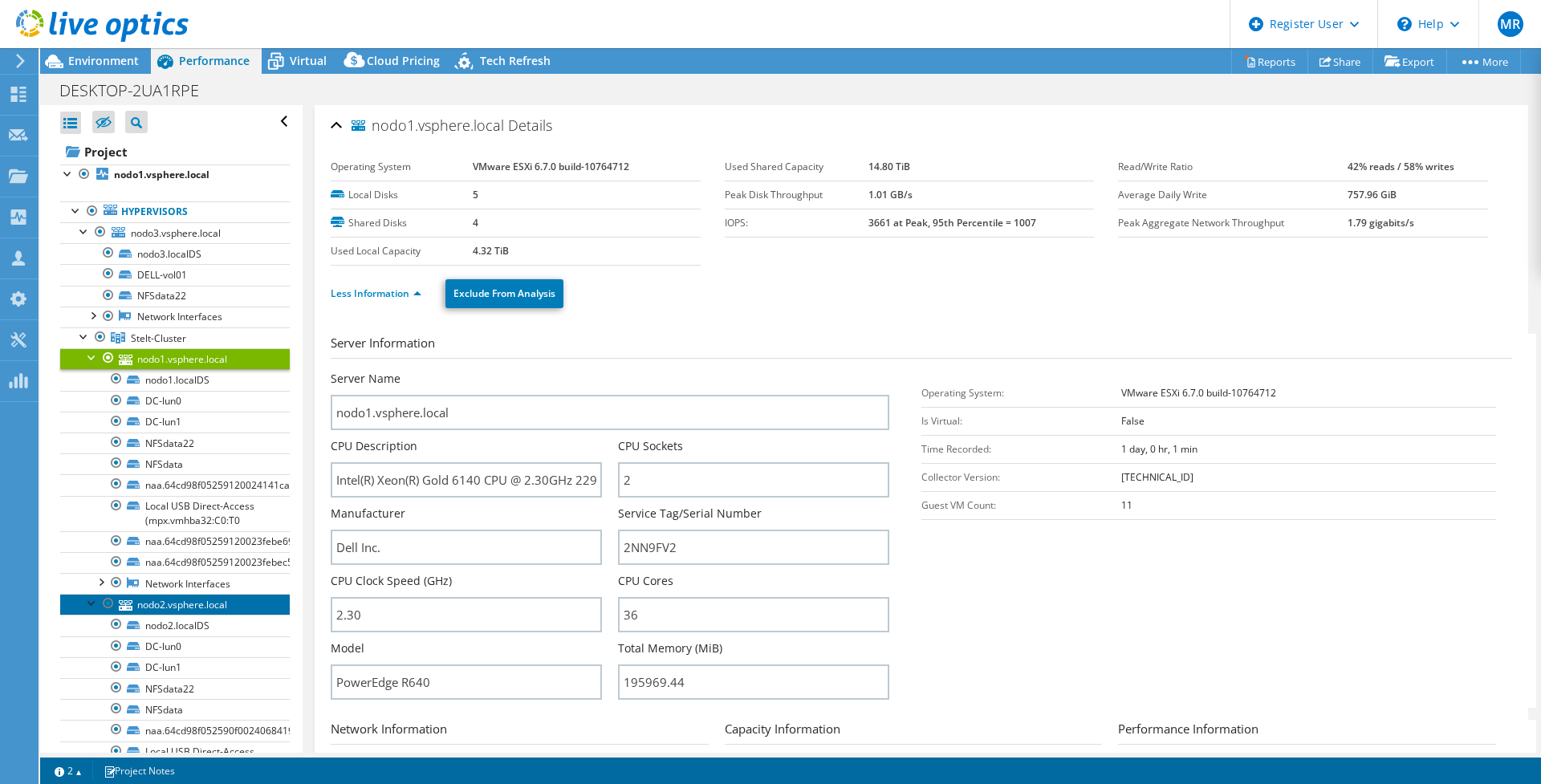
click at [167, 600] on link "nodo2.vsphere.local" at bounding box center [175, 604] width 230 height 20
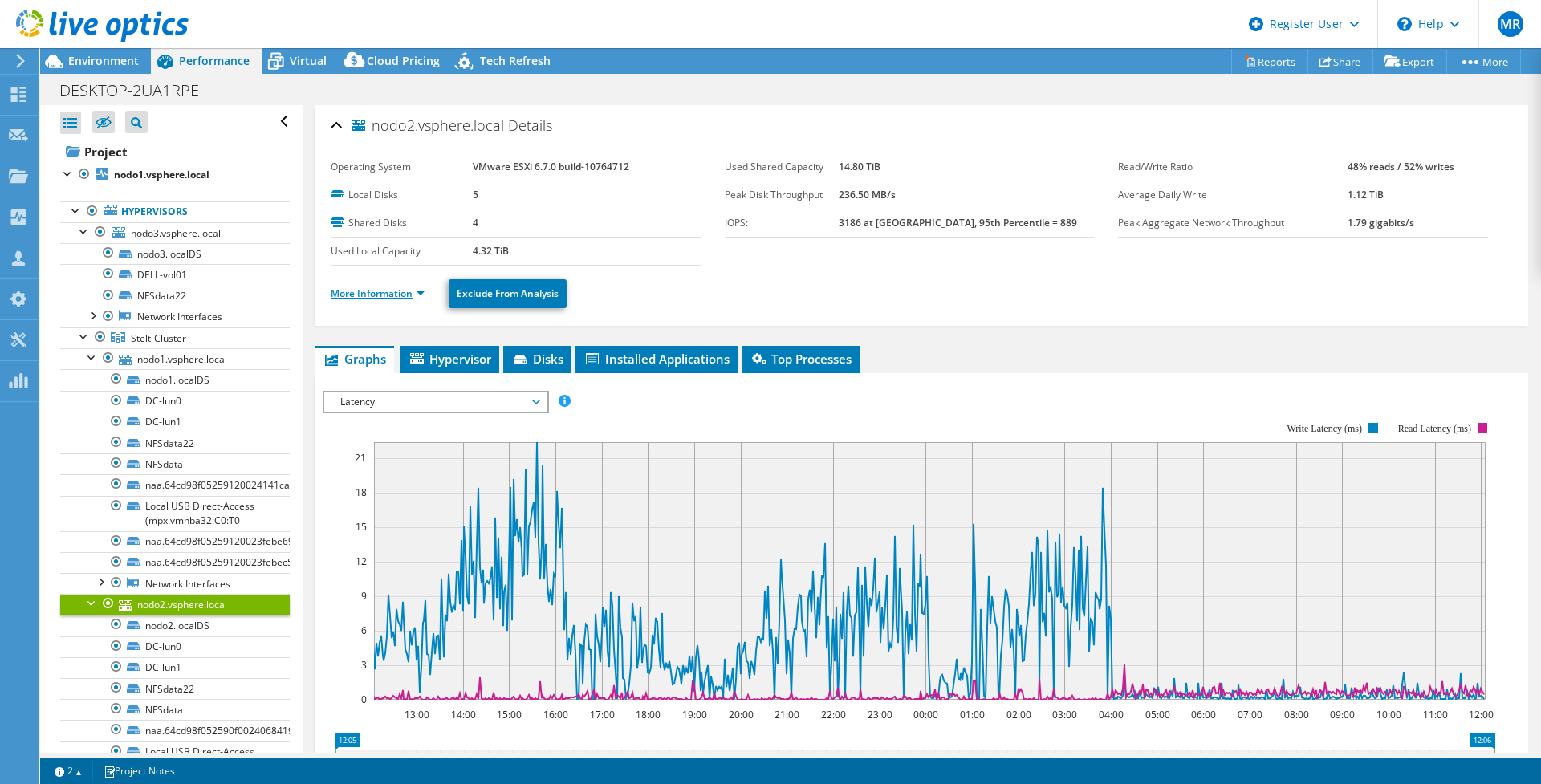
click at [377, 287] on link "More Information" at bounding box center [377, 293] width 94 height 14
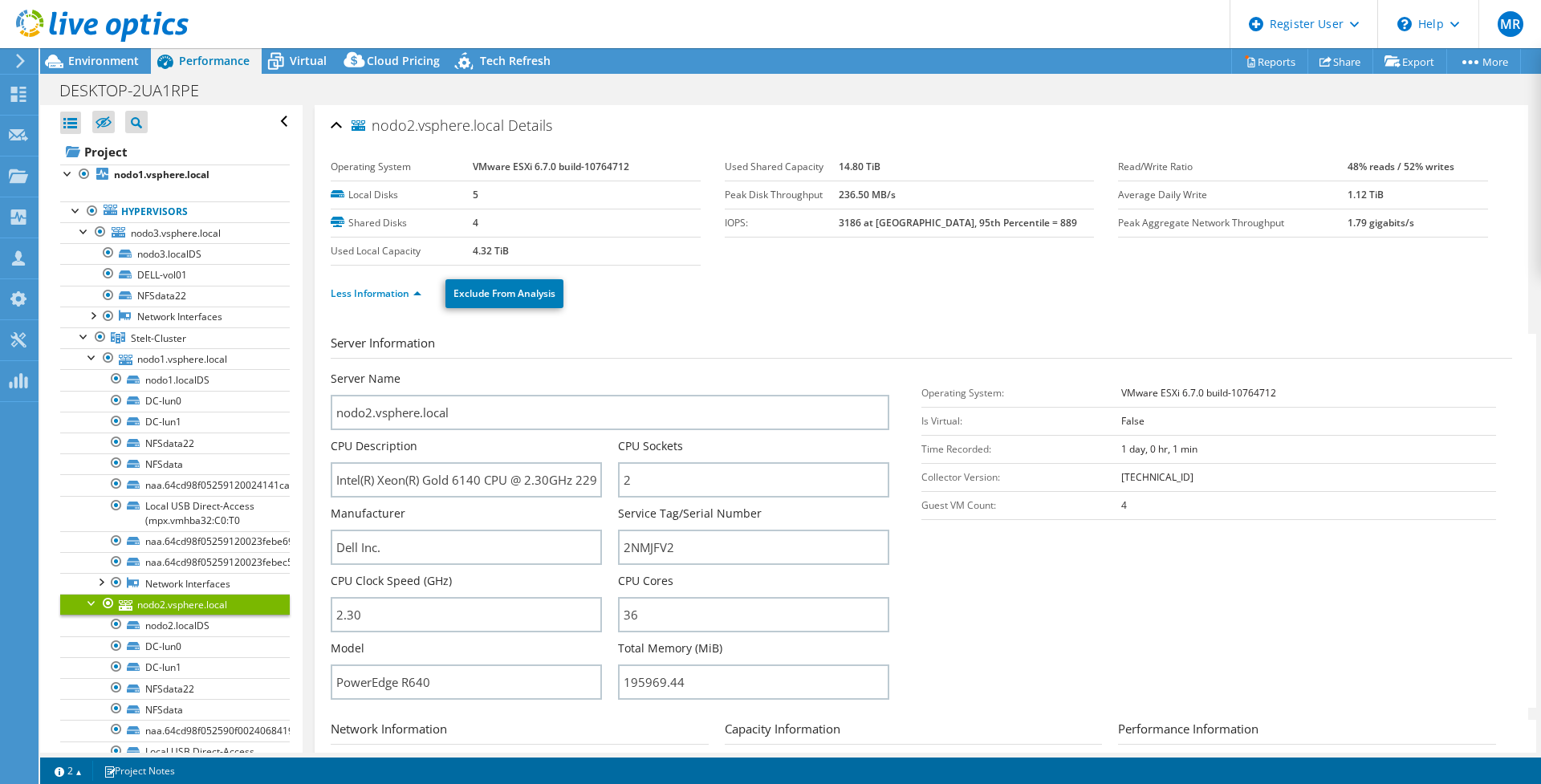
click at [92, 603] on div at bounding box center [92, 602] width 16 height 16
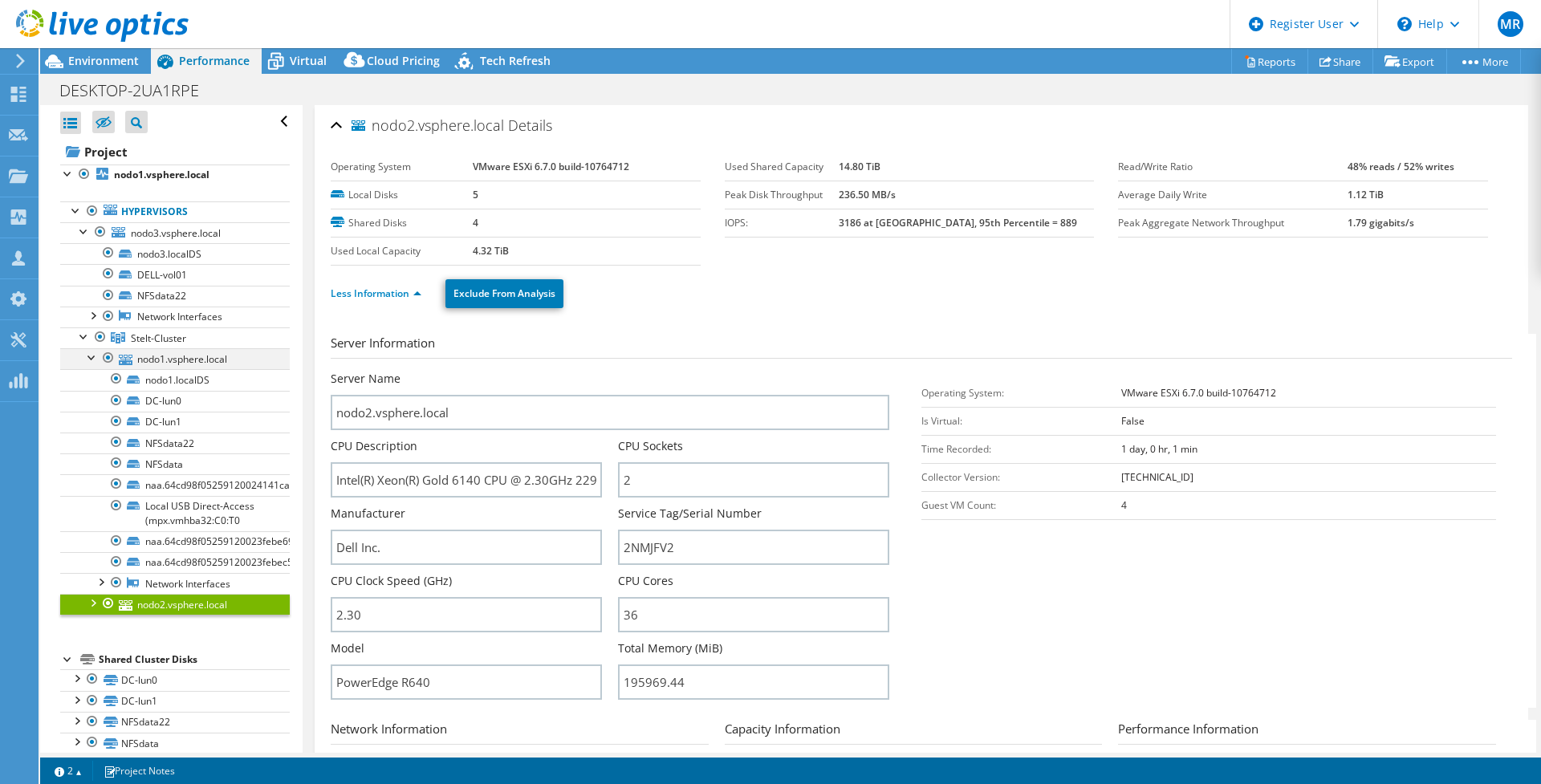
click at [93, 358] on div at bounding box center [92, 356] width 16 height 16
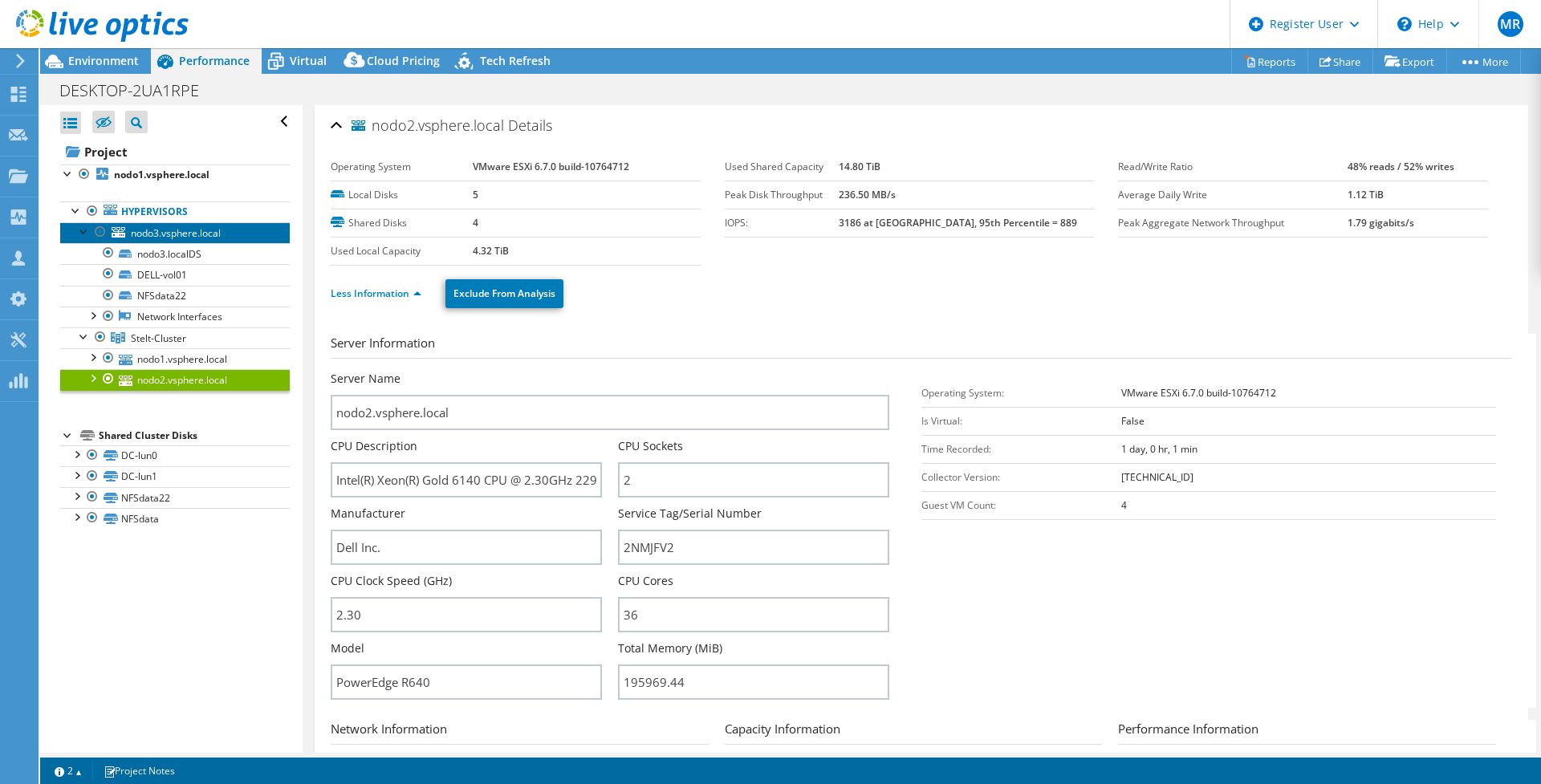
click at [205, 234] on span "nodo3.vsphere.local" at bounding box center [175, 233] width 90 height 14
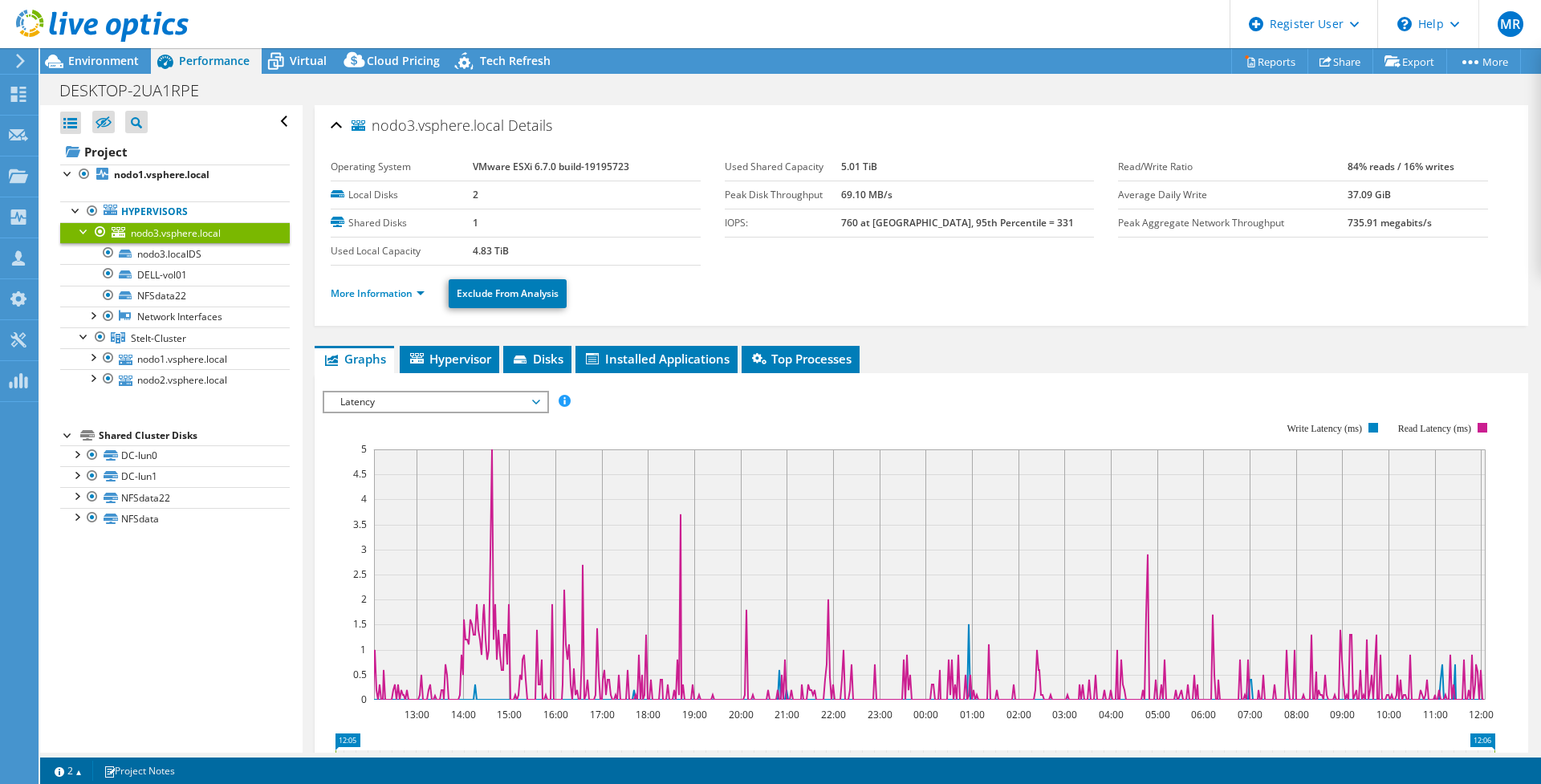
click at [370, 285] on li "More Information" at bounding box center [382, 293] width 103 height 18
click at [372, 287] on link "More Information" at bounding box center [377, 293] width 94 height 14
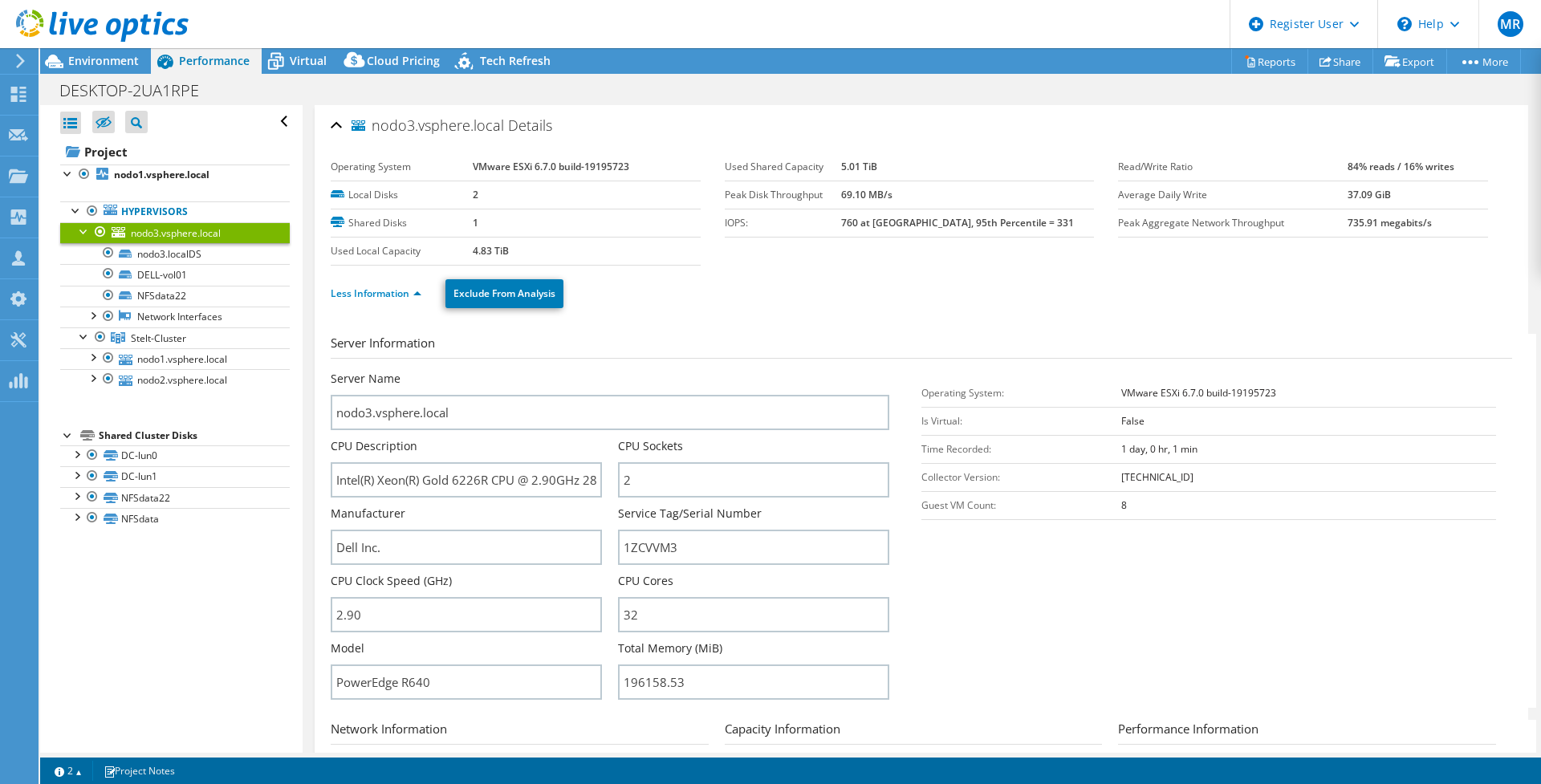
click at [169, 233] on span "nodo3.vsphere.local" at bounding box center [175, 233] width 90 height 14
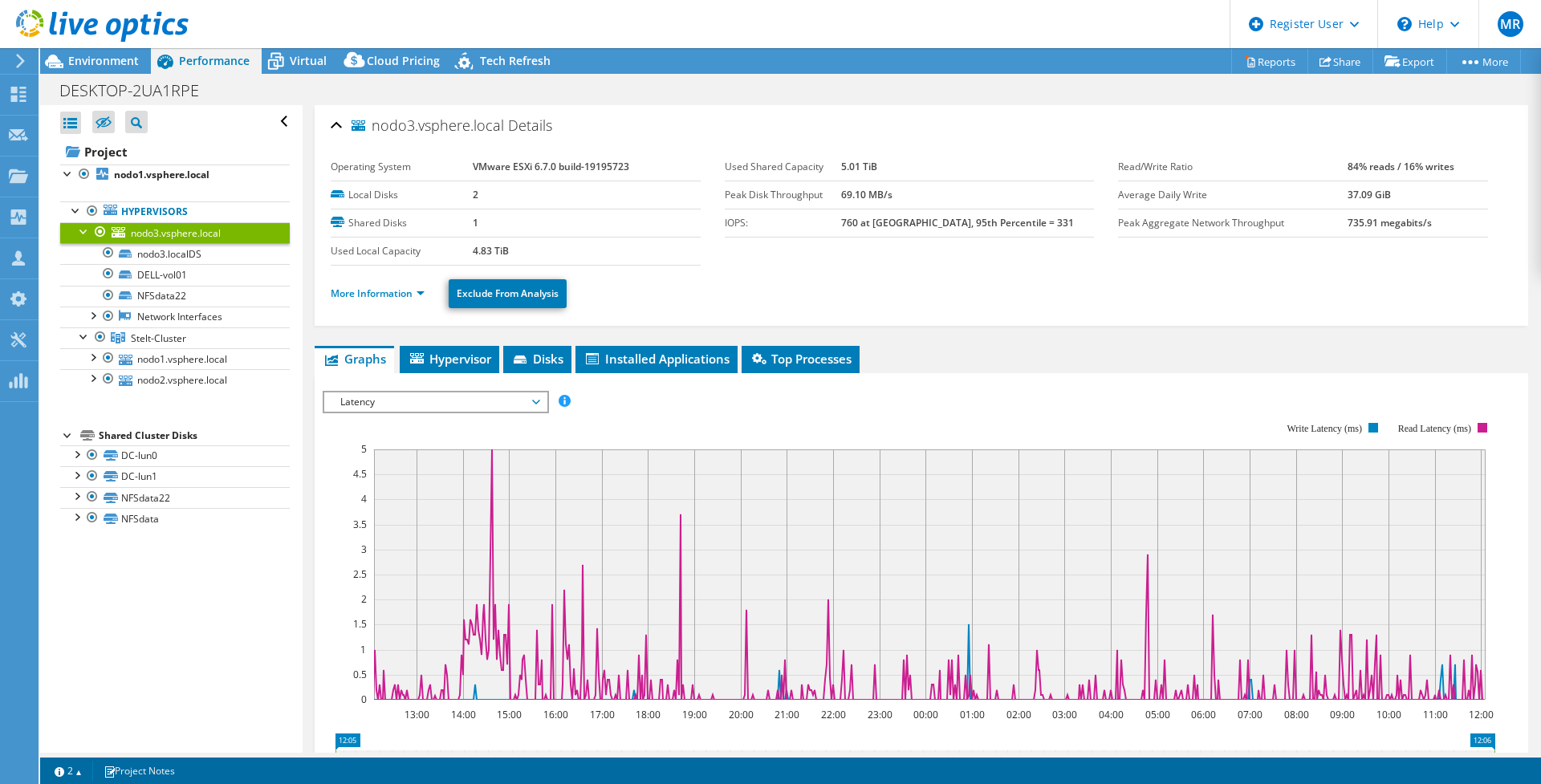
click at [405, 404] on span "Latency" at bounding box center [436, 401] width 207 height 20
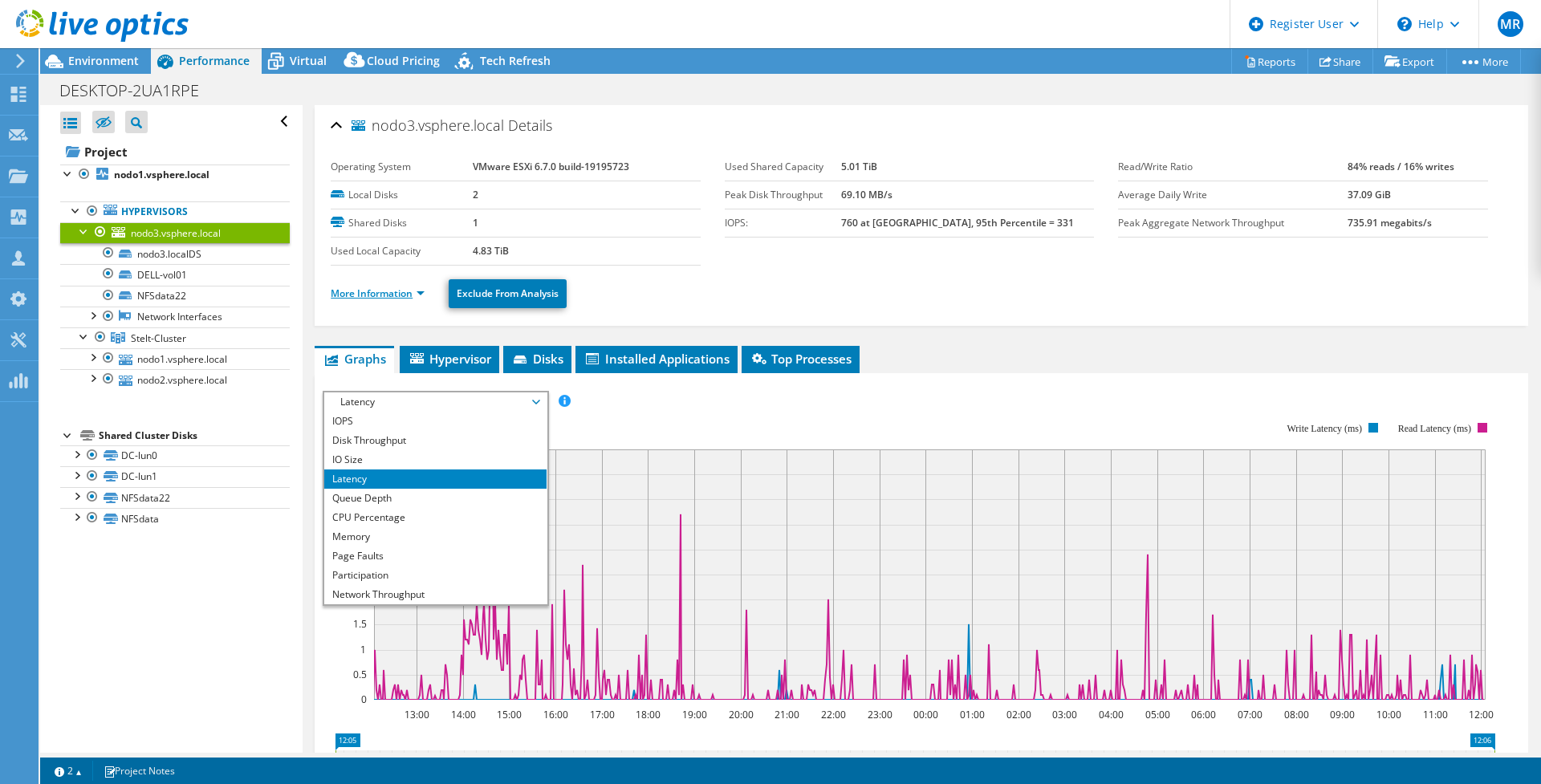
click at [380, 296] on link "More Information" at bounding box center [377, 293] width 94 height 14
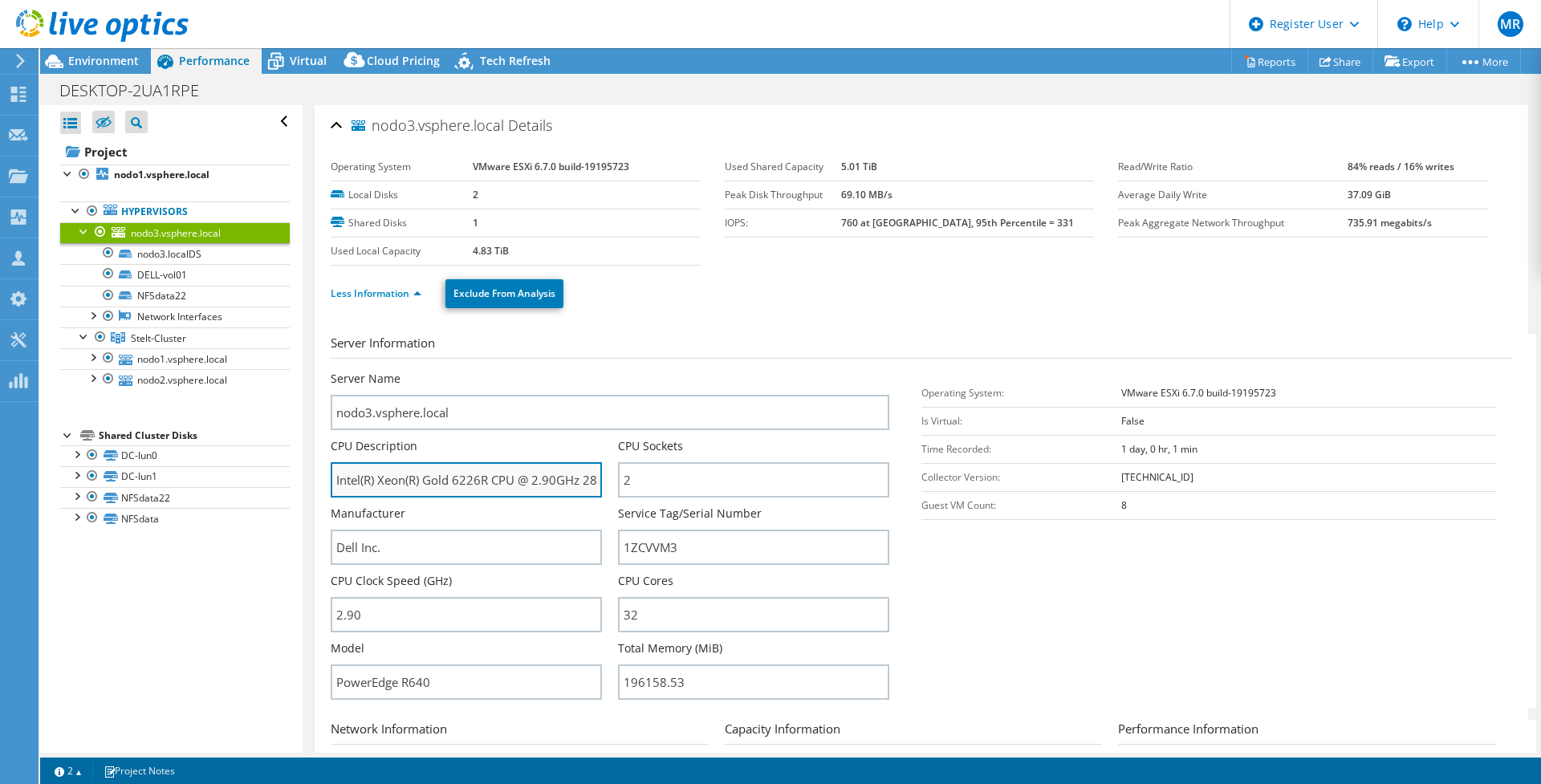
drag, startPoint x: 468, startPoint y: 480, endPoint x: 457, endPoint y: 487, distance: 13.0
click at [457, 487] on input "Intel(R) Xeon(R) Gold 6226R CPU @ 2.90GHz 289 GHz" at bounding box center [466, 480] width 271 height 35
click at [476, 480] on input "Intel(R) Xeon(R) Gold 6226R CPU @ 2.90GHz 289 GHz" at bounding box center [466, 480] width 271 height 35
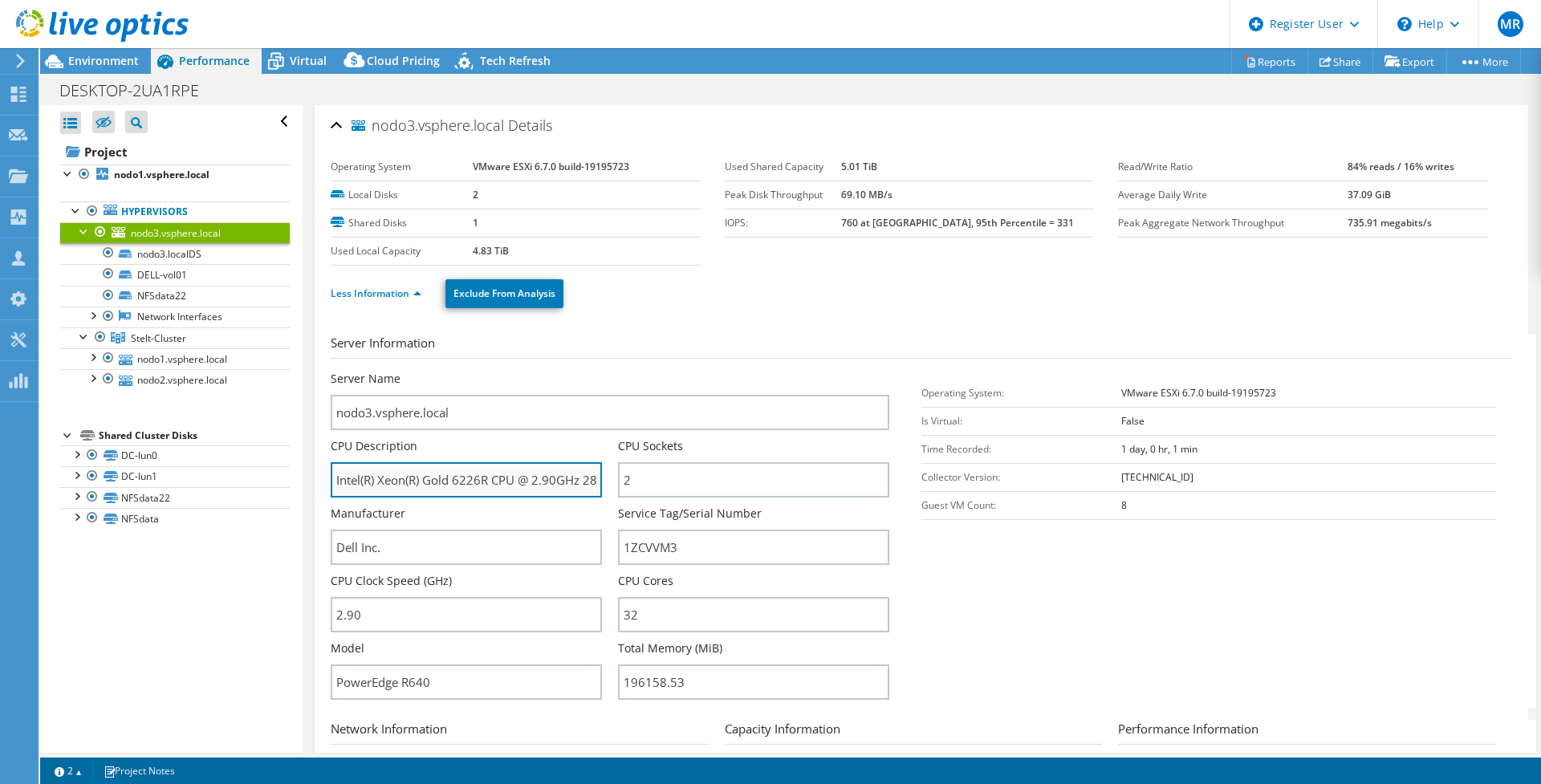
click at [476, 480] on input "Intel(R) Xeon(R) Gold 6226R CPU @ 2.90GHz 289 GHz" at bounding box center [466, 480] width 271 height 35
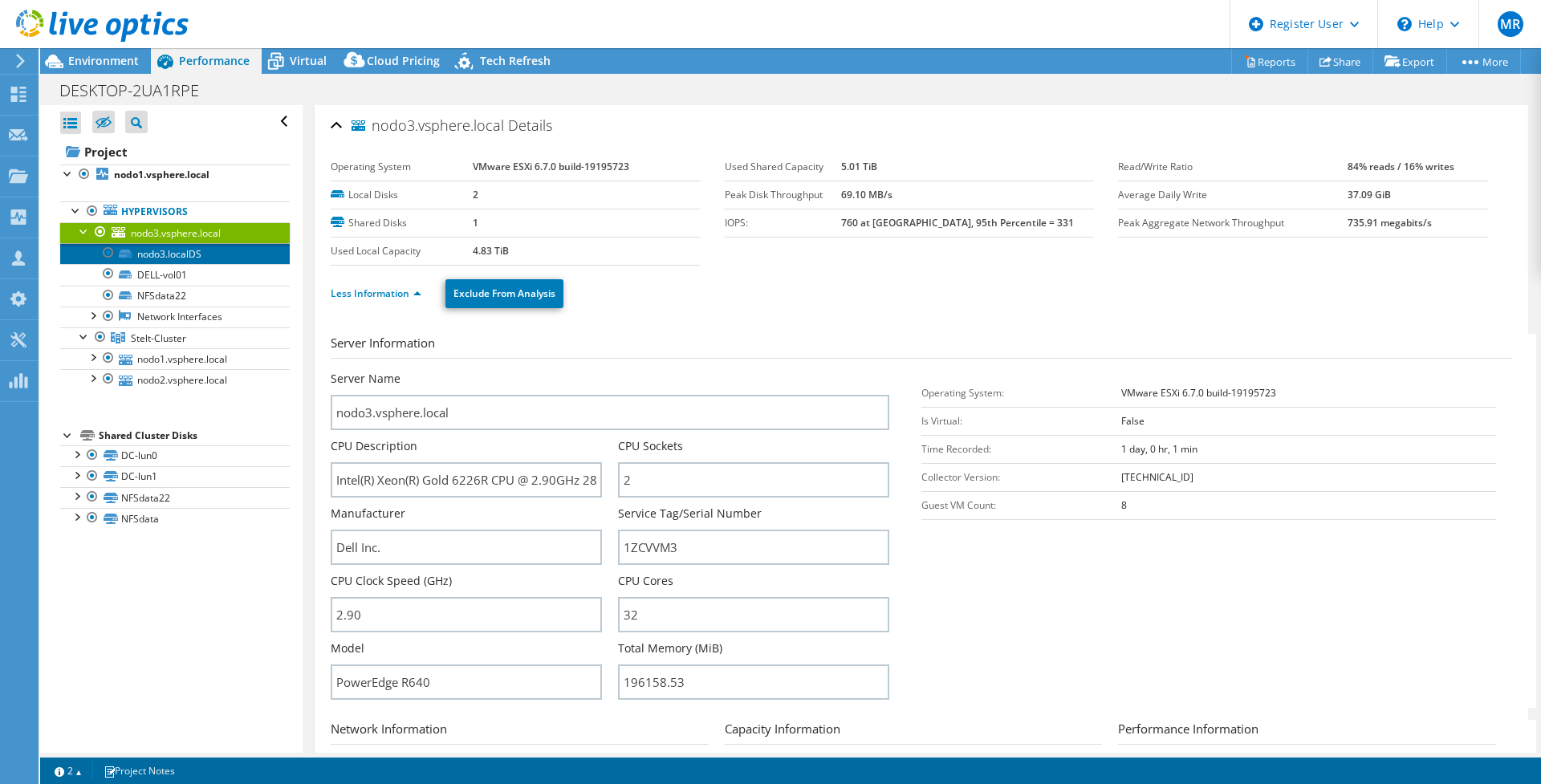
click at [179, 255] on link "nodo3.localDS" at bounding box center [175, 253] width 230 height 20
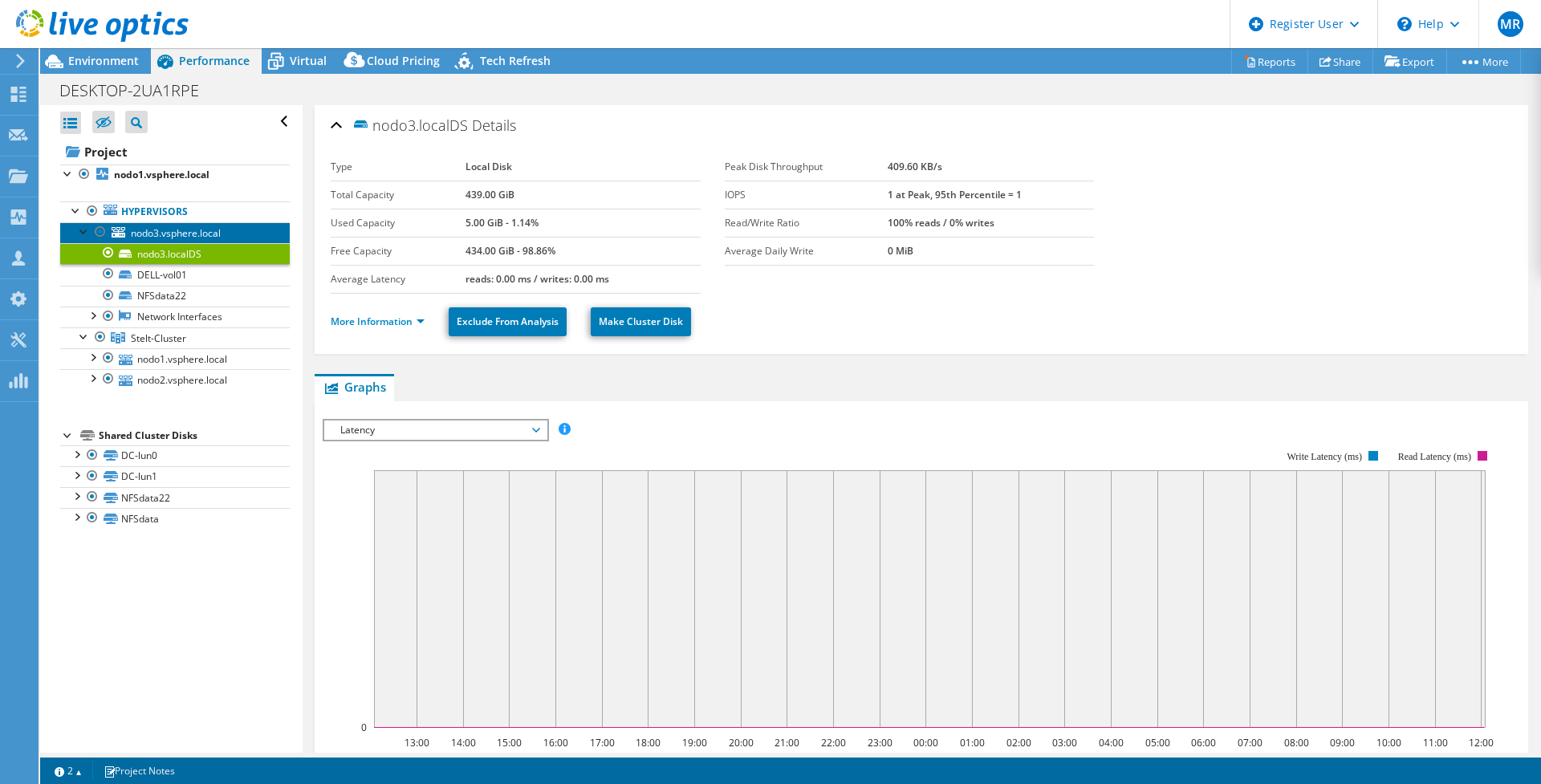
click at [178, 238] on span "nodo3.vsphere.local" at bounding box center [175, 233] width 90 height 14
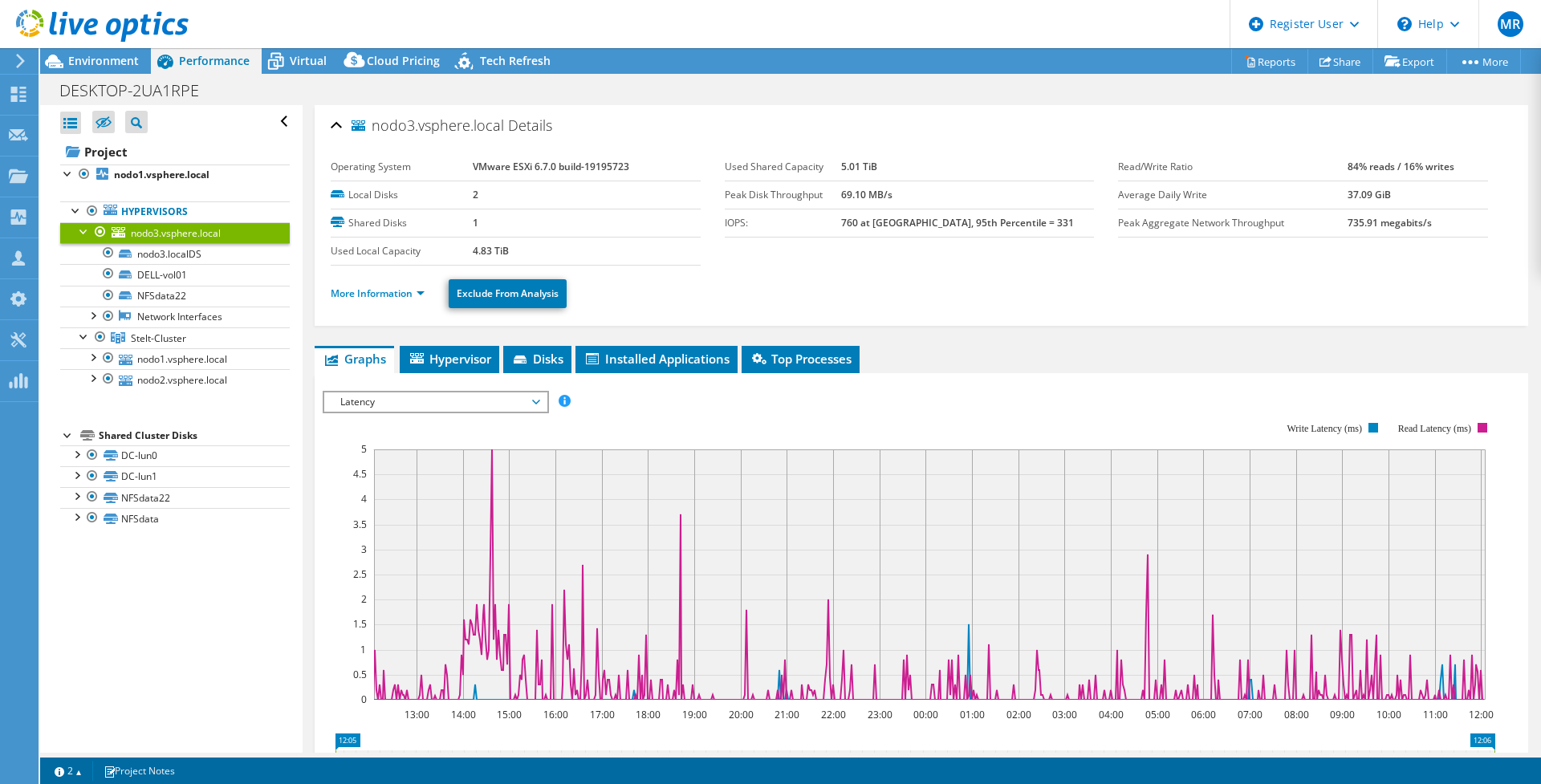
click at [463, 403] on span "Latency" at bounding box center [436, 401] width 207 height 20
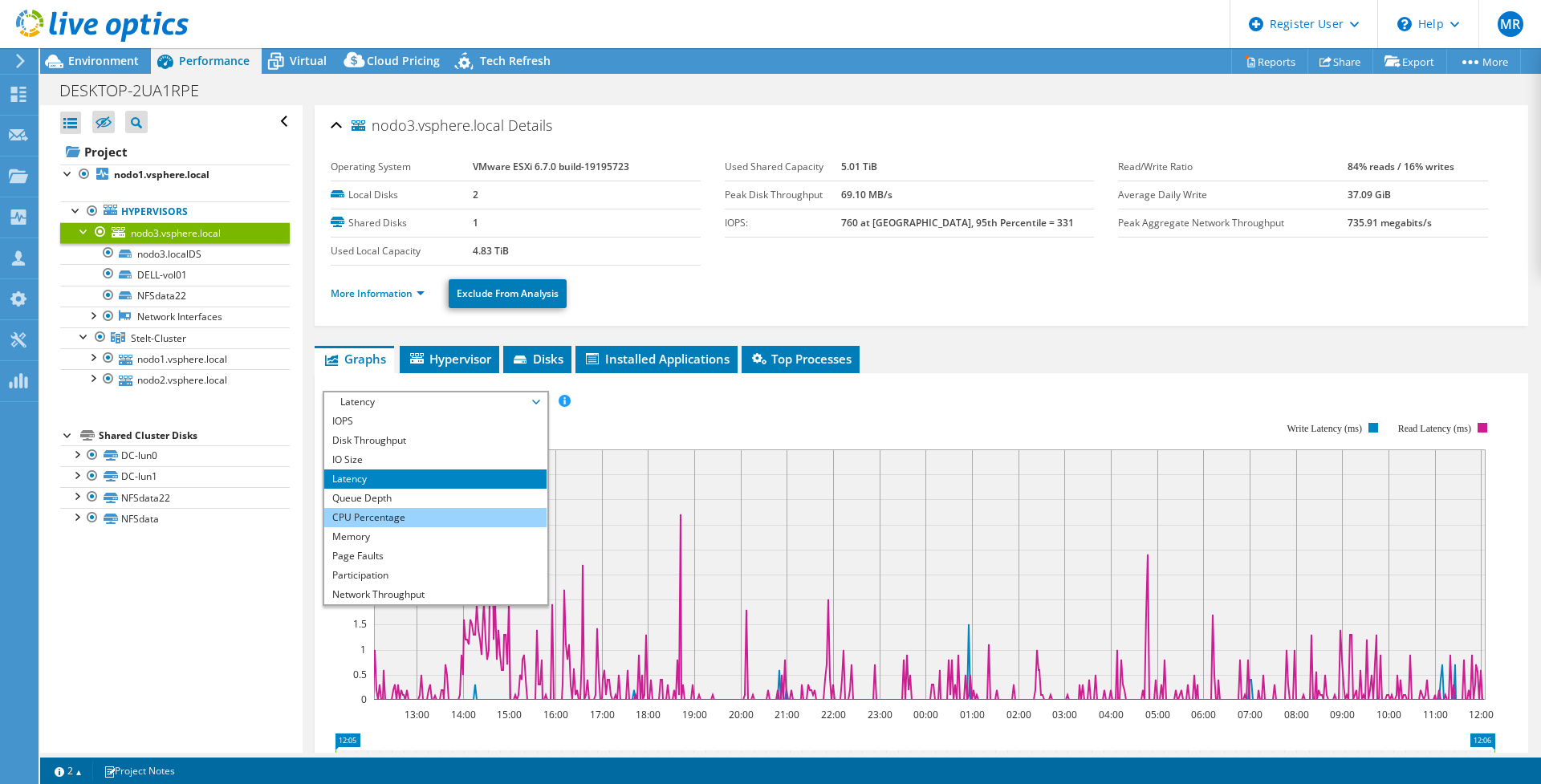
click at [390, 518] on li "CPU Percentage" at bounding box center [435, 518] width 223 height 20
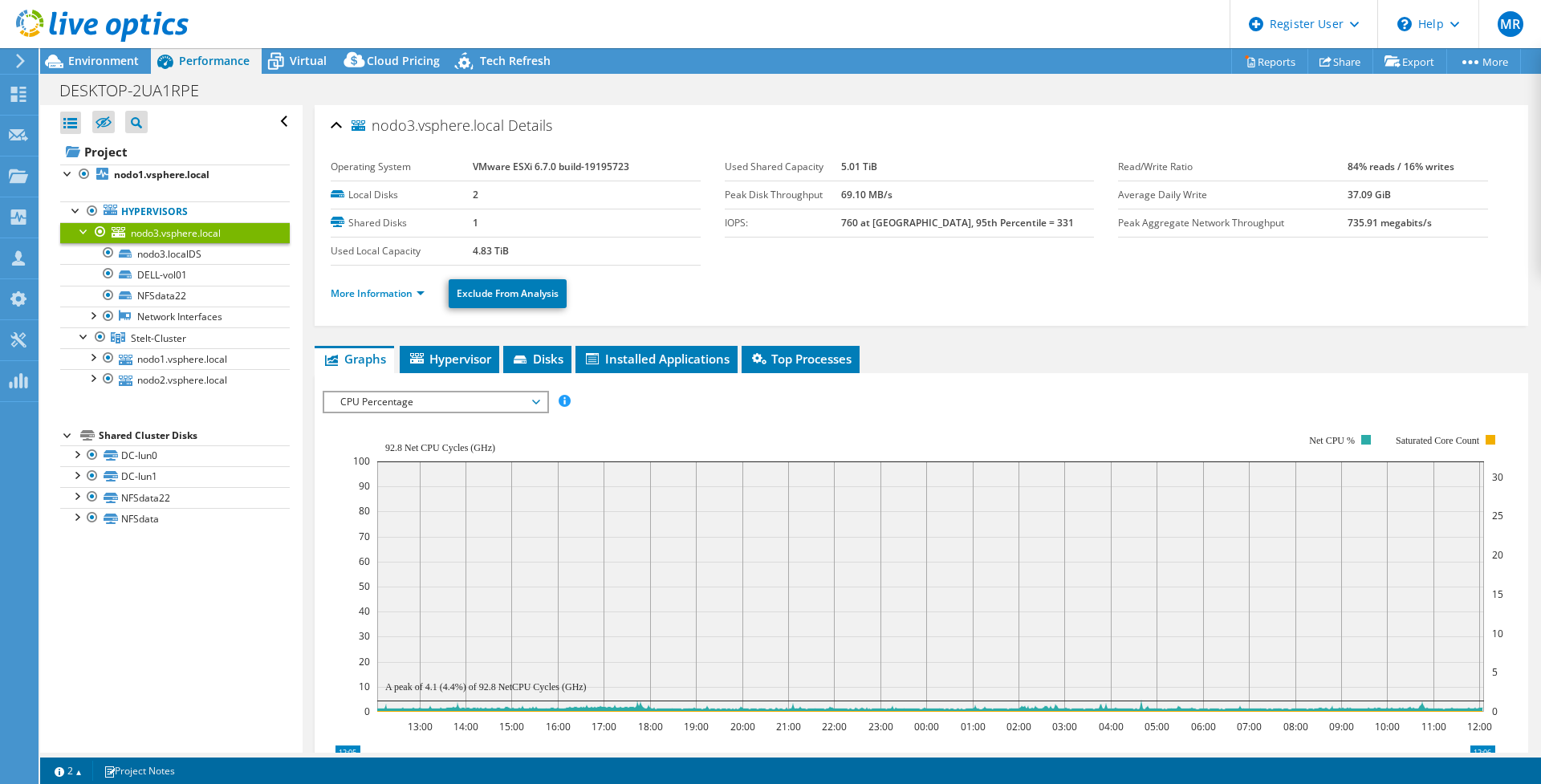
click at [371, 404] on span "CPU Percentage" at bounding box center [436, 401] width 207 height 20
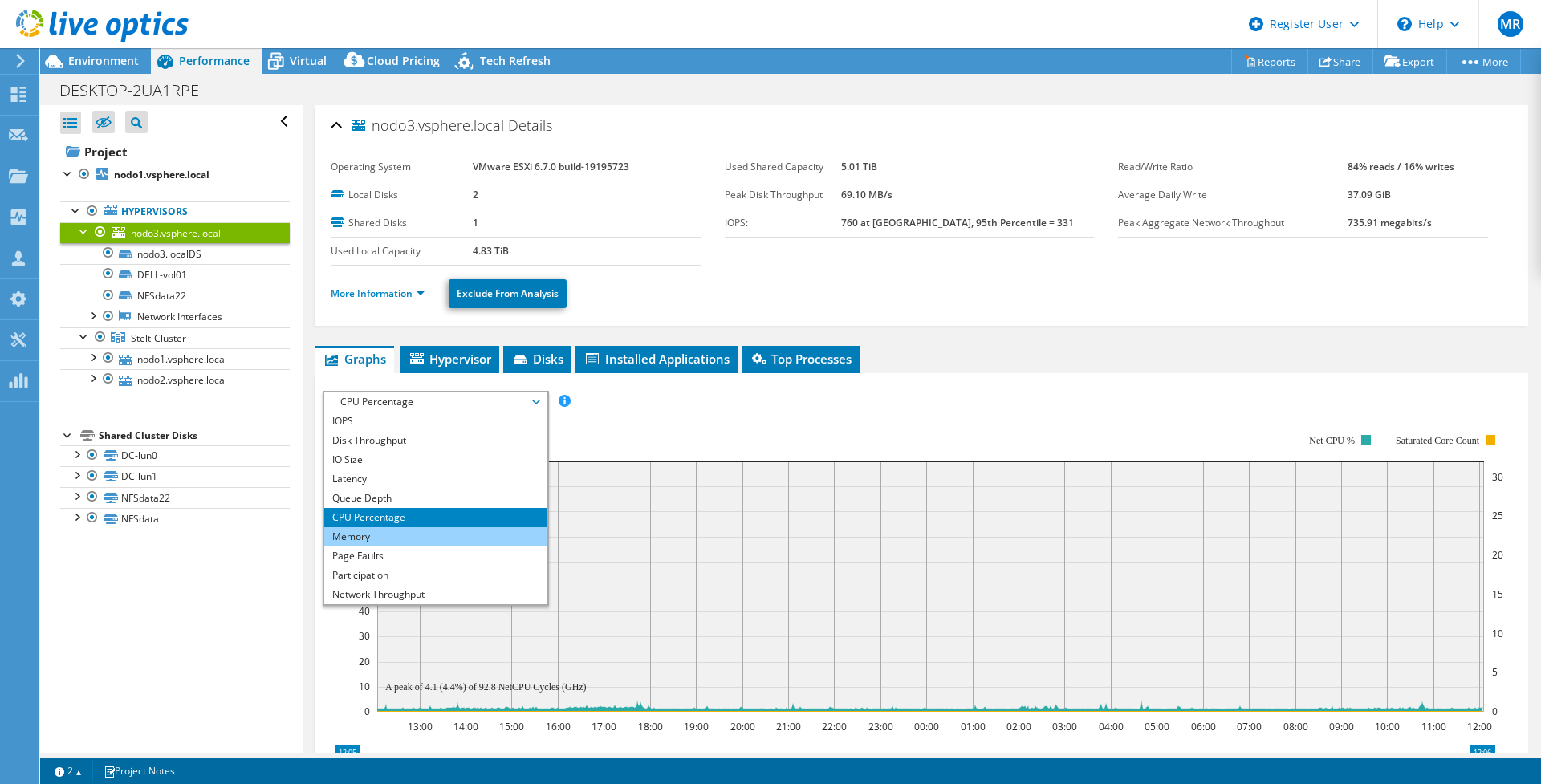
click at [392, 543] on li "Memory" at bounding box center [435, 536] width 223 height 20
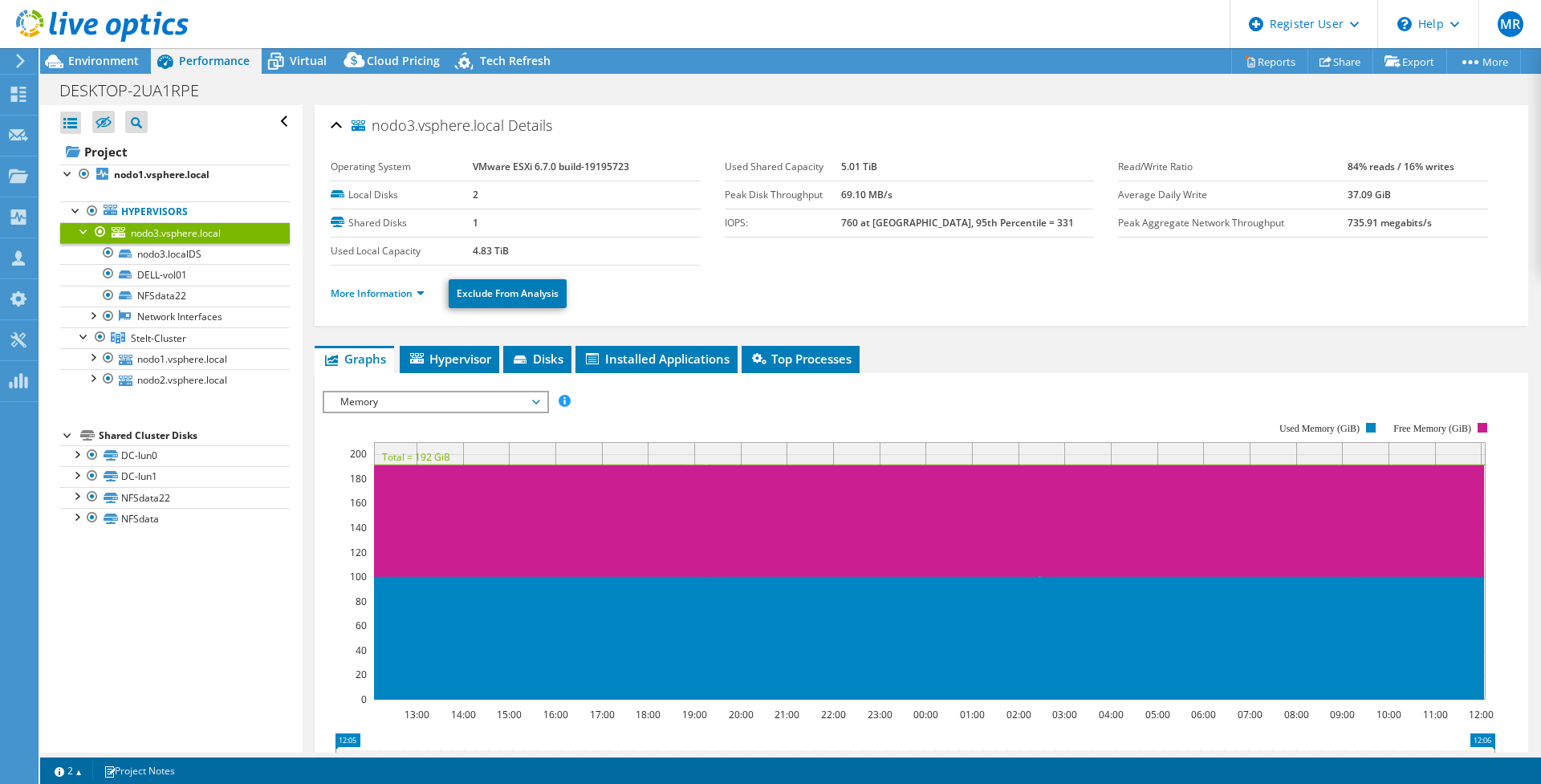
click at [370, 392] on span "Memory" at bounding box center [436, 401] width 207 height 20
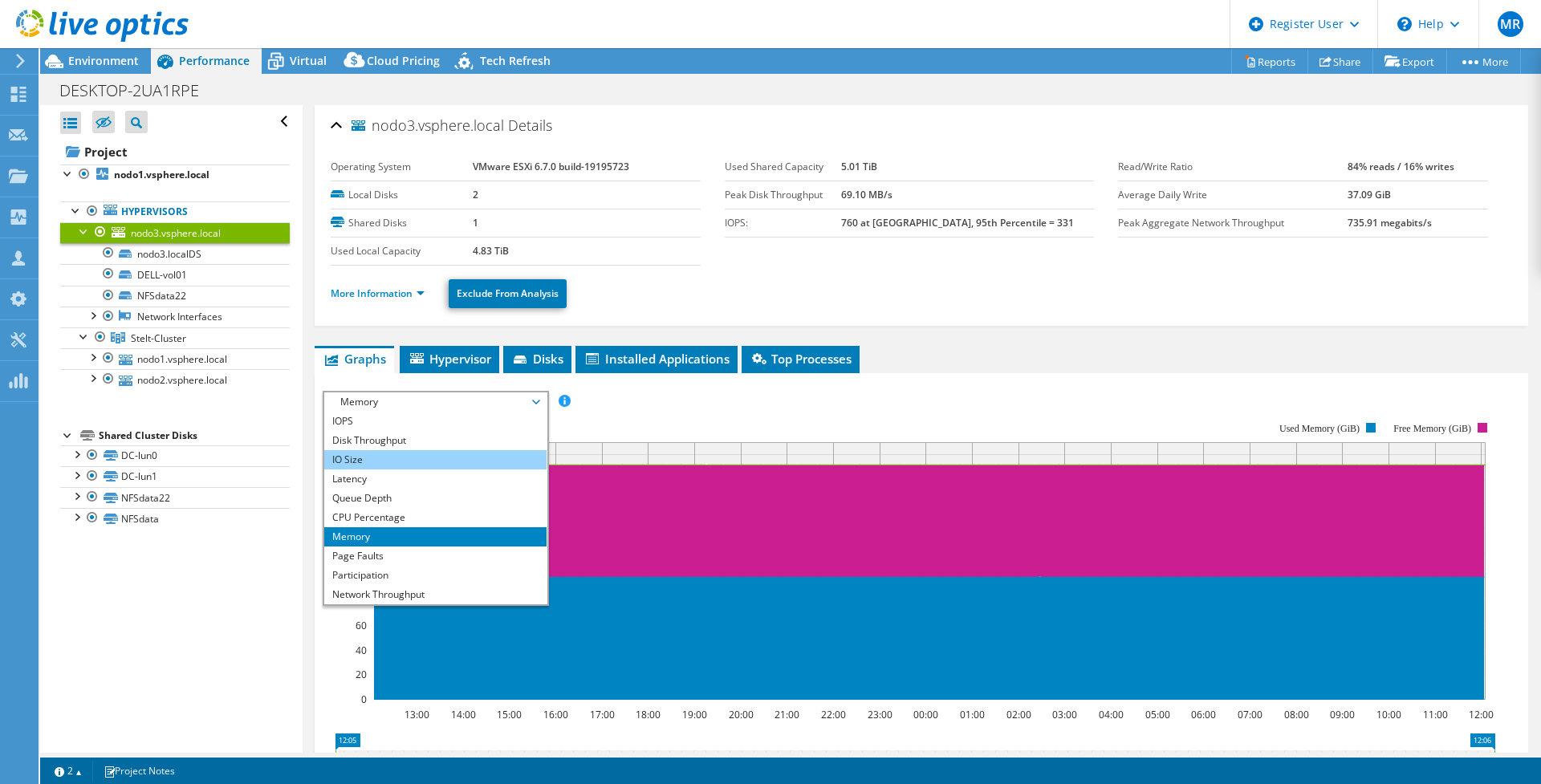
click at [373, 458] on li "IO Size" at bounding box center [435, 460] width 223 height 20
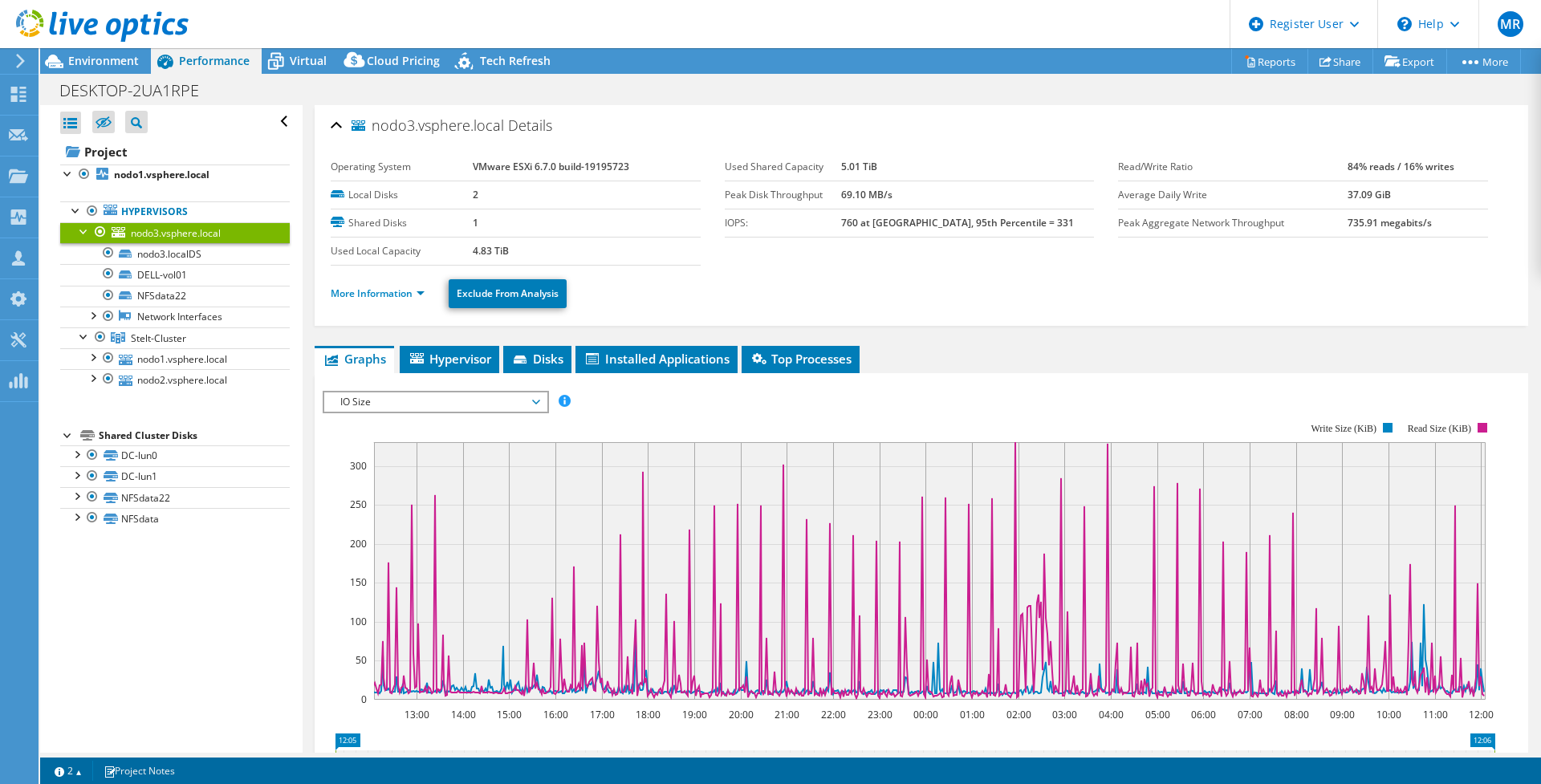
click at [439, 392] on span "IO Size" at bounding box center [436, 401] width 207 height 20
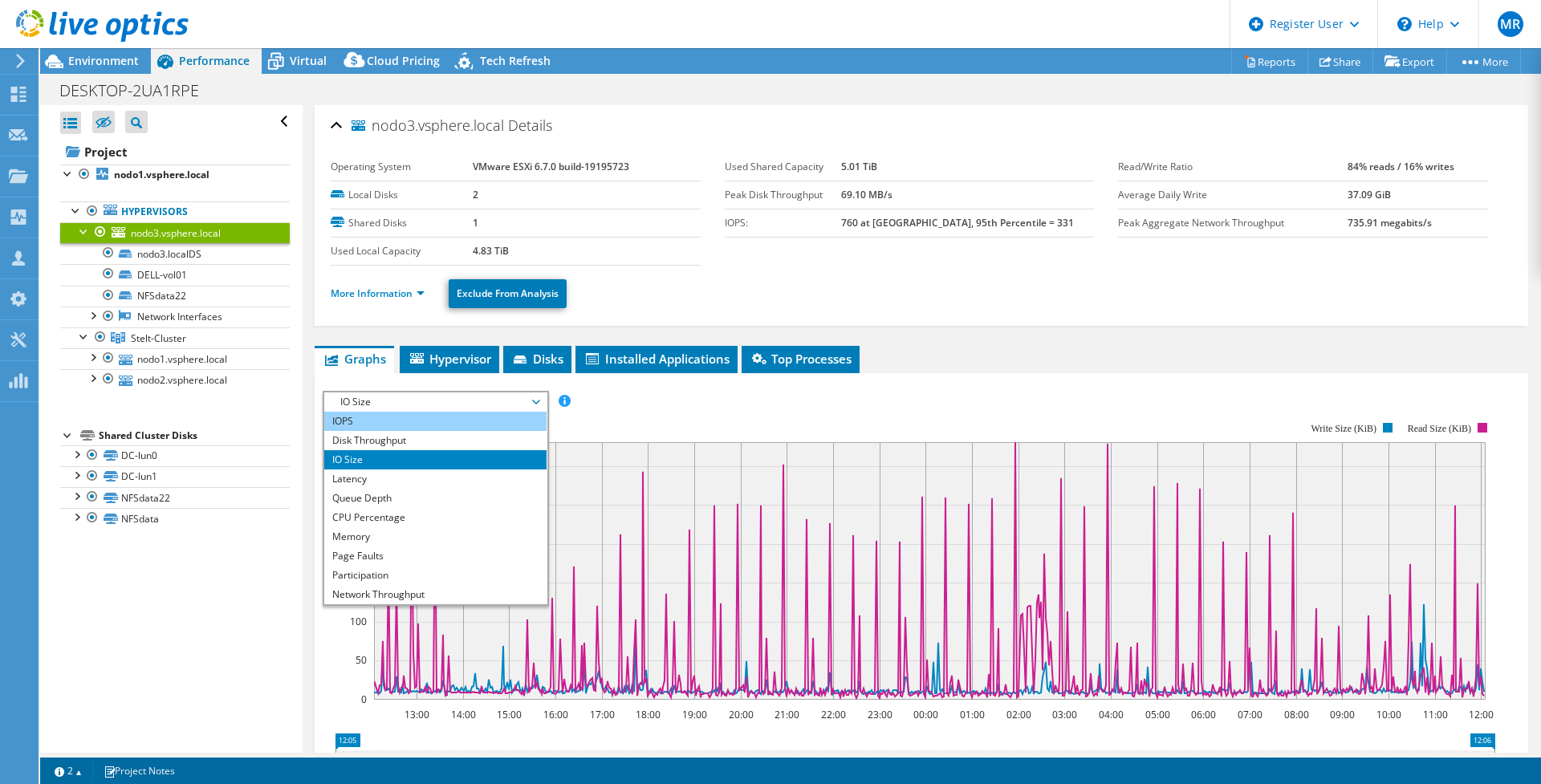
click at [404, 428] on li "IOPS" at bounding box center [435, 421] width 223 height 20
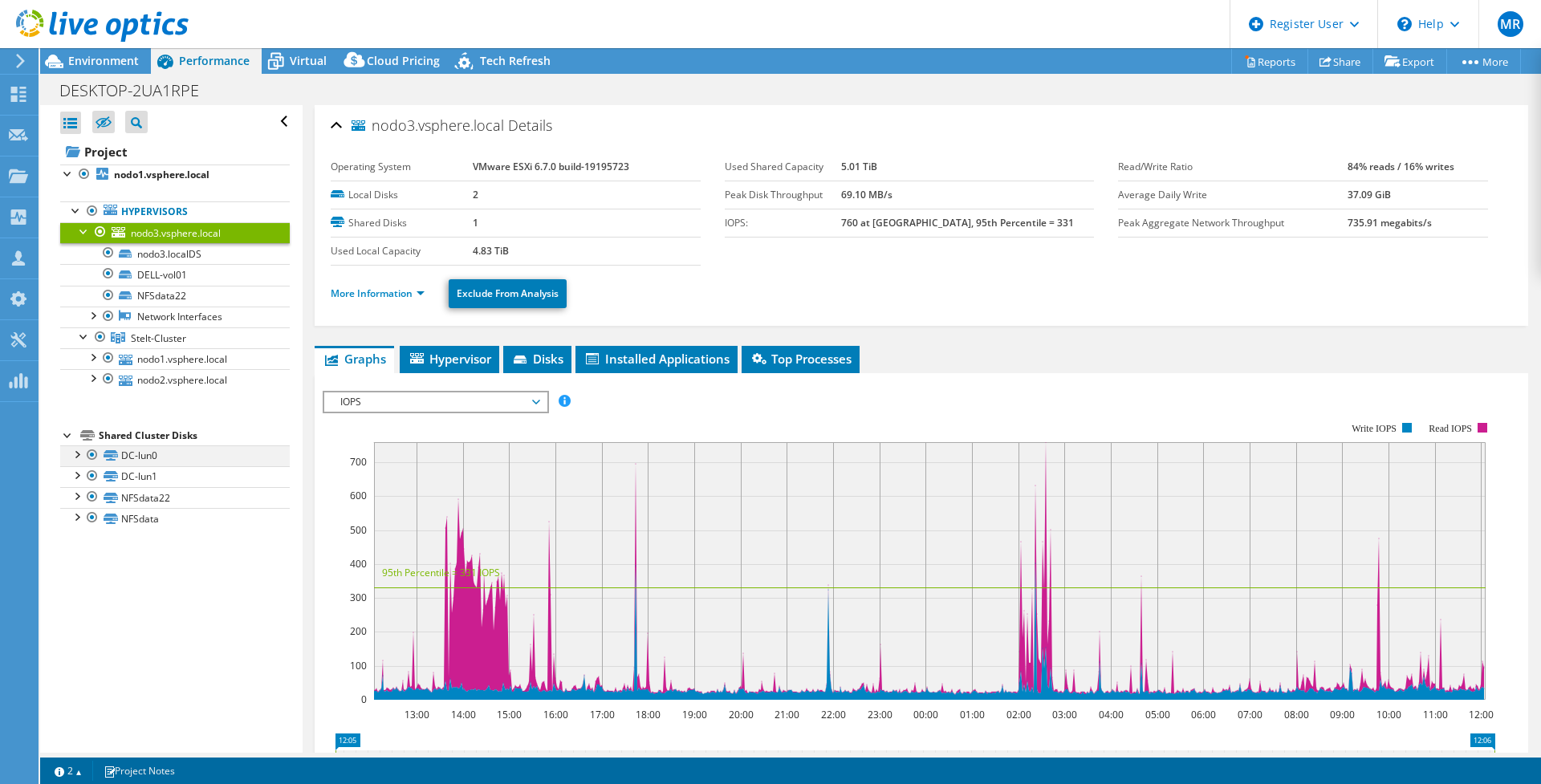
click at [78, 453] on div at bounding box center [75, 453] width 16 height 16
click at [78, 477] on div at bounding box center [75, 474] width 16 height 16
click at [74, 495] on div at bounding box center [75, 494] width 16 height 16
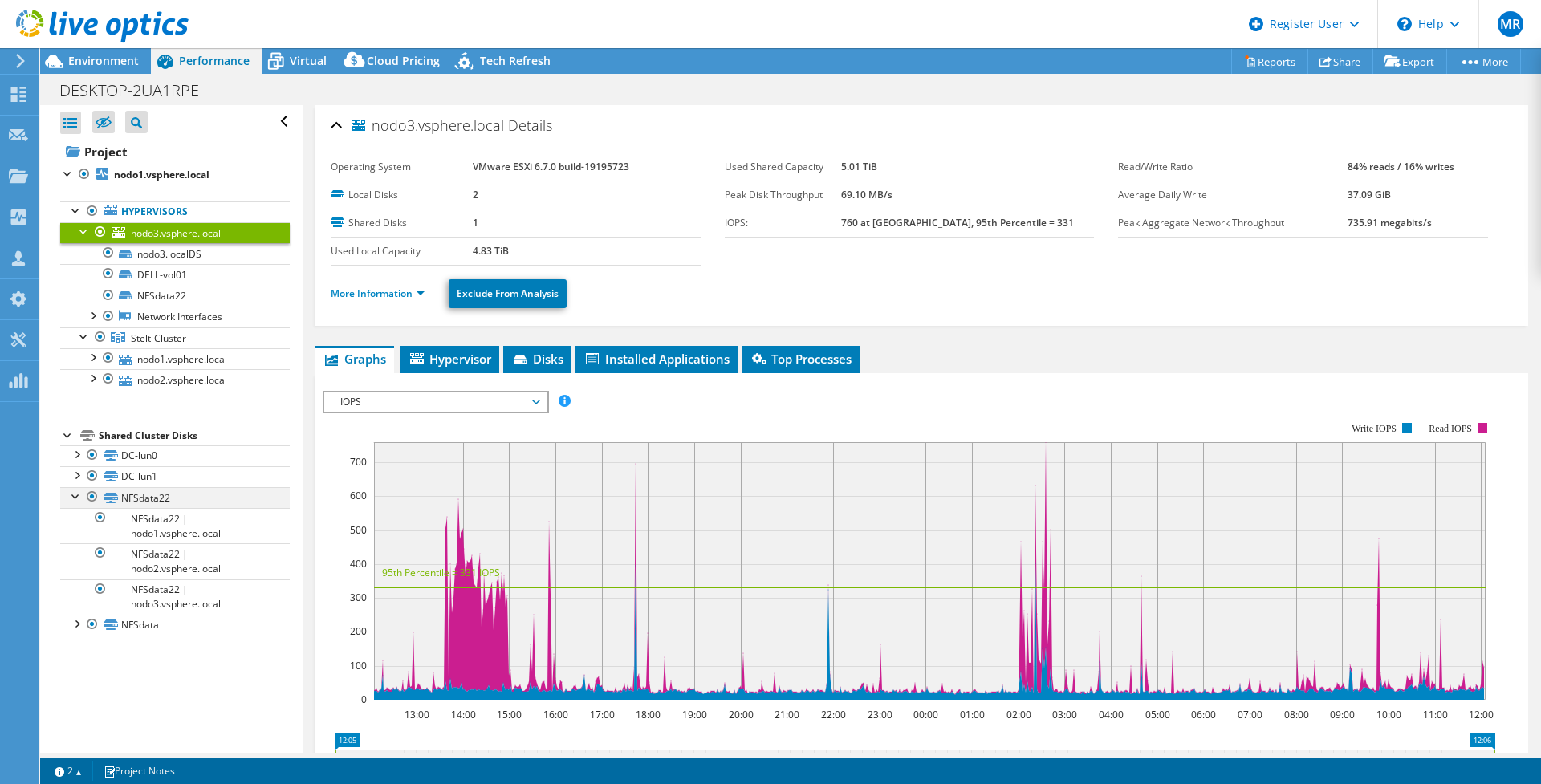
click at [74, 495] on div at bounding box center [75, 494] width 16 height 16
click at [74, 515] on div at bounding box center [75, 516] width 16 height 16
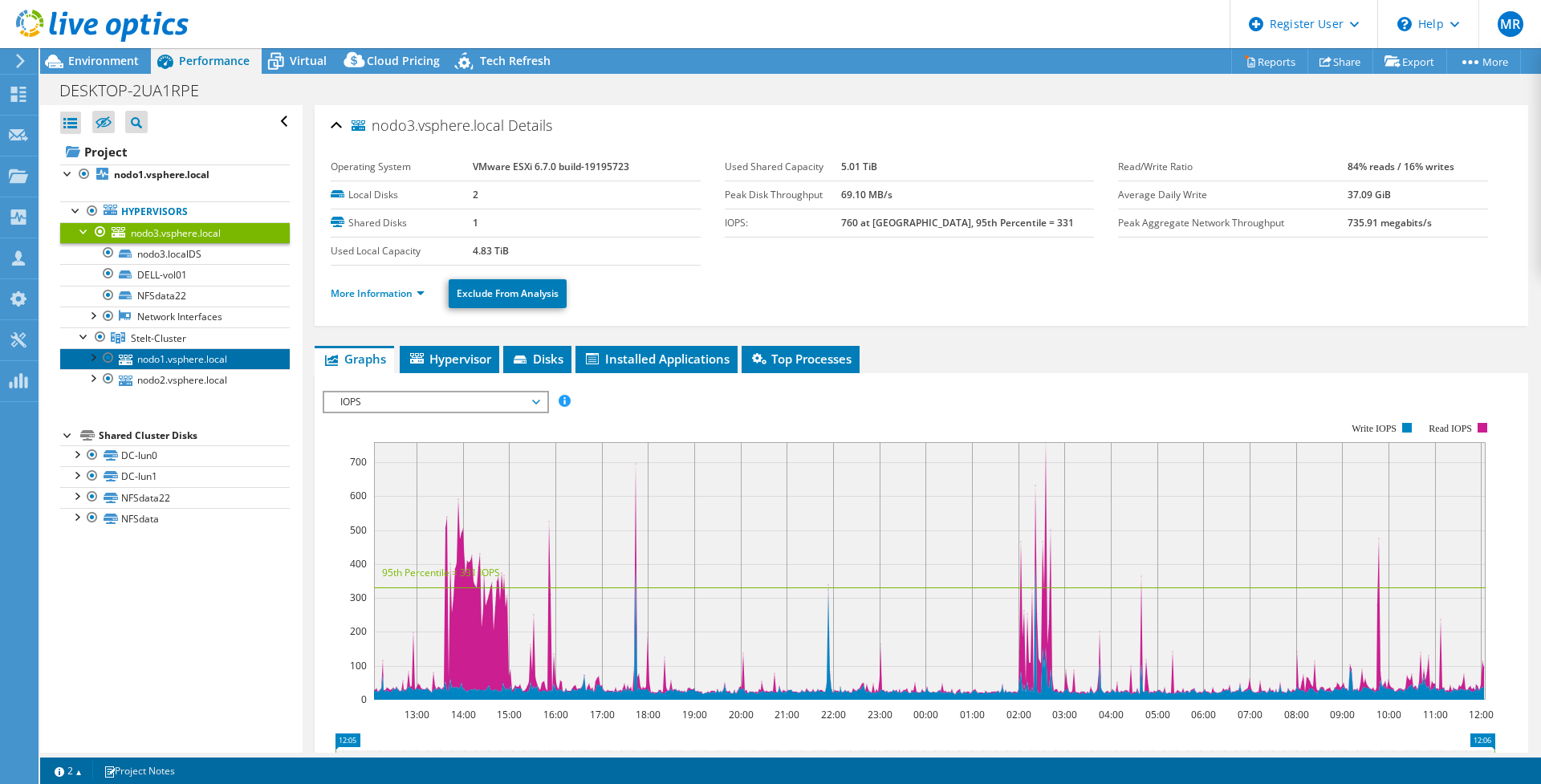
click at [161, 360] on link "nodo1.vsphere.local" at bounding box center [175, 358] width 230 height 20
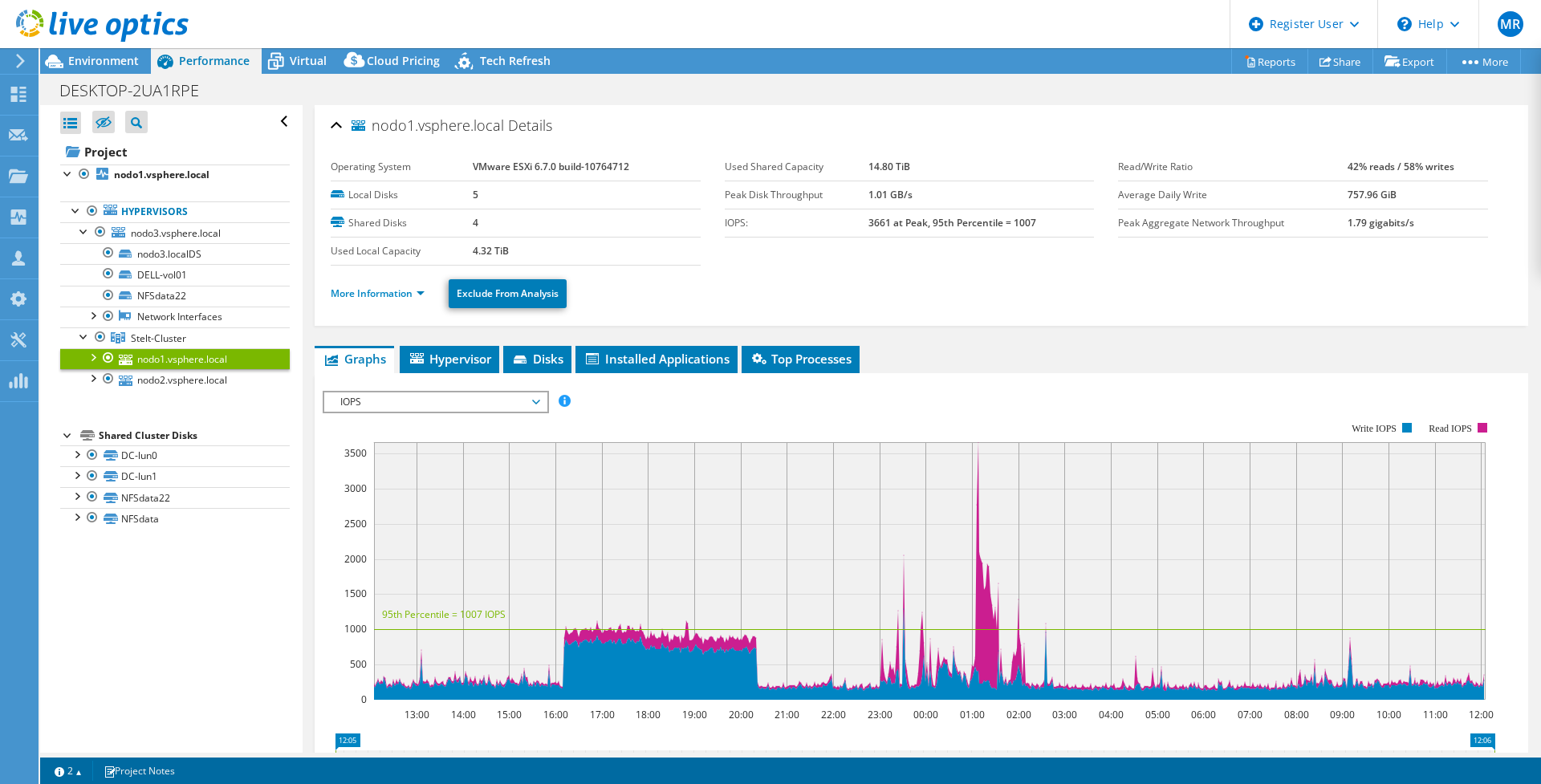
click at [392, 300] on li "More Information" at bounding box center [382, 293] width 103 height 18
click at [392, 292] on link "More Information" at bounding box center [377, 293] width 94 height 14
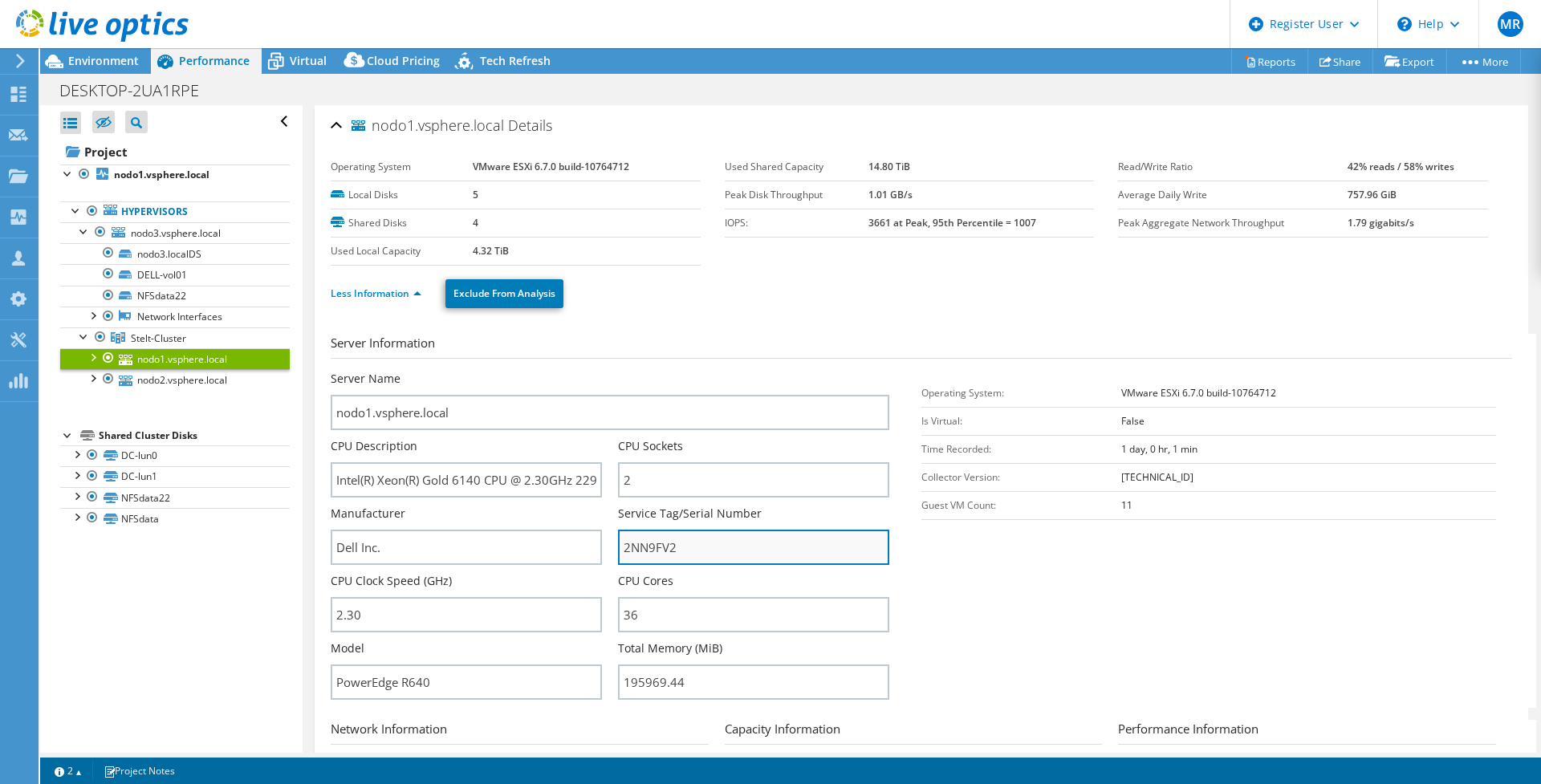
click at [647, 547] on input "2NN9FV2" at bounding box center [753, 547] width 271 height 35
